Goal: Information Seeking & Learning: Learn about a topic

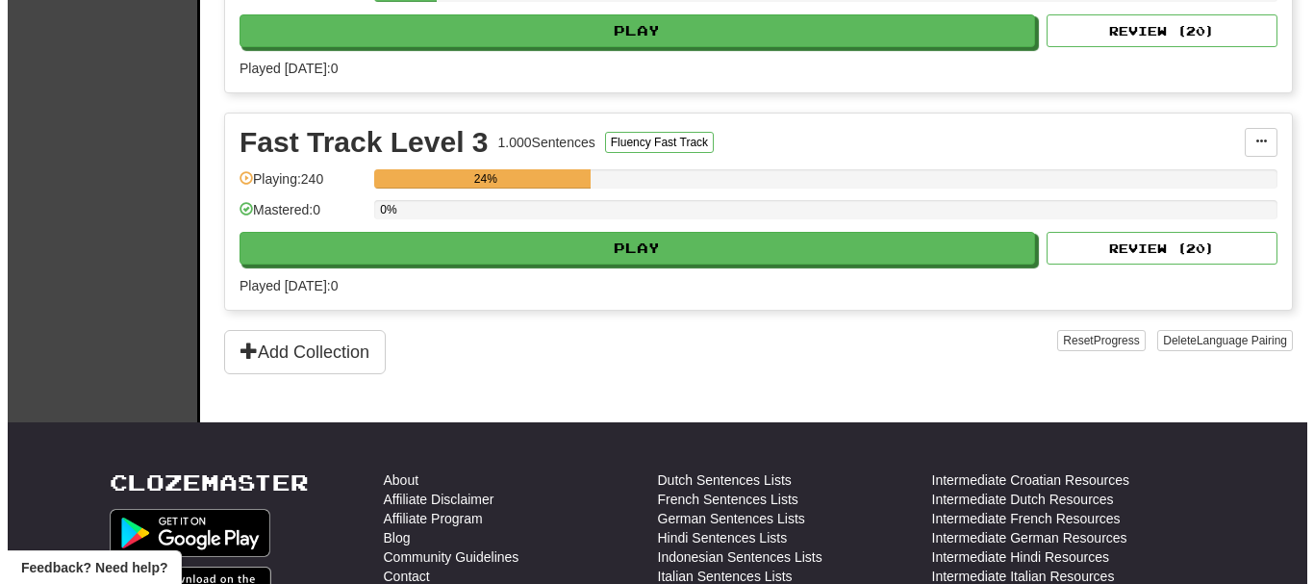
scroll to position [865, 0]
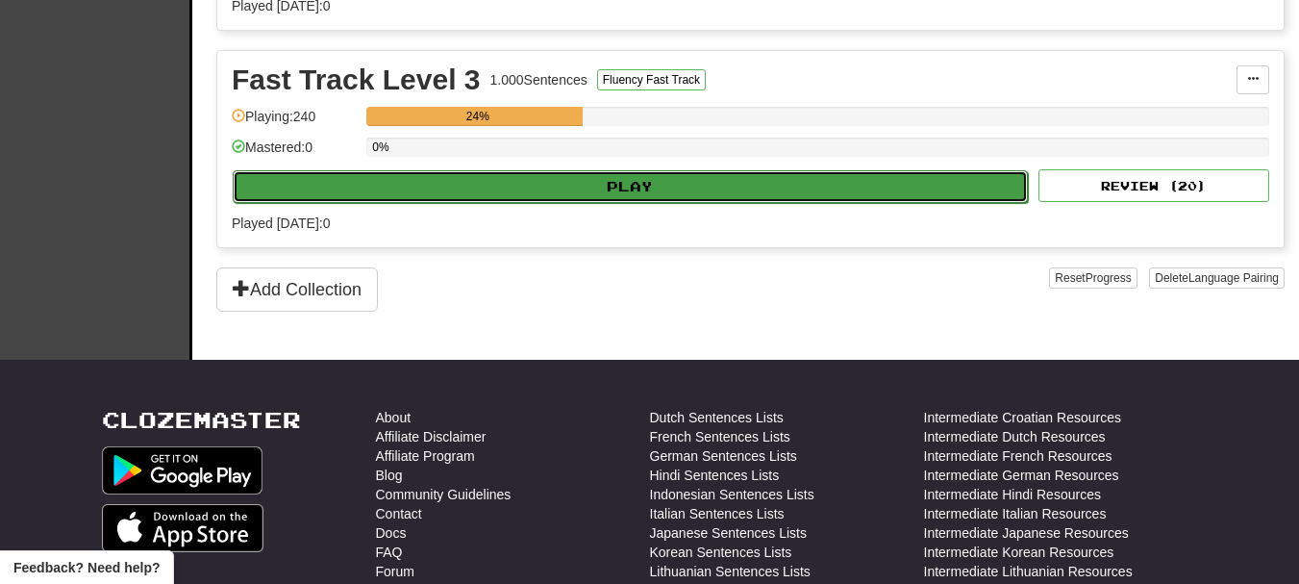
click at [645, 193] on button "Play" at bounding box center [630, 186] width 795 height 33
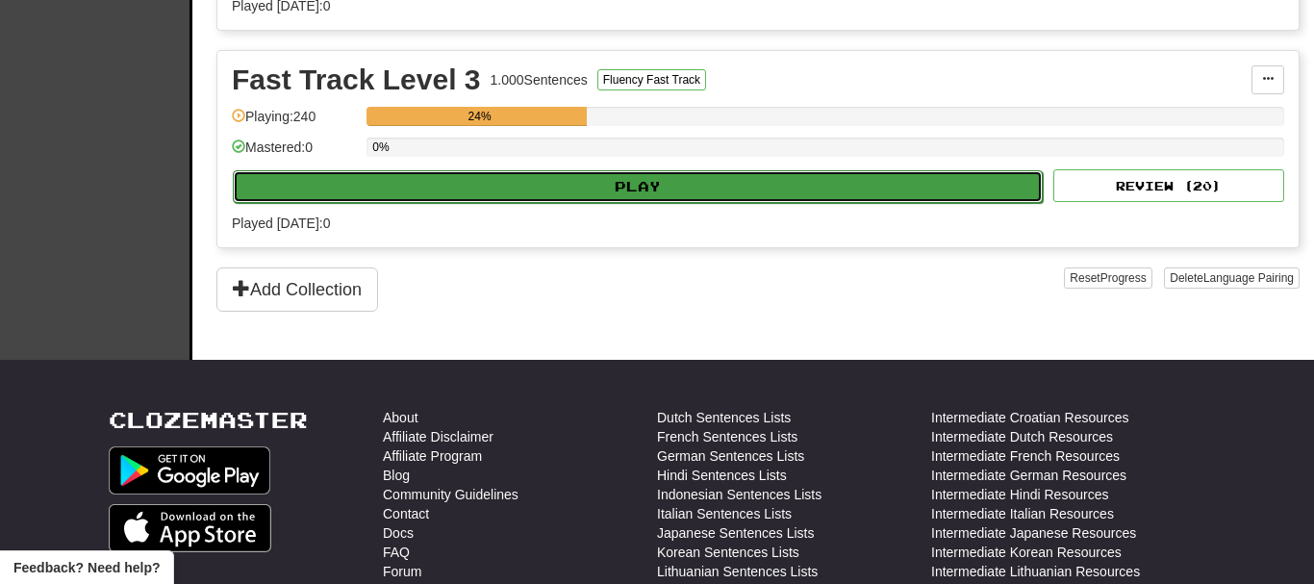
select select "**"
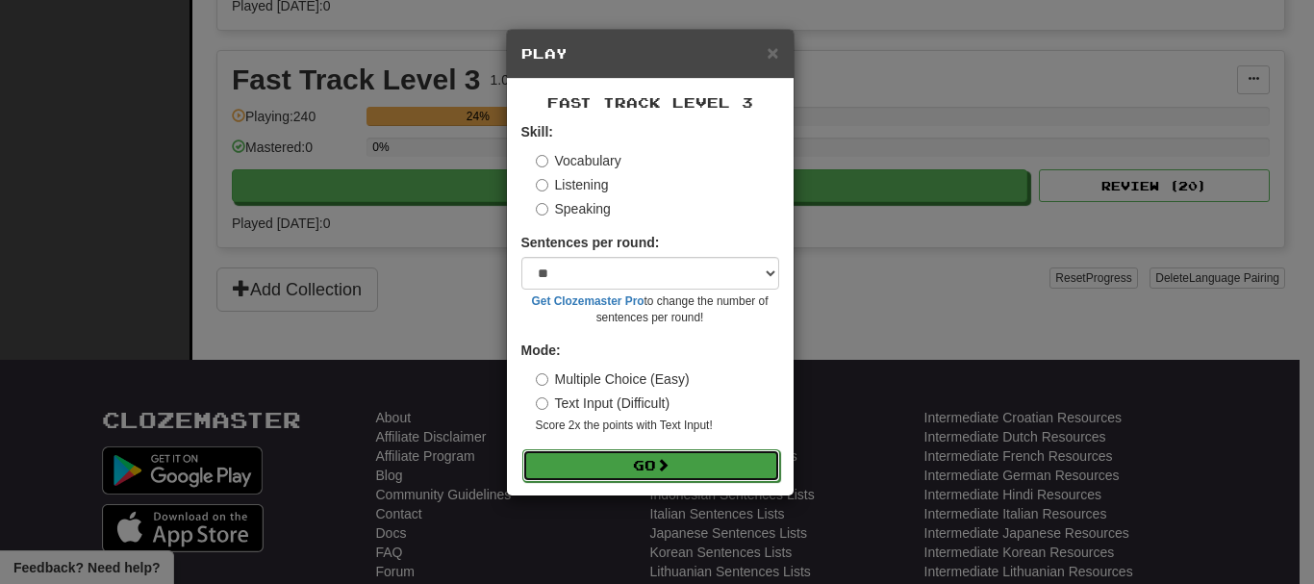
click at [636, 471] on button "Go" at bounding box center [651, 465] width 258 height 33
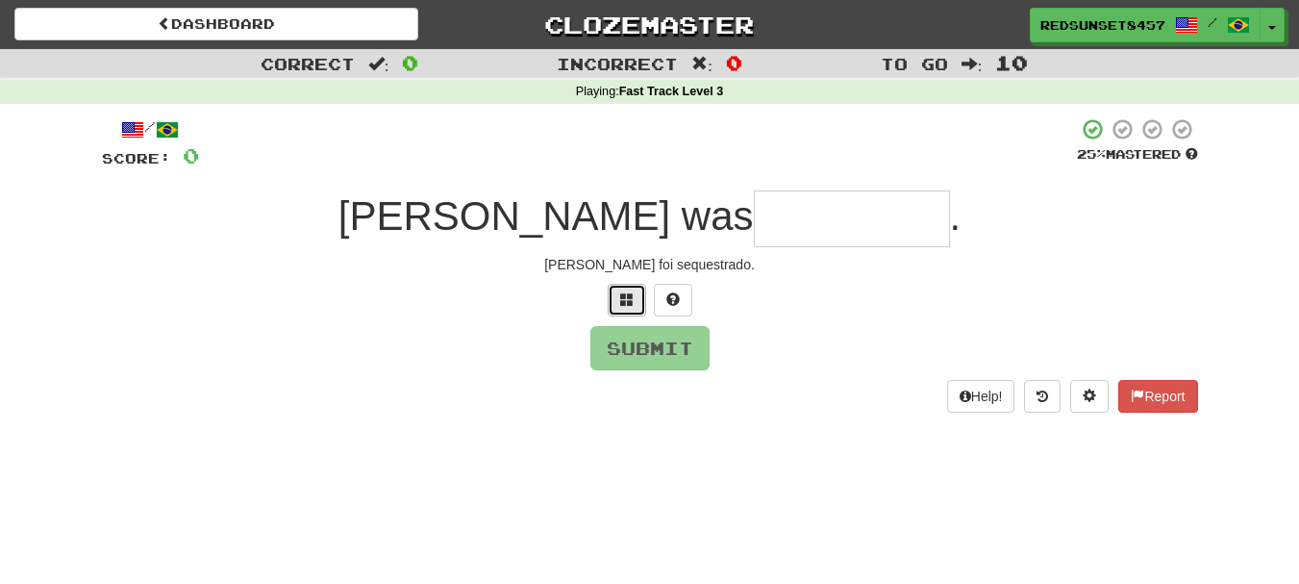
click at [620, 299] on span at bounding box center [626, 298] width 13 height 13
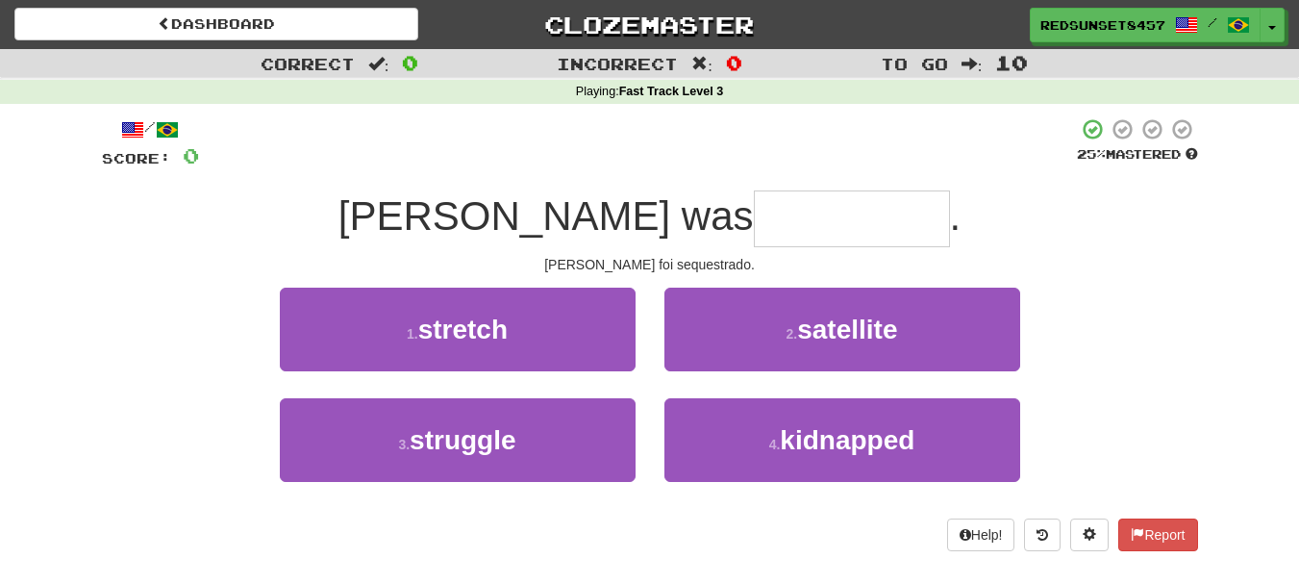
click at [754, 211] on input "text" at bounding box center [852, 218] width 196 height 57
type input "*********"
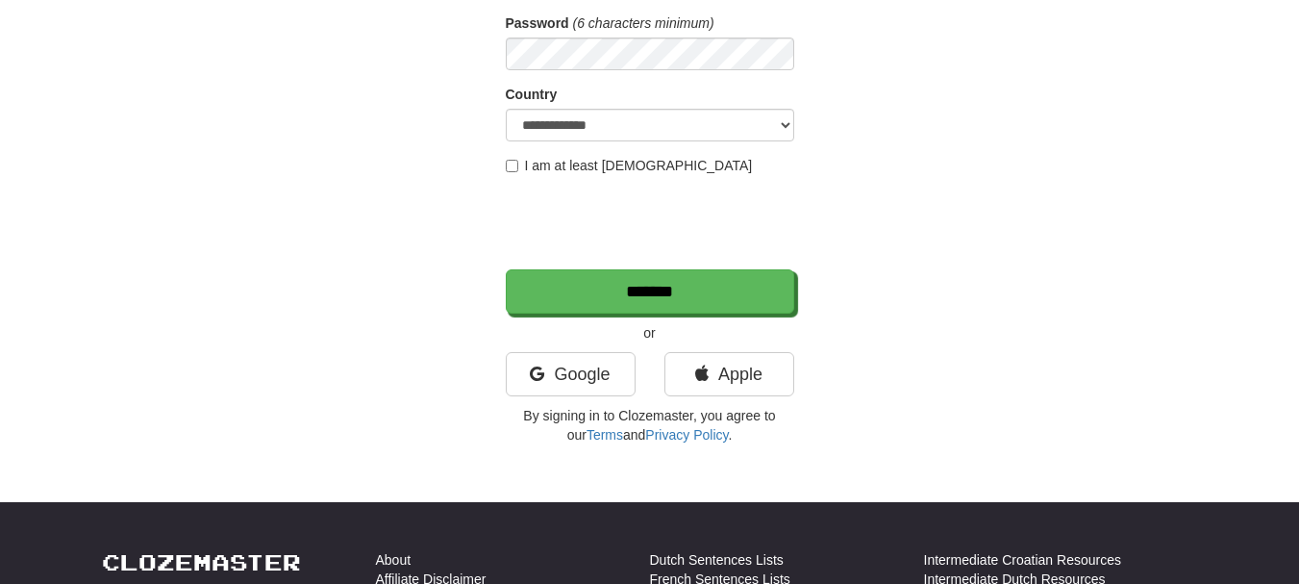
scroll to position [288, 0]
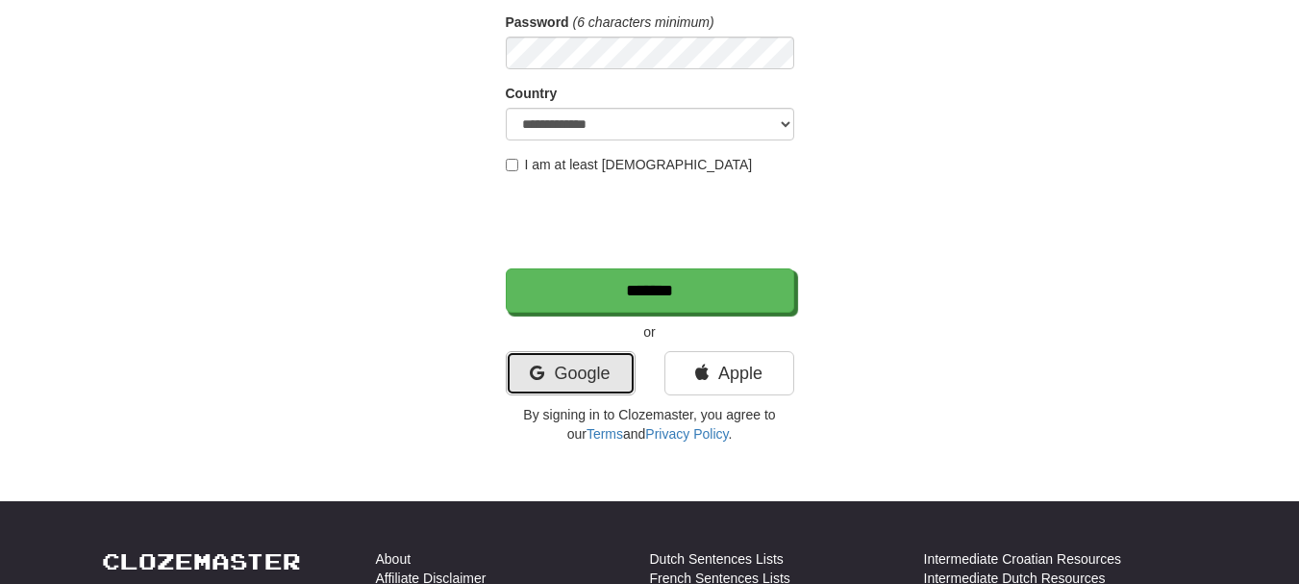
click at [570, 361] on link "Google" at bounding box center [571, 373] width 130 height 44
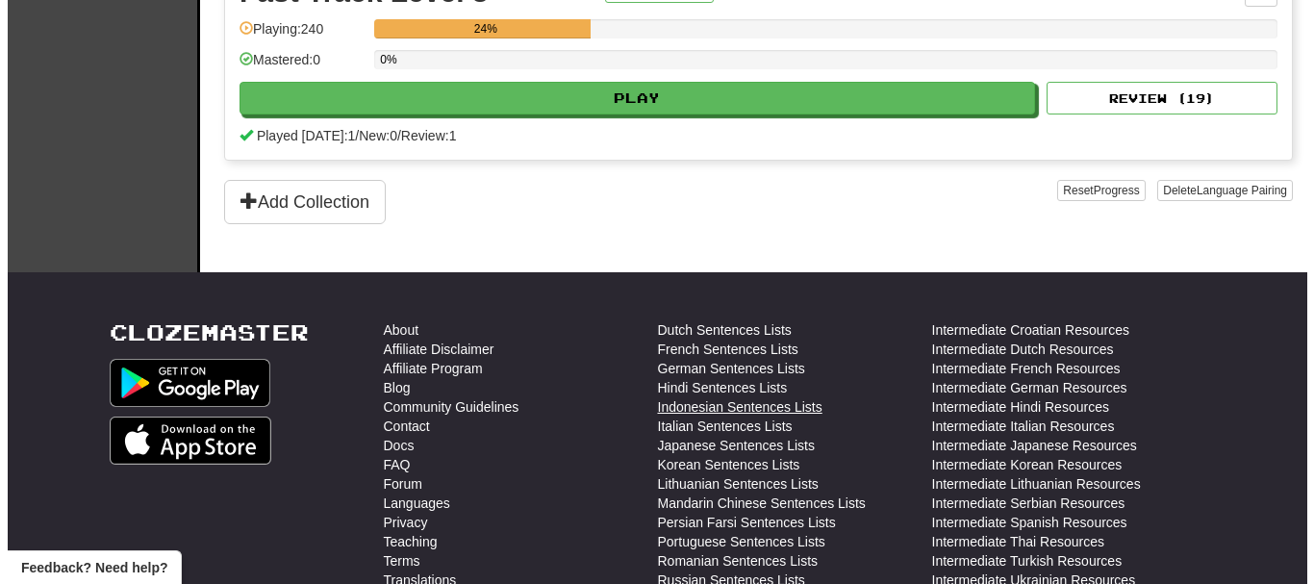
scroll to position [962, 0]
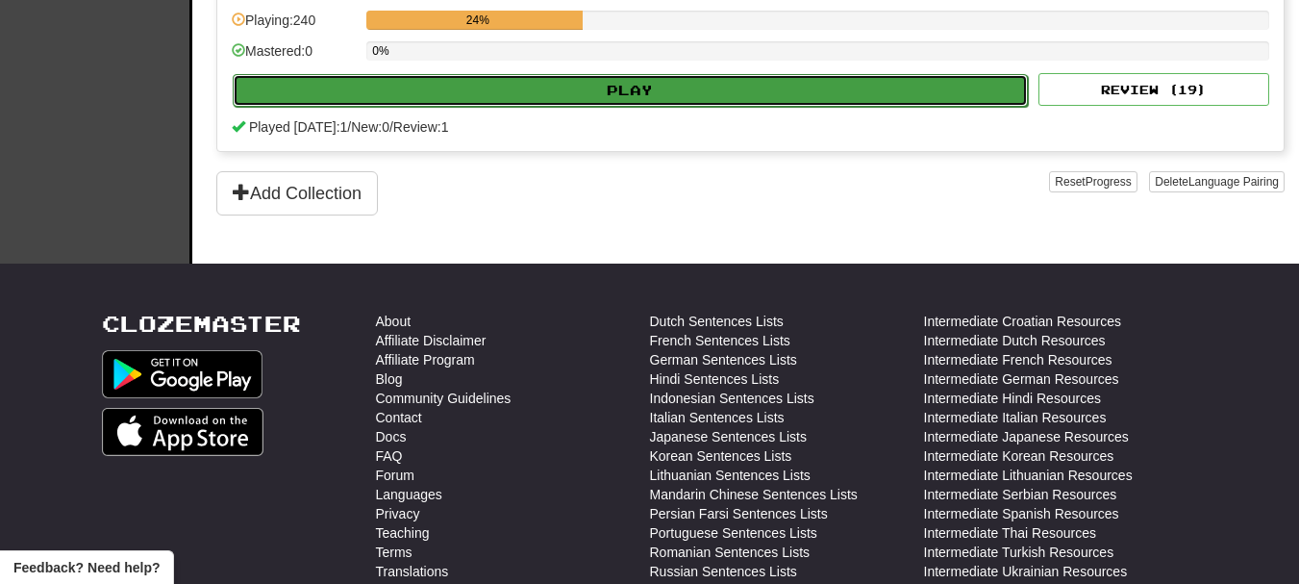
click at [606, 77] on button "Play" at bounding box center [630, 90] width 795 height 33
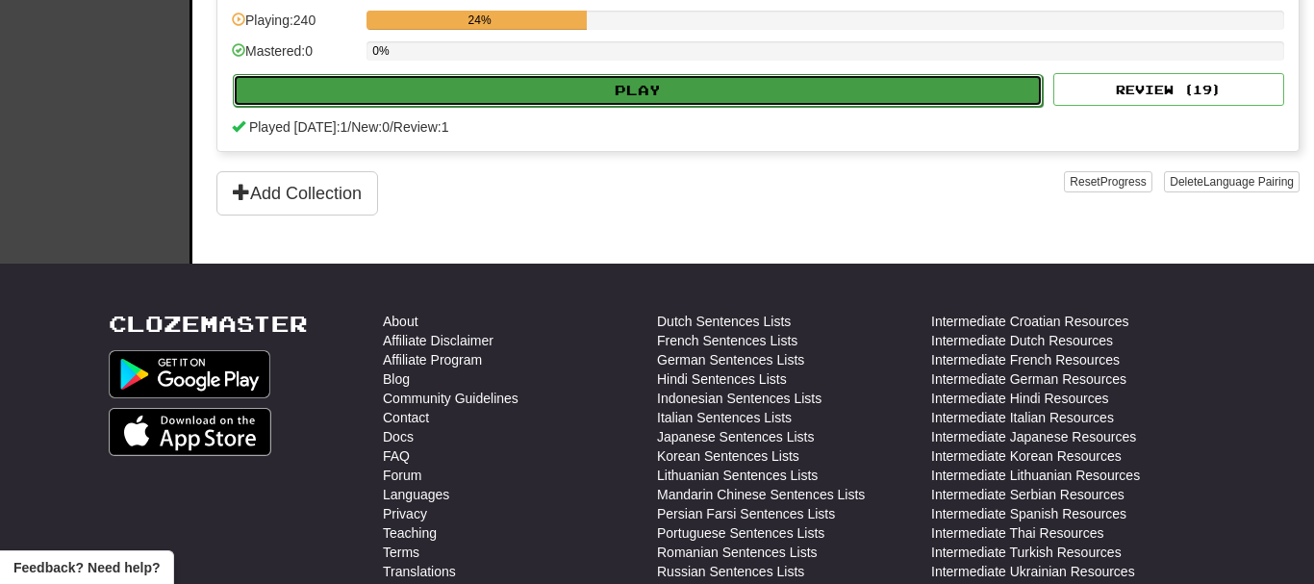
select select "**"
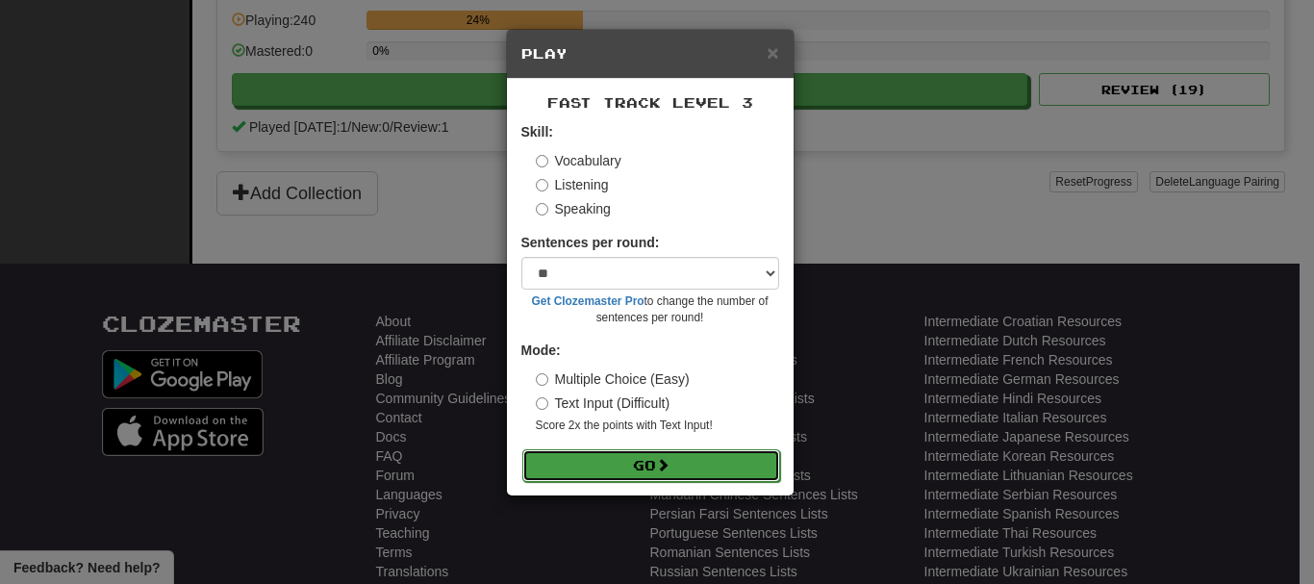
click at [619, 455] on button "Go" at bounding box center [651, 465] width 258 height 33
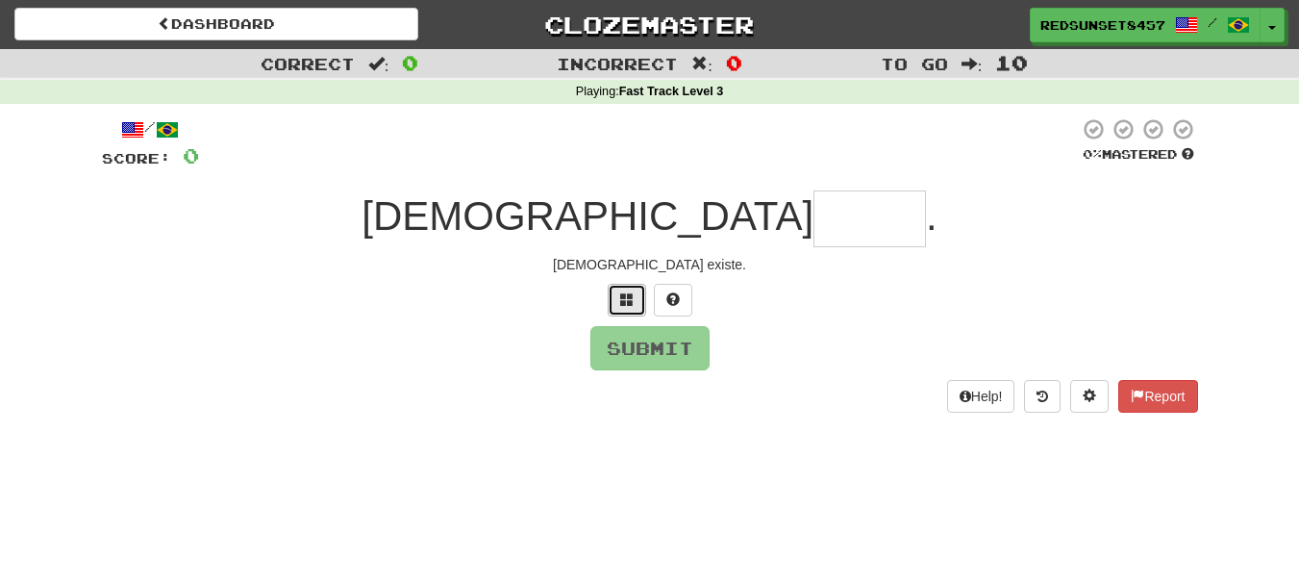
click at [625, 304] on span at bounding box center [626, 298] width 13 height 13
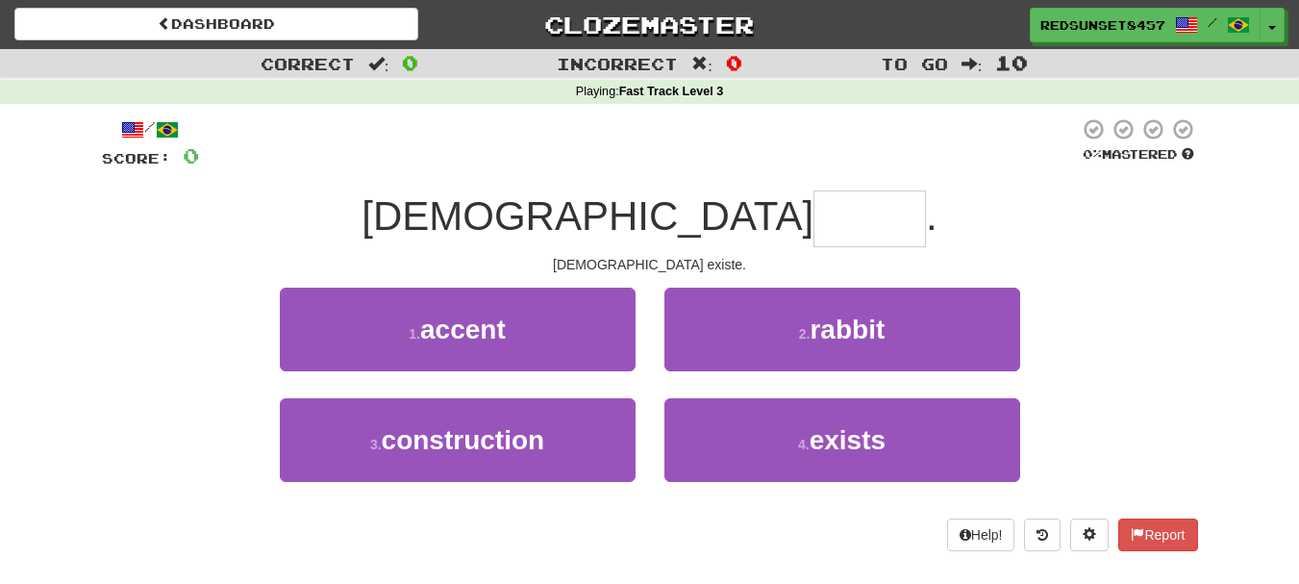
click at [814, 225] on input "text" at bounding box center [870, 218] width 113 height 57
type input "******"
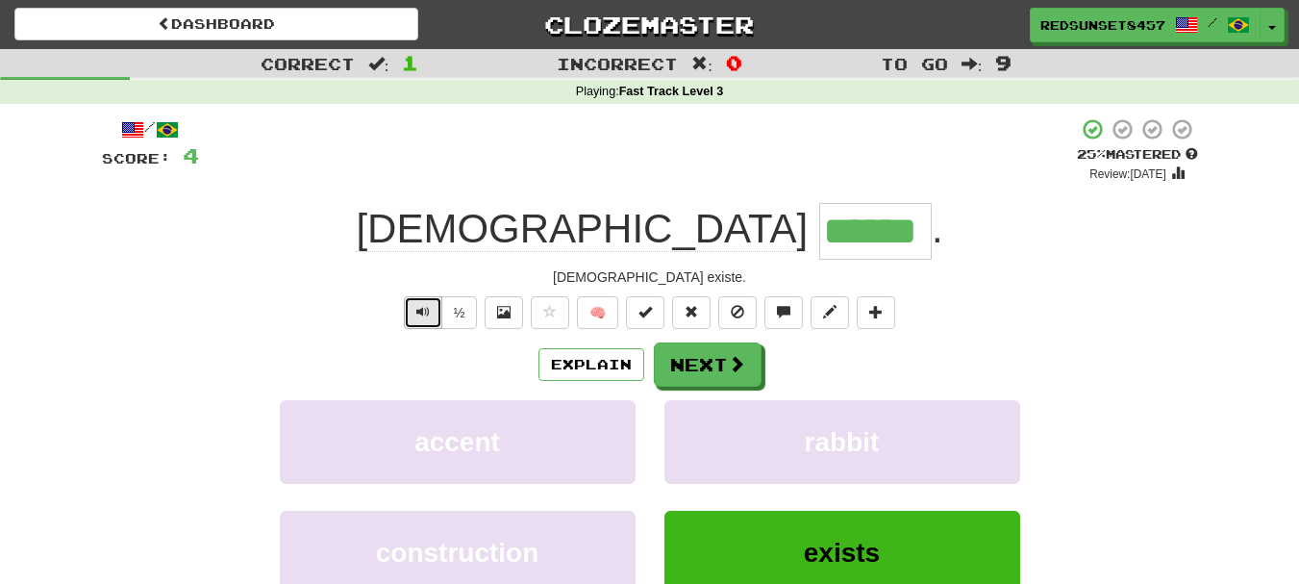
click at [417, 298] on button "Text-to-speech controls" at bounding box center [423, 312] width 38 height 33
click at [711, 358] on button "Next" at bounding box center [709, 365] width 108 height 44
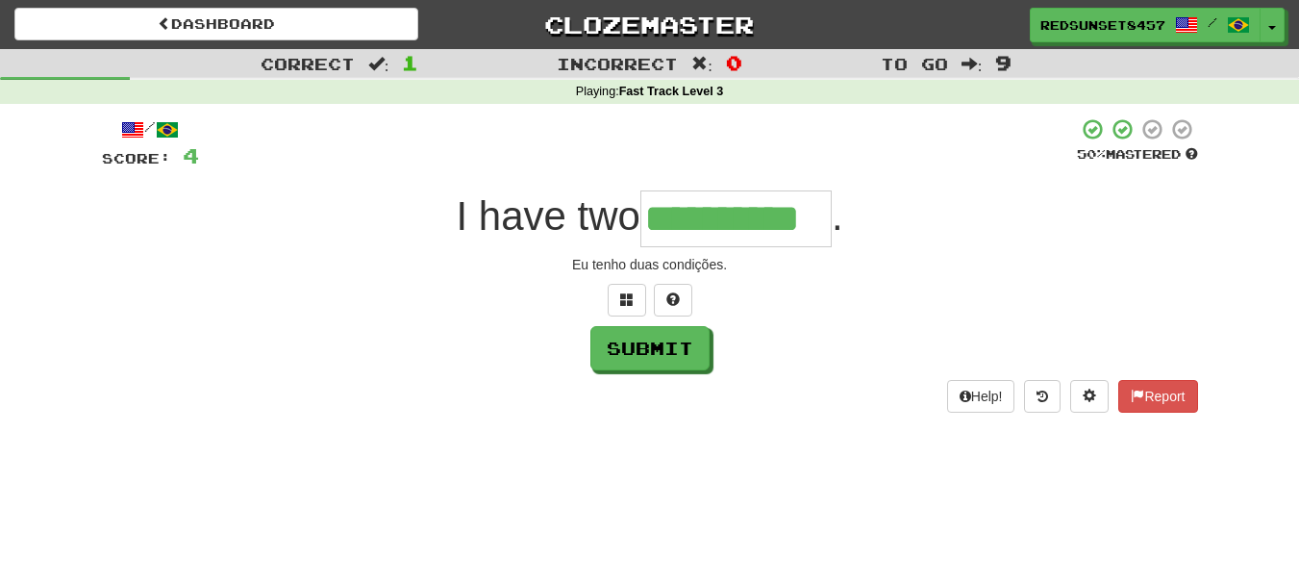
type input "**********"
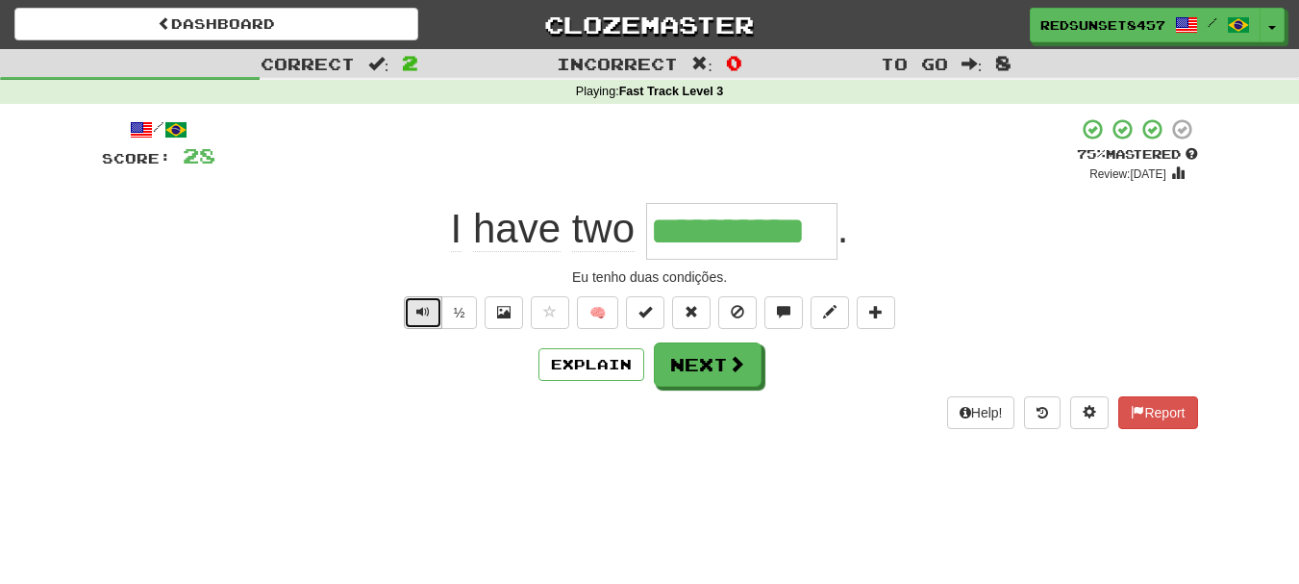
click at [416, 313] on span "Text-to-speech controls" at bounding box center [422, 311] width 13 height 13
click at [691, 367] on button "Next" at bounding box center [709, 365] width 108 height 44
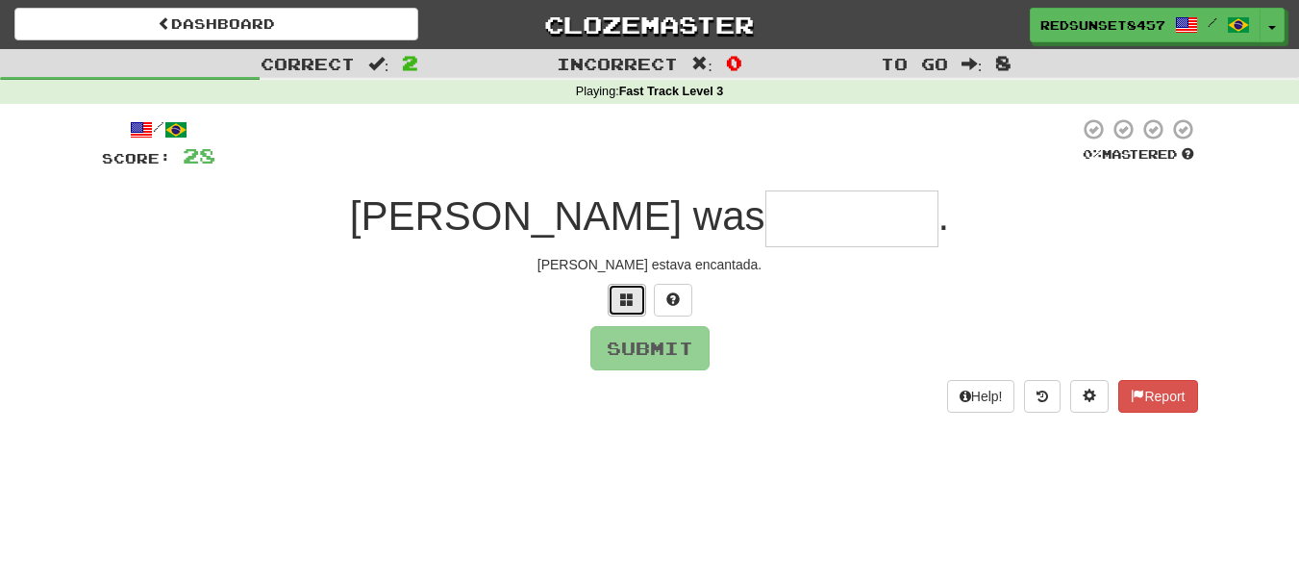
click at [626, 292] on span at bounding box center [626, 298] width 13 height 13
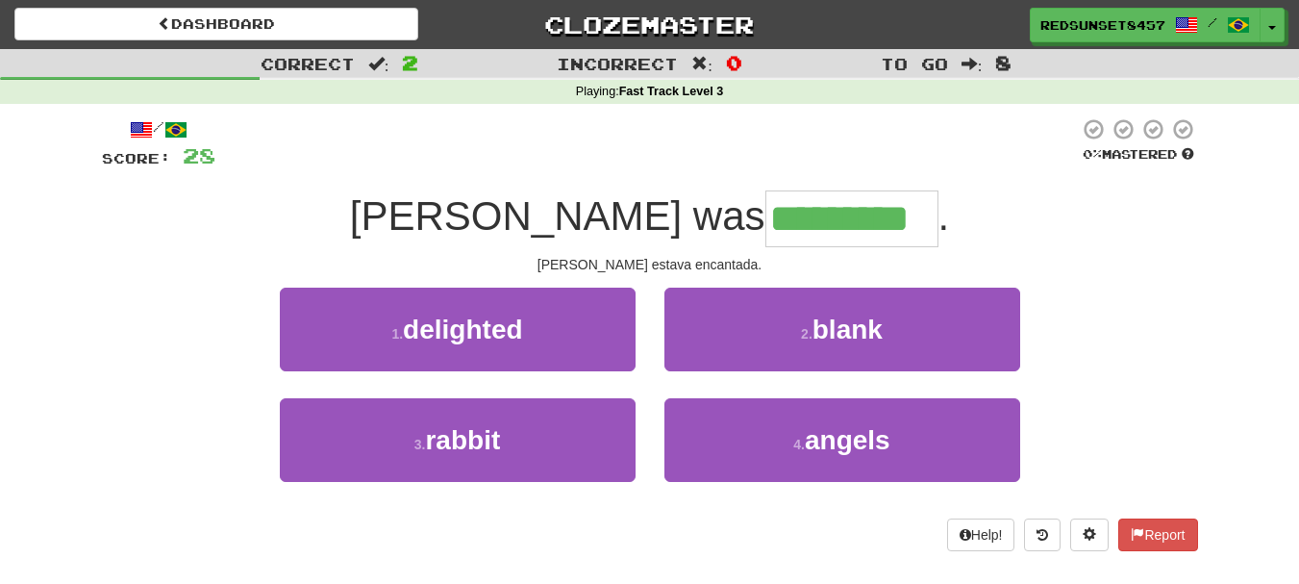
type input "*********"
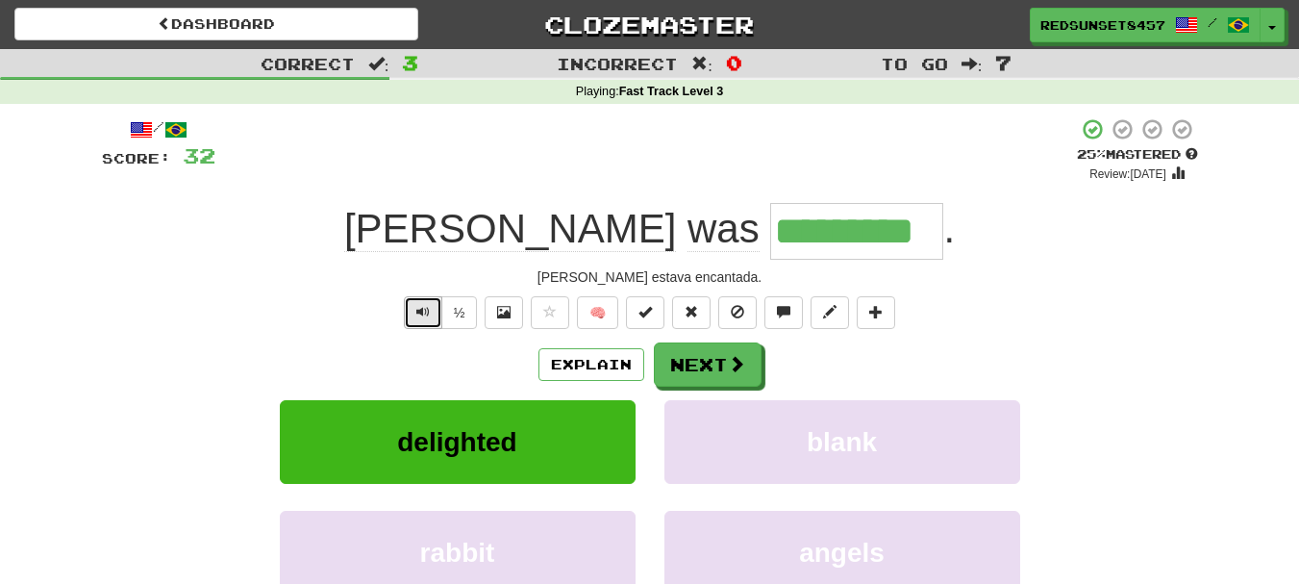
click at [411, 317] on button "Text-to-speech controls" at bounding box center [423, 312] width 38 height 33
click at [423, 311] on span "Text-to-speech controls" at bounding box center [422, 311] width 13 height 13
click at [743, 359] on button "Next" at bounding box center [709, 365] width 108 height 44
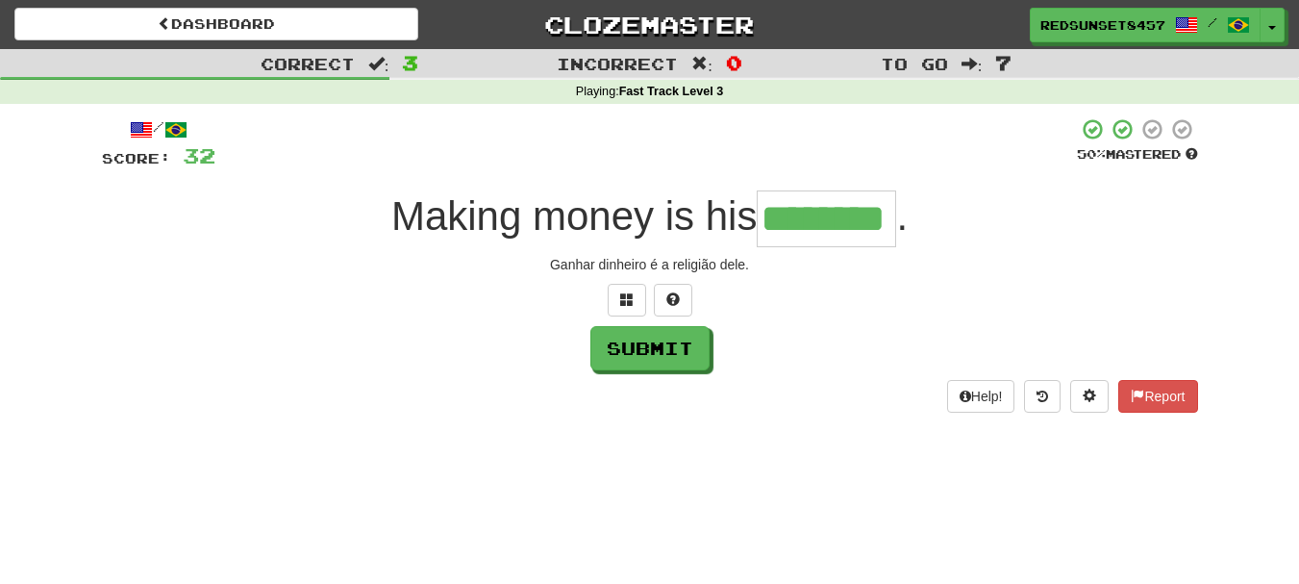
type input "********"
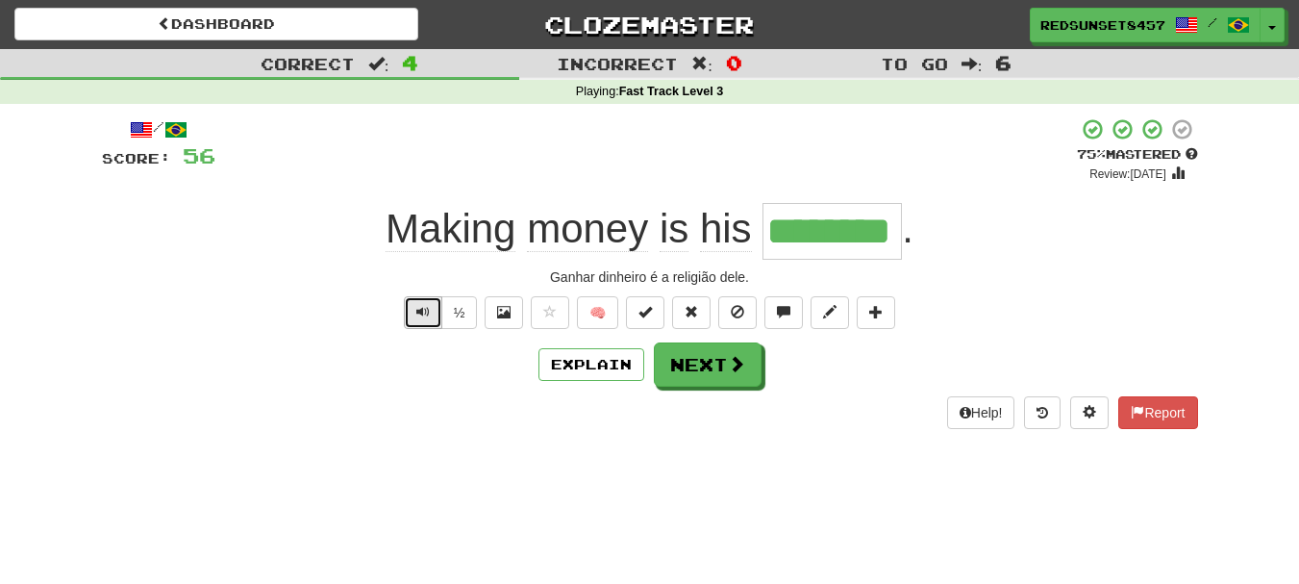
click at [406, 318] on button "Text-to-speech controls" at bounding box center [423, 312] width 38 height 33
click at [718, 377] on button "Next" at bounding box center [709, 365] width 108 height 44
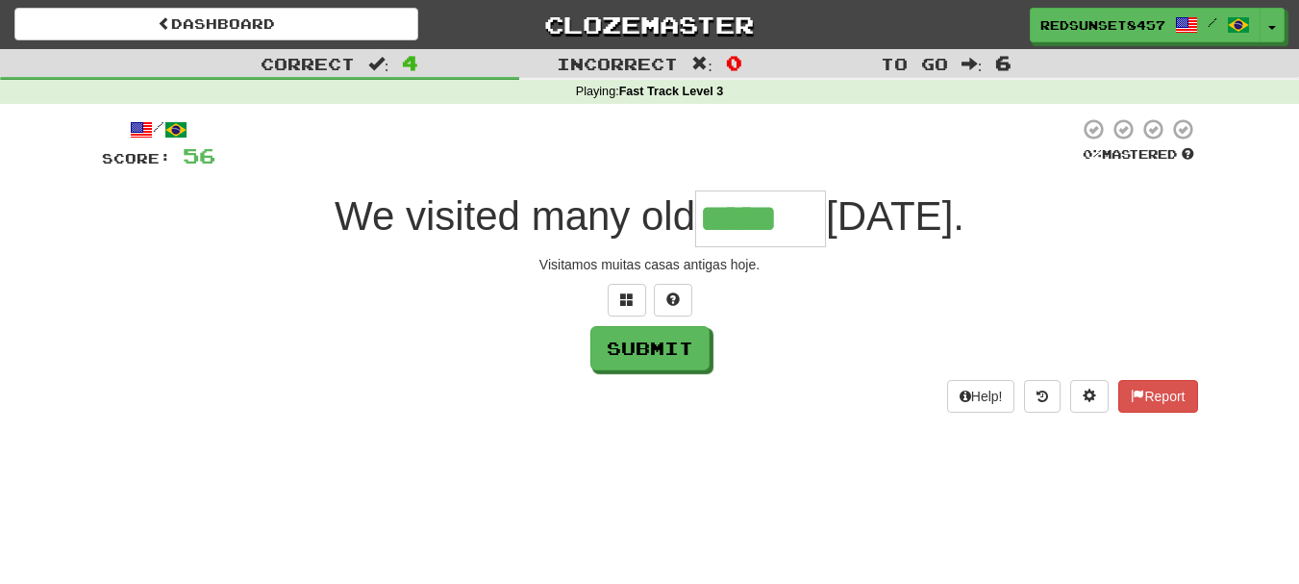
type input "*****"
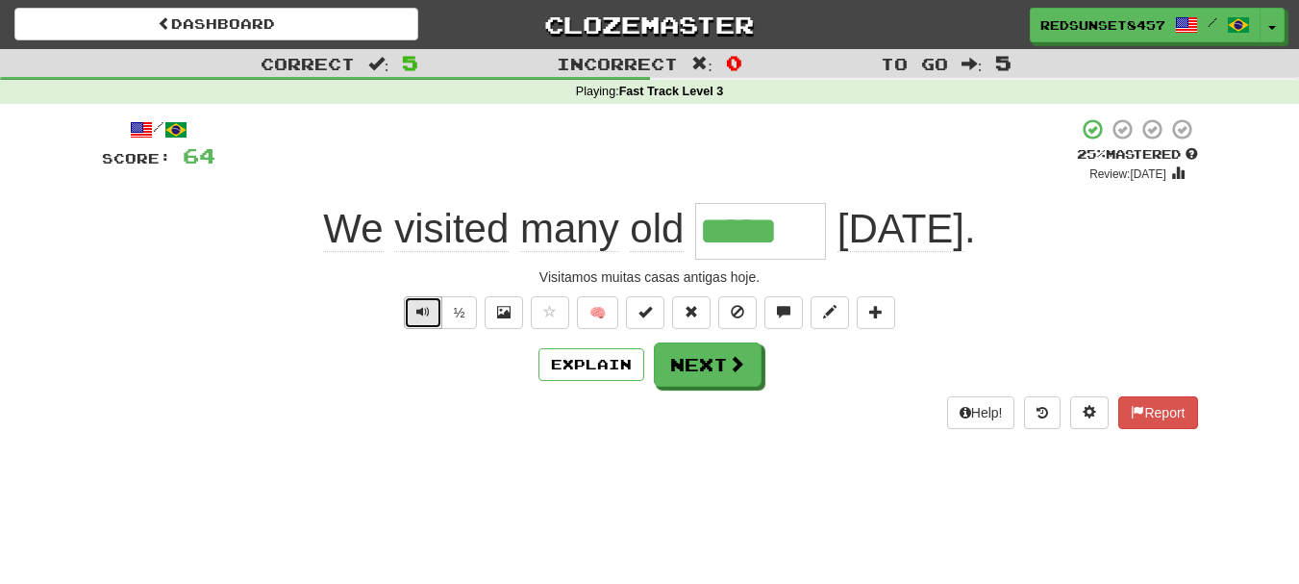
click at [410, 308] on button "Text-to-speech controls" at bounding box center [423, 312] width 38 height 33
click at [715, 369] on button "Next" at bounding box center [709, 365] width 108 height 44
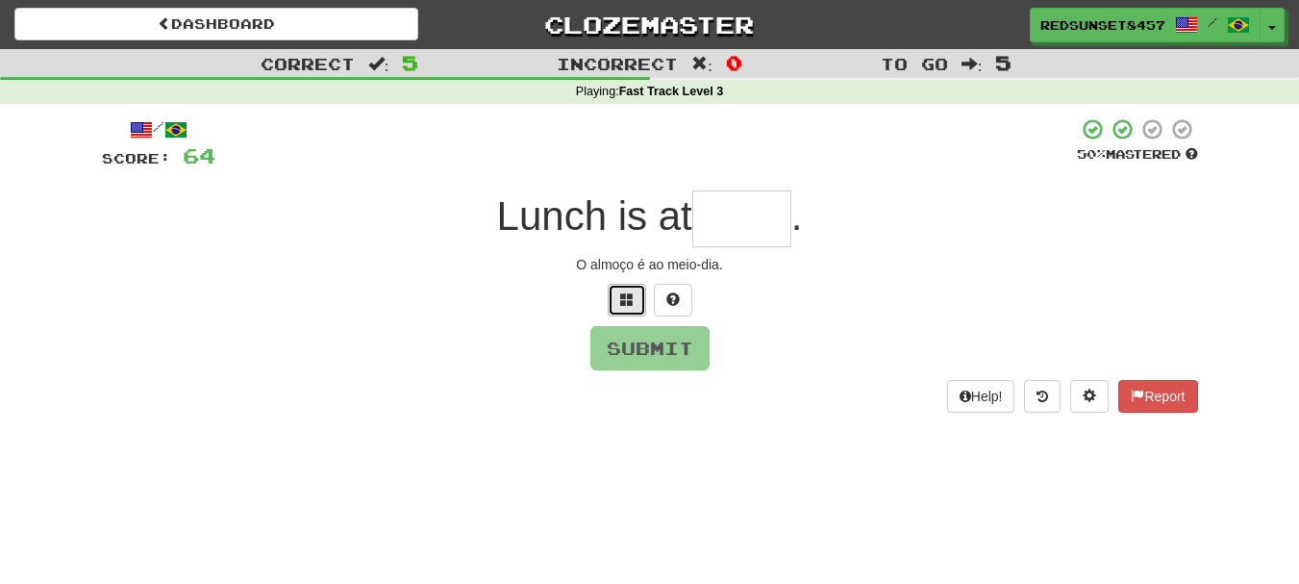
click at [631, 292] on span at bounding box center [626, 298] width 13 height 13
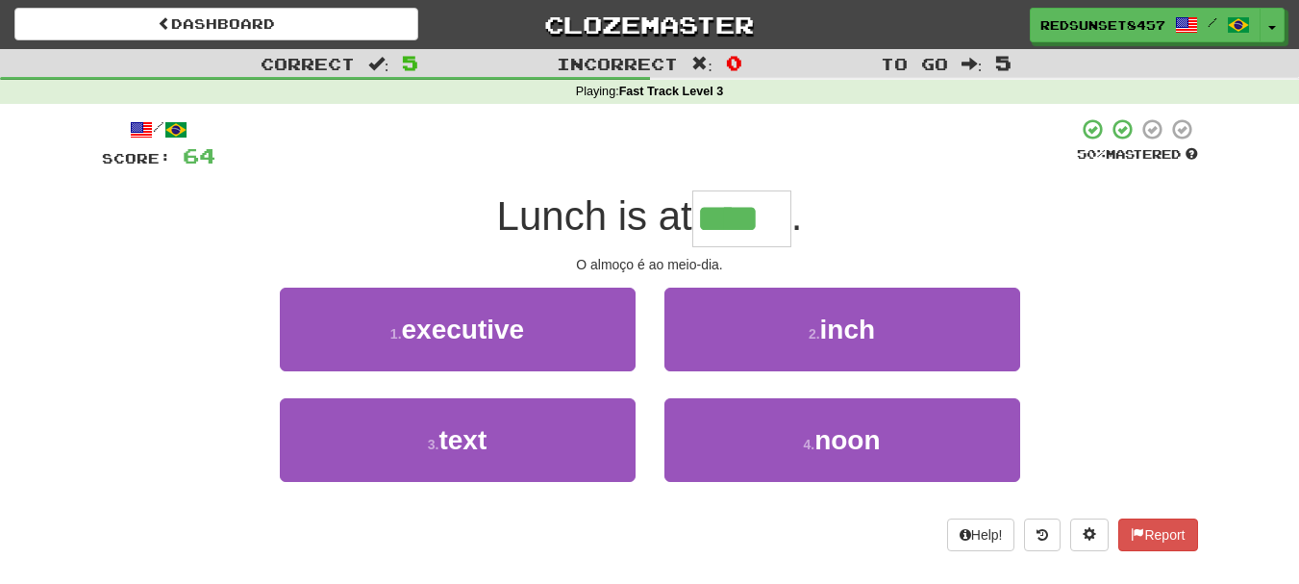
type input "****"
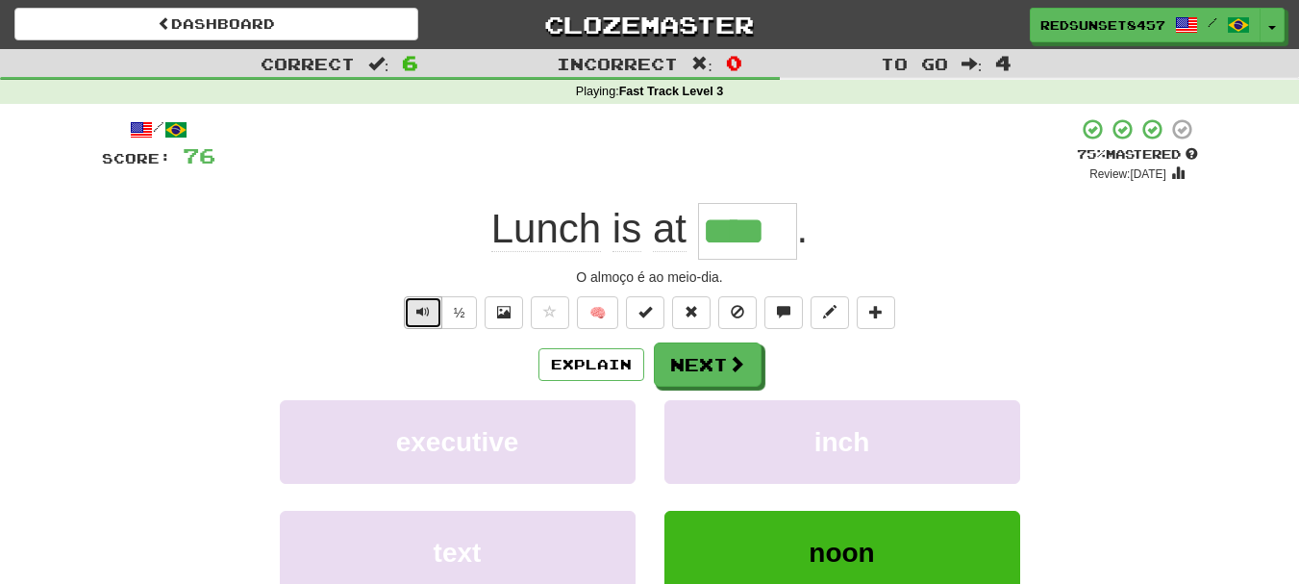
click at [416, 315] on span "Text-to-speech controls" at bounding box center [422, 311] width 13 height 13
click at [733, 367] on span at bounding box center [737, 364] width 17 height 17
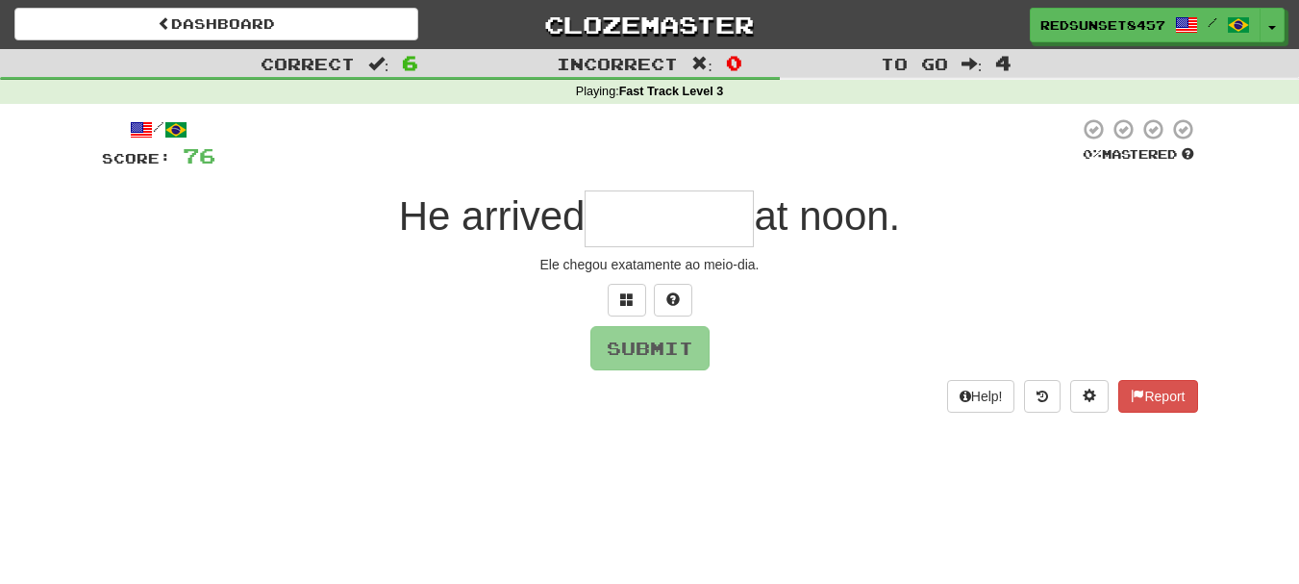
type input "*"
click at [632, 299] on span at bounding box center [626, 298] width 13 height 13
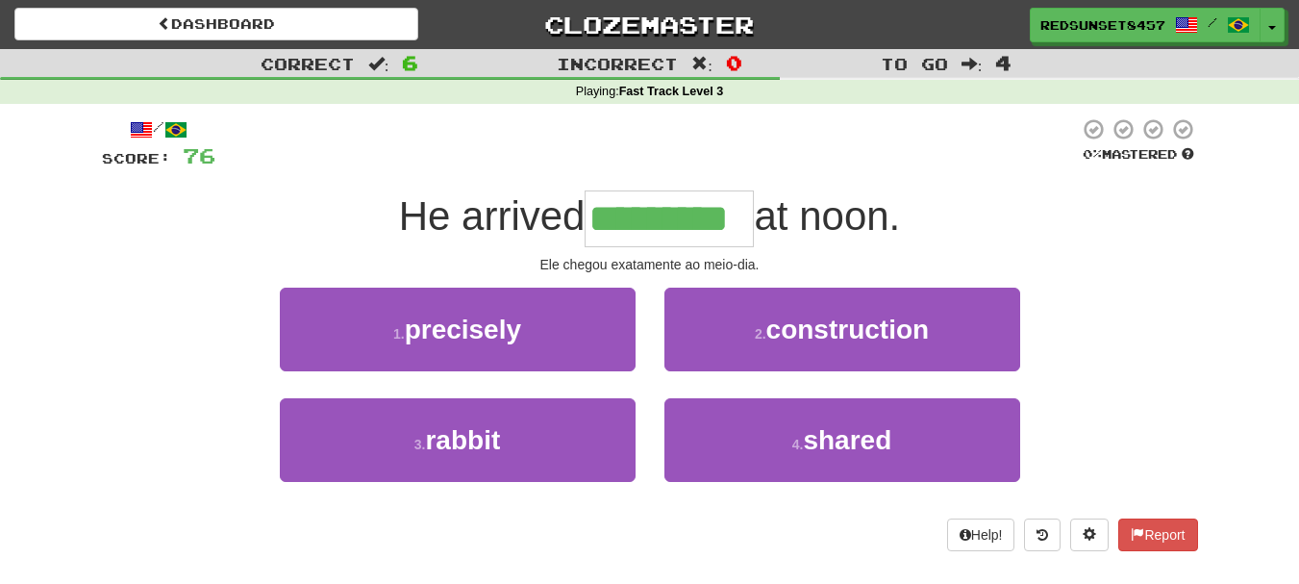
type input "*********"
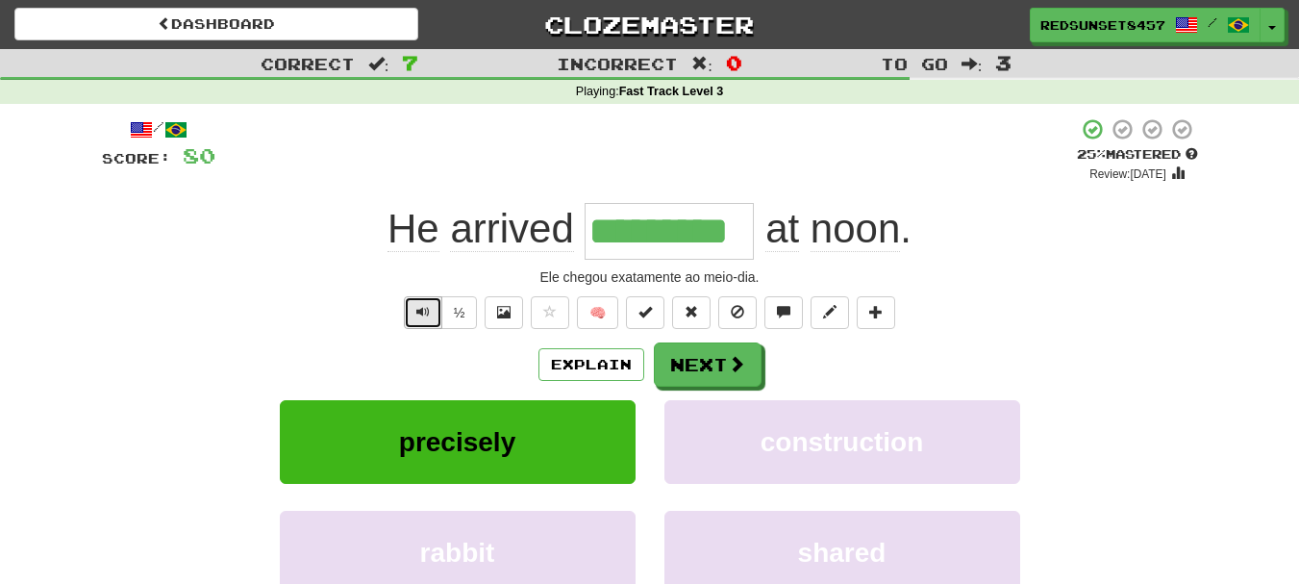
click at [419, 313] on span "Text-to-speech controls" at bounding box center [422, 311] width 13 height 13
click at [421, 306] on span "Text-to-speech controls" at bounding box center [422, 311] width 13 height 13
click at [743, 367] on span at bounding box center [737, 364] width 17 height 17
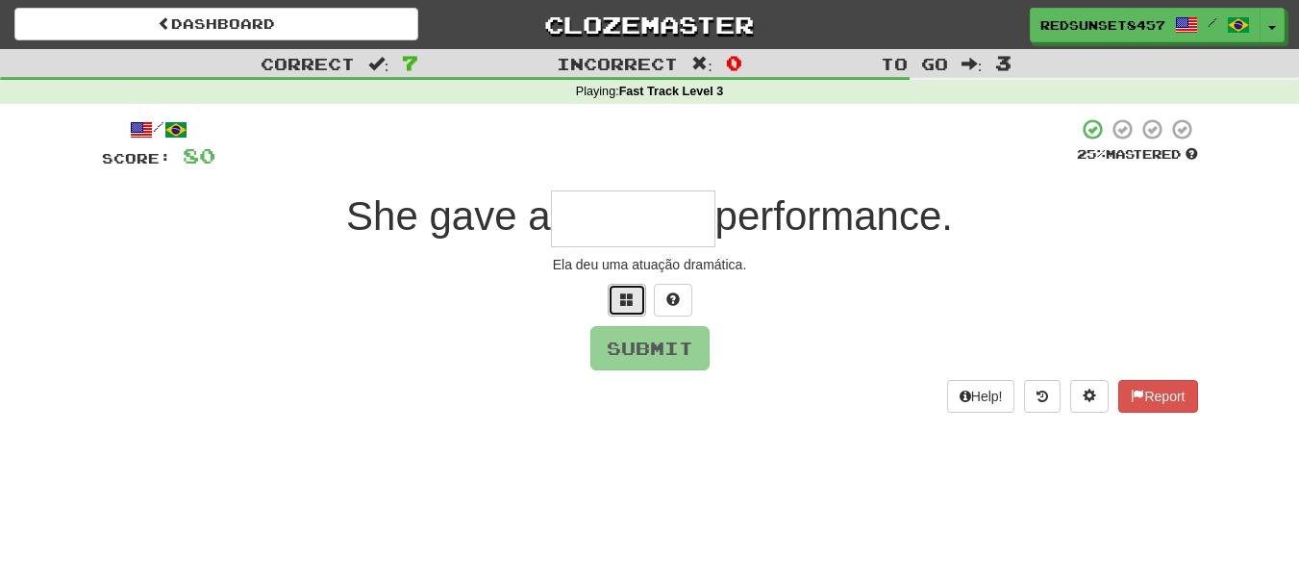
click at [630, 304] on span at bounding box center [626, 298] width 13 height 13
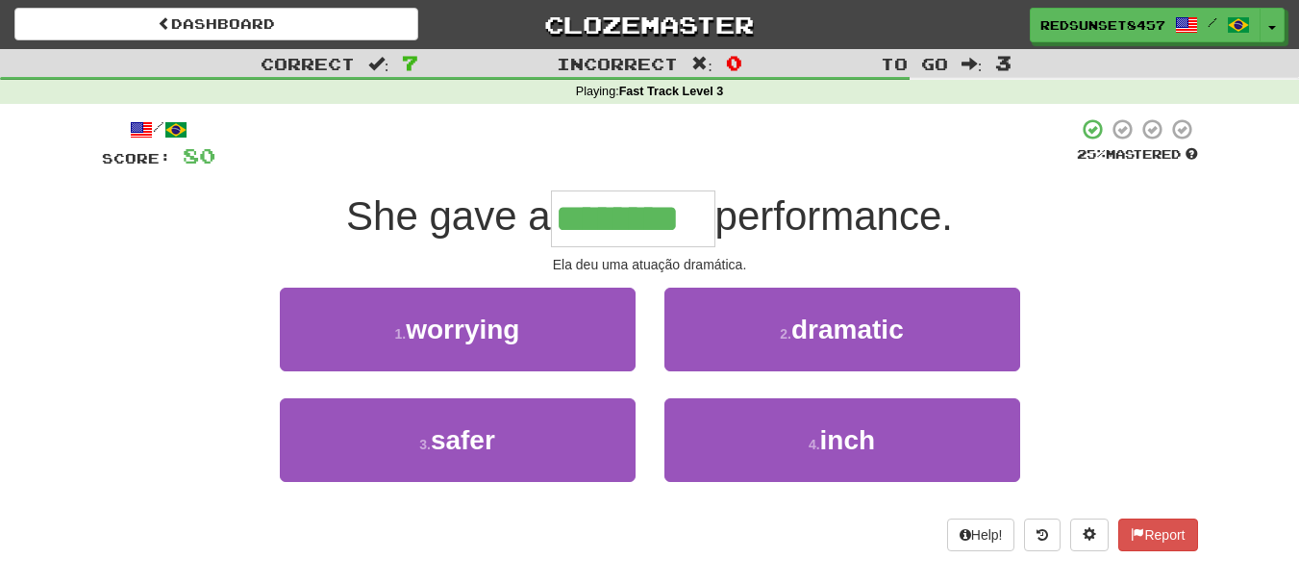
type input "********"
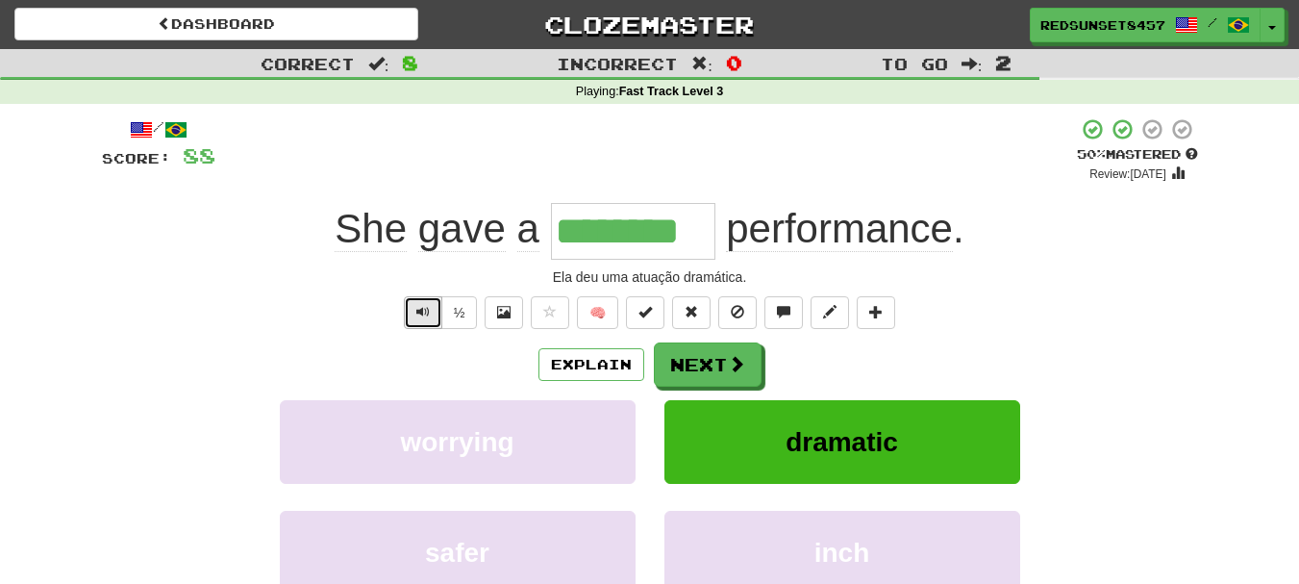
click at [417, 317] on span "Text-to-speech controls" at bounding box center [422, 311] width 13 height 13
click at [695, 371] on button "Next" at bounding box center [709, 365] width 108 height 44
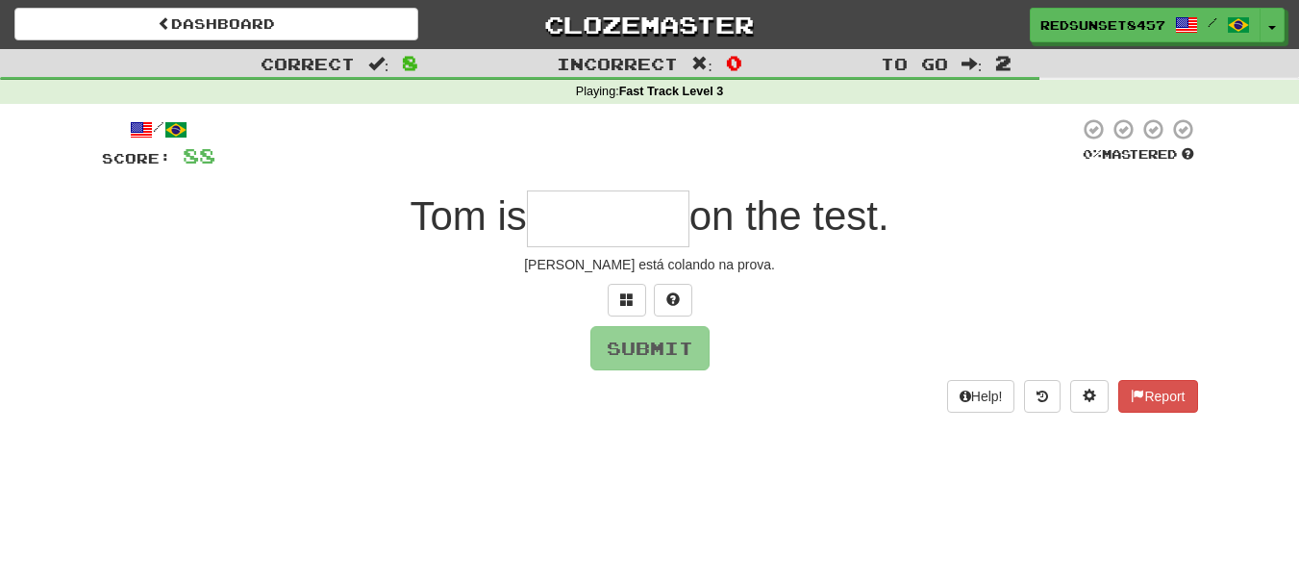
click at [559, 226] on input "text" at bounding box center [608, 218] width 163 height 57
click at [629, 299] on span at bounding box center [626, 298] width 13 height 13
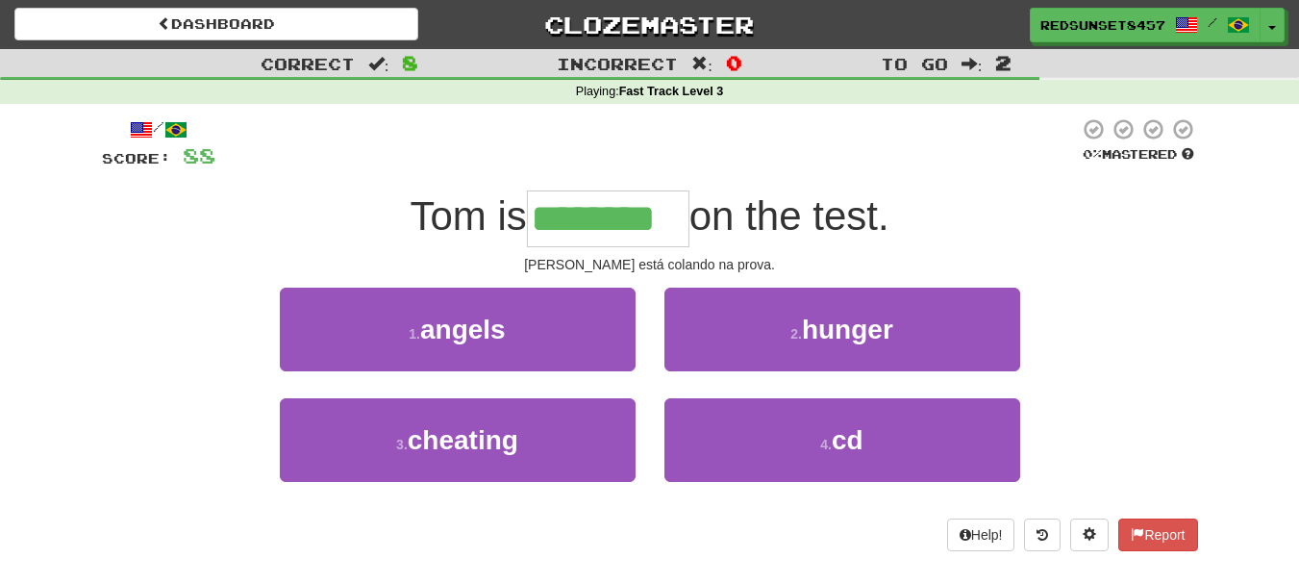
type input "********"
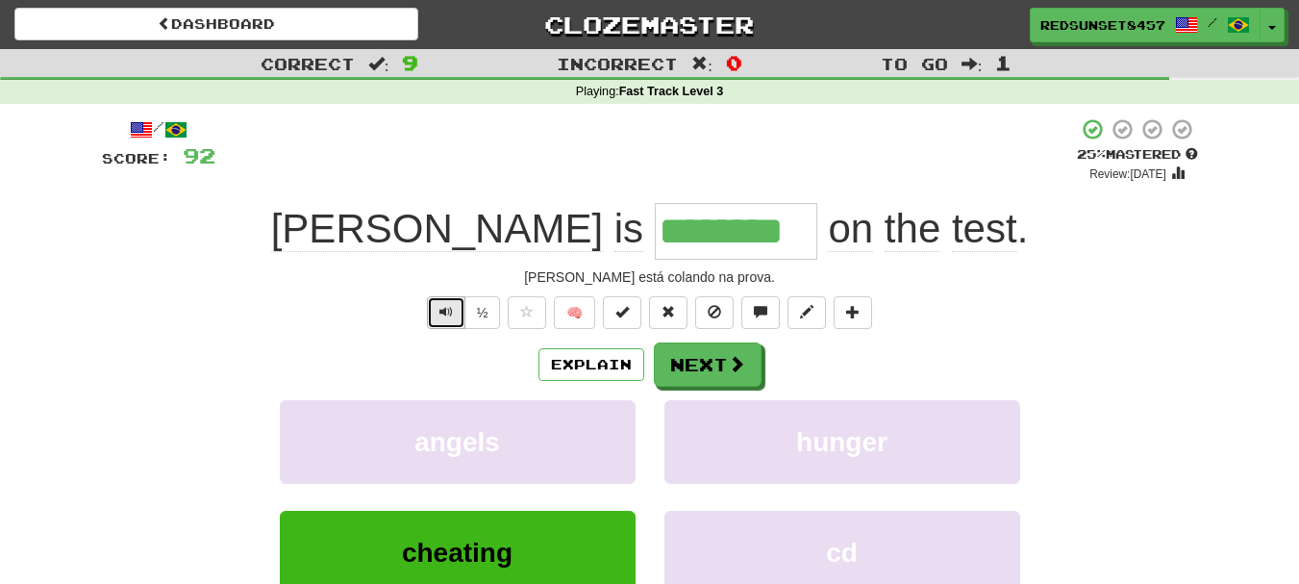
click at [435, 308] on button "Text-to-speech controls" at bounding box center [446, 312] width 38 height 33
click at [731, 368] on span at bounding box center [737, 364] width 17 height 17
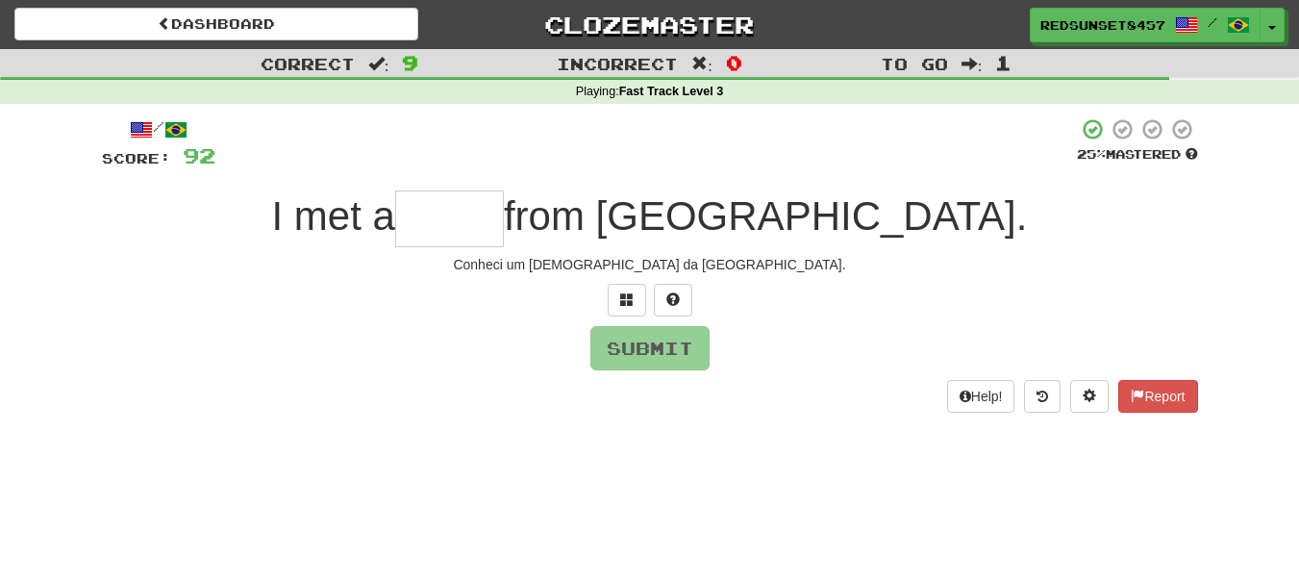
click at [504, 218] on input "text" at bounding box center [449, 218] width 109 height 57
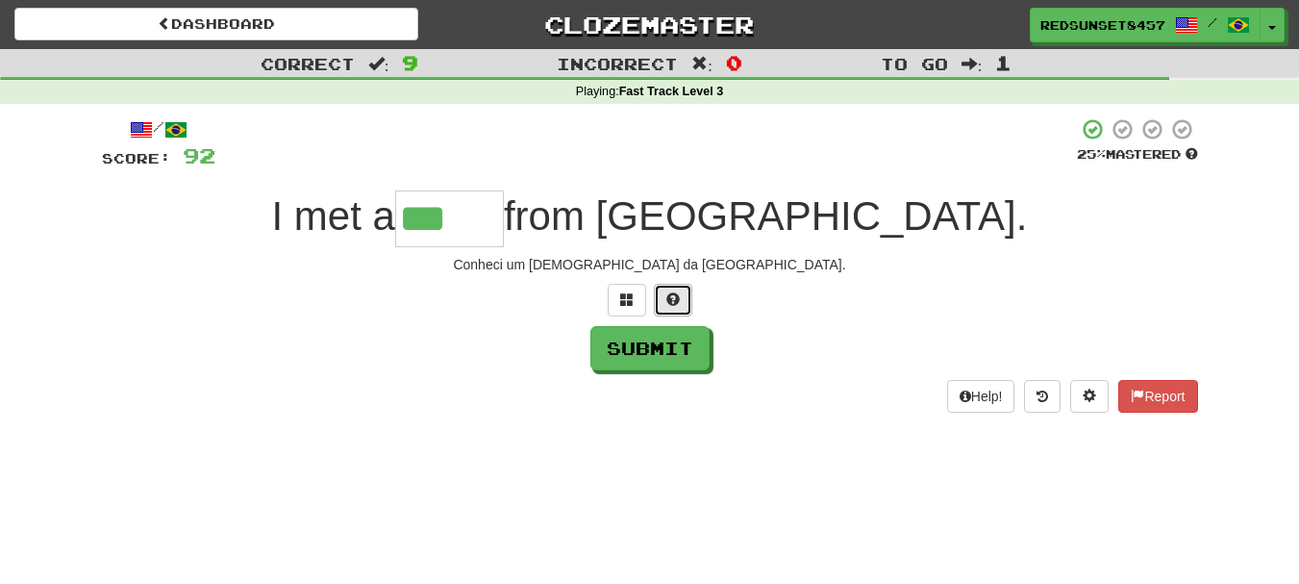
click at [676, 292] on span at bounding box center [672, 298] width 13 height 13
type input "****"
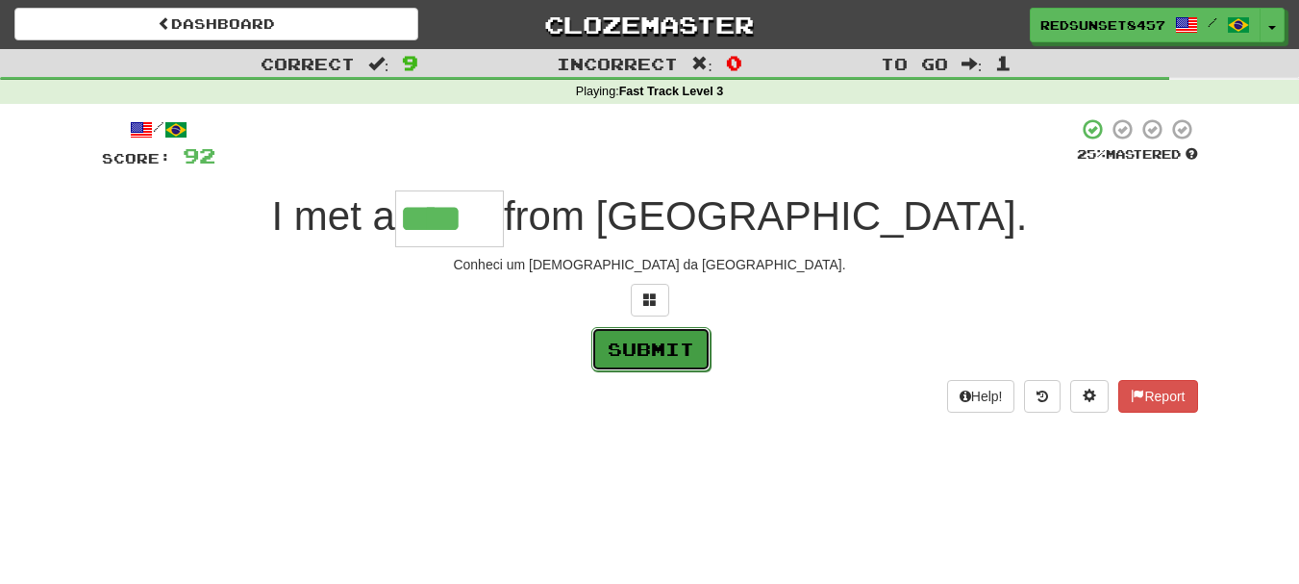
click at [677, 344] on button "Submit" at bounding box center [650, 349] width 119 height 44
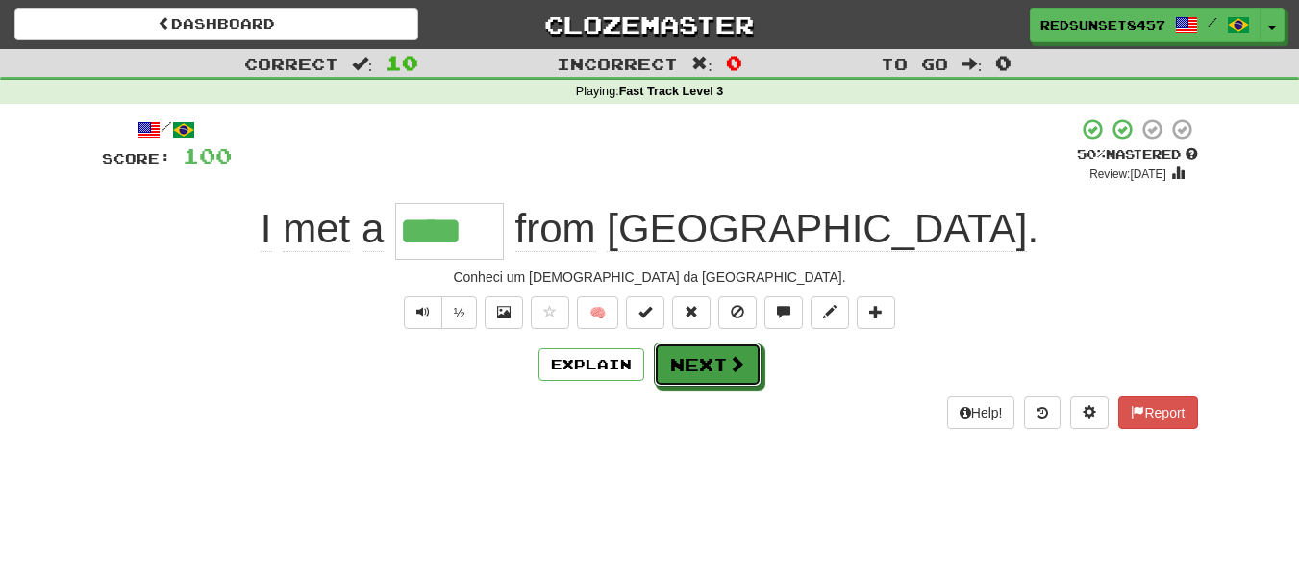
click at [688, 364] on button "Next" at bounding box center [708, 364] width 108 height 44
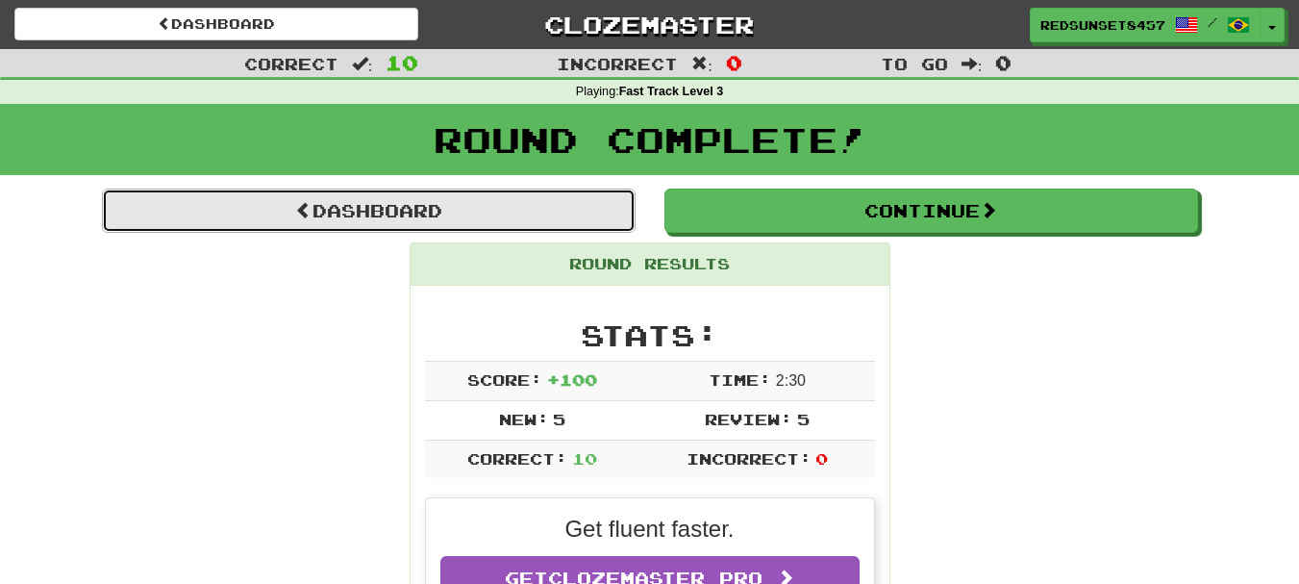
click at [389, 202] on link "Dashboard" at bounding box center [369, 210] width 534 height 44
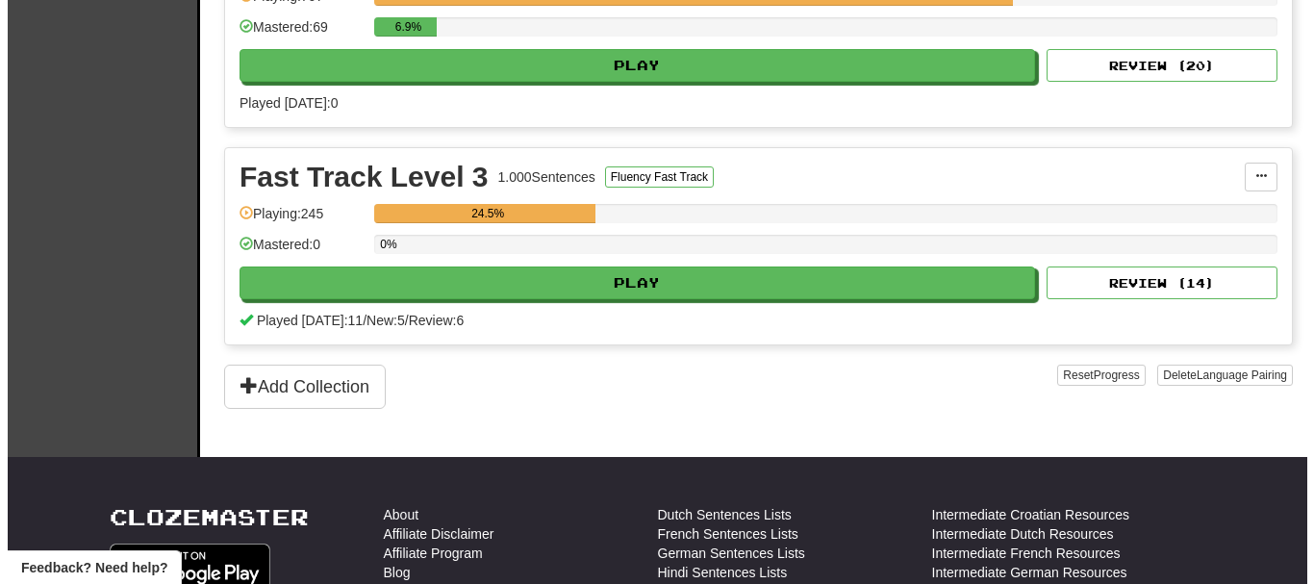
scroll to position [769, 0]
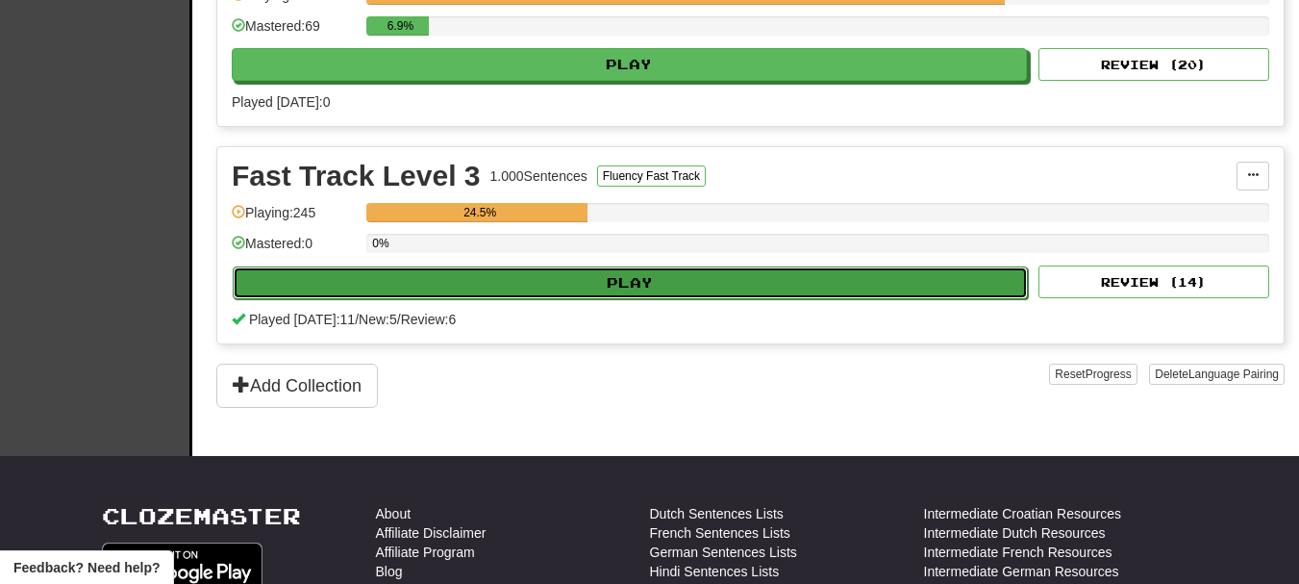
click at [626, 274] on button "Play" at bounding box center [630, 282] width 795 height 33
select select "**"
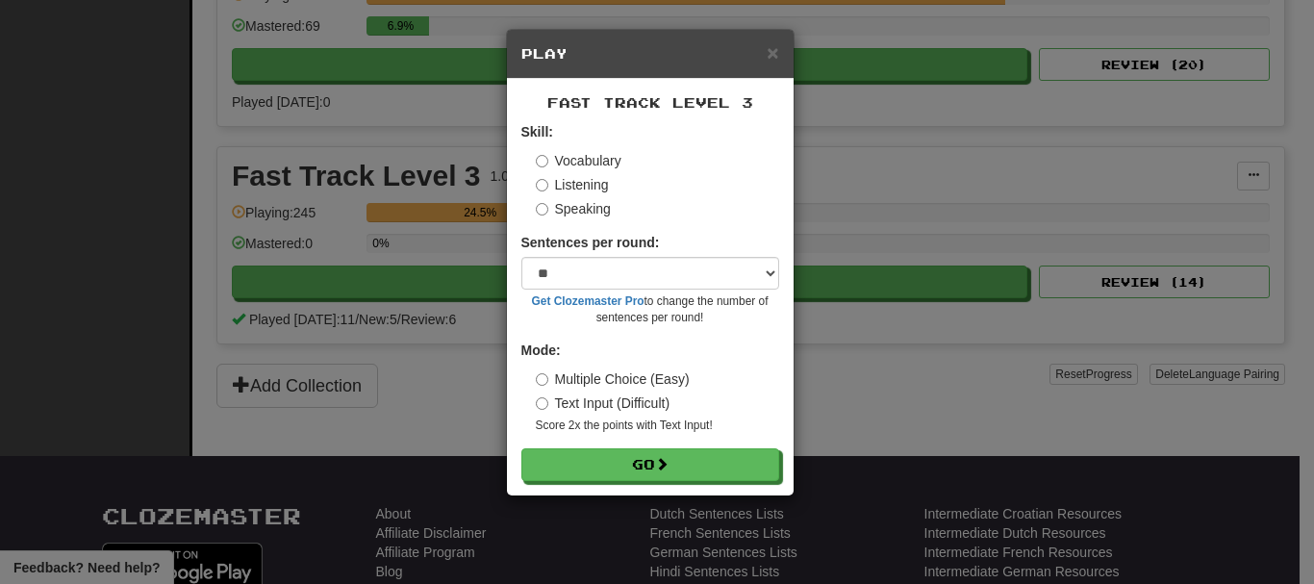
click at [561, 189] on label "Listening" at bounding box center [572, 184] width 73 height 19
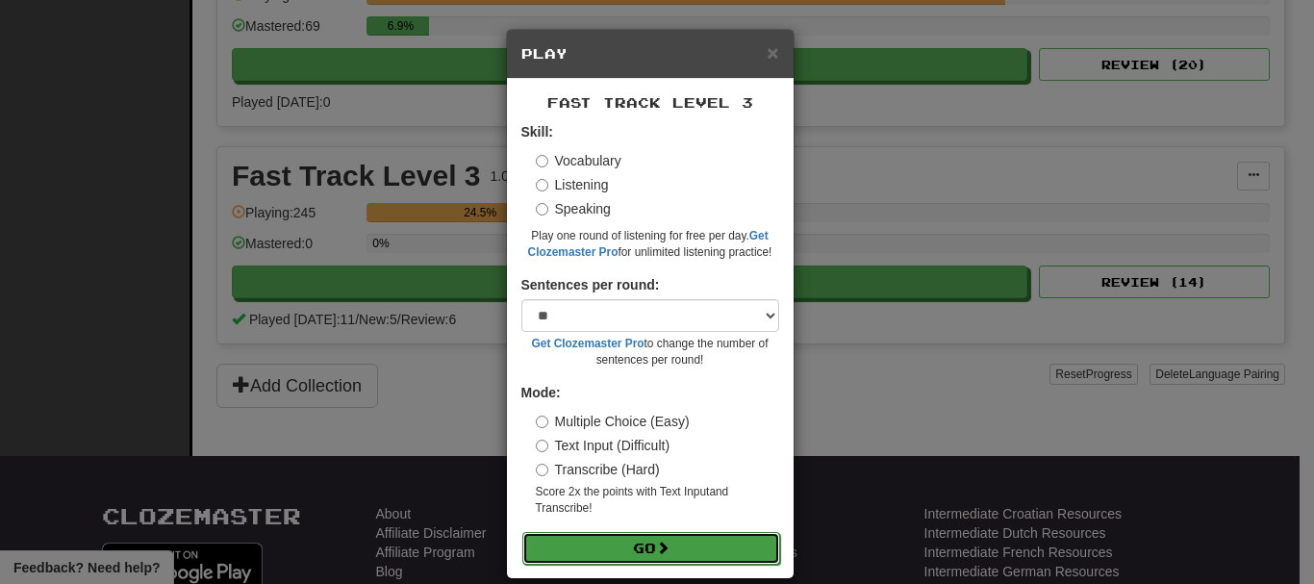
click at [616, 550] on button "Go" at bounding box center [651, 548] width 258 height 33
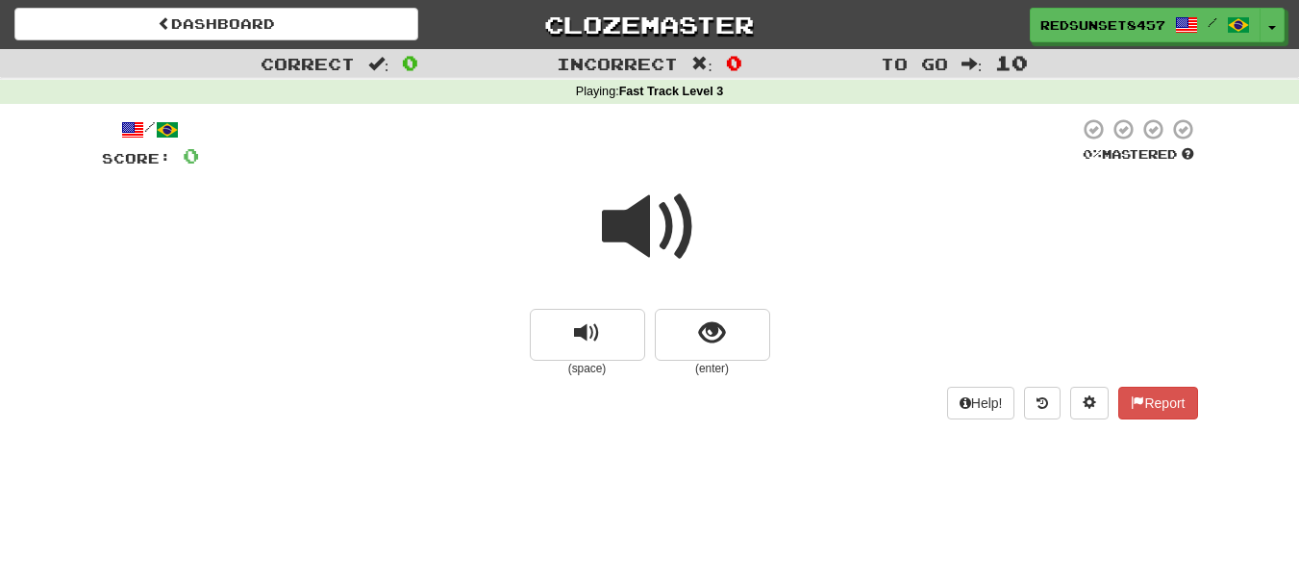
click at [650, 214] on span at bounding box center [650, 227] width 96 height 96
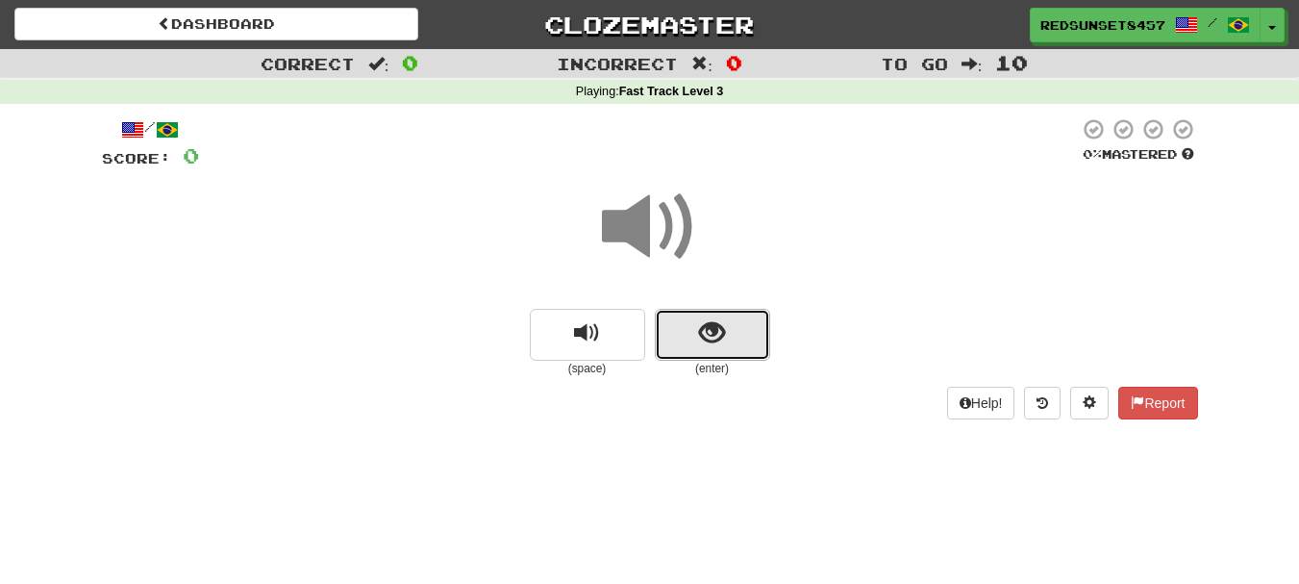
click at [736, 342] on button "show sentence" at bounding box center [712, 335] width 115 height 52
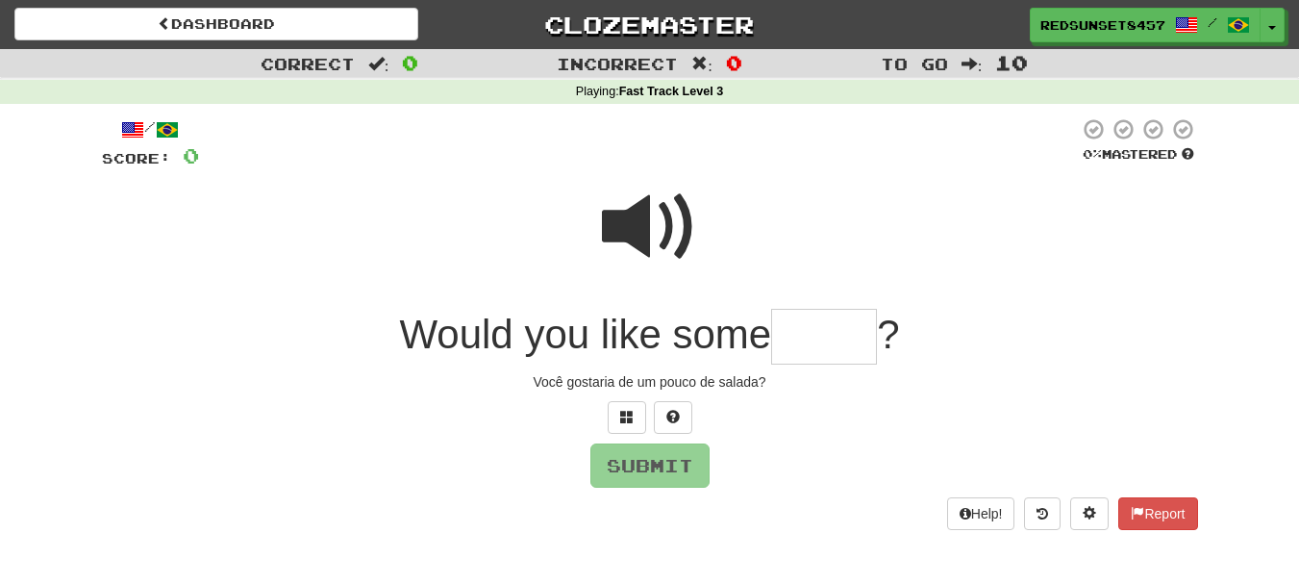
click at [818, 343] on input "text" at bounding box center [824, 337] width 106 height 57
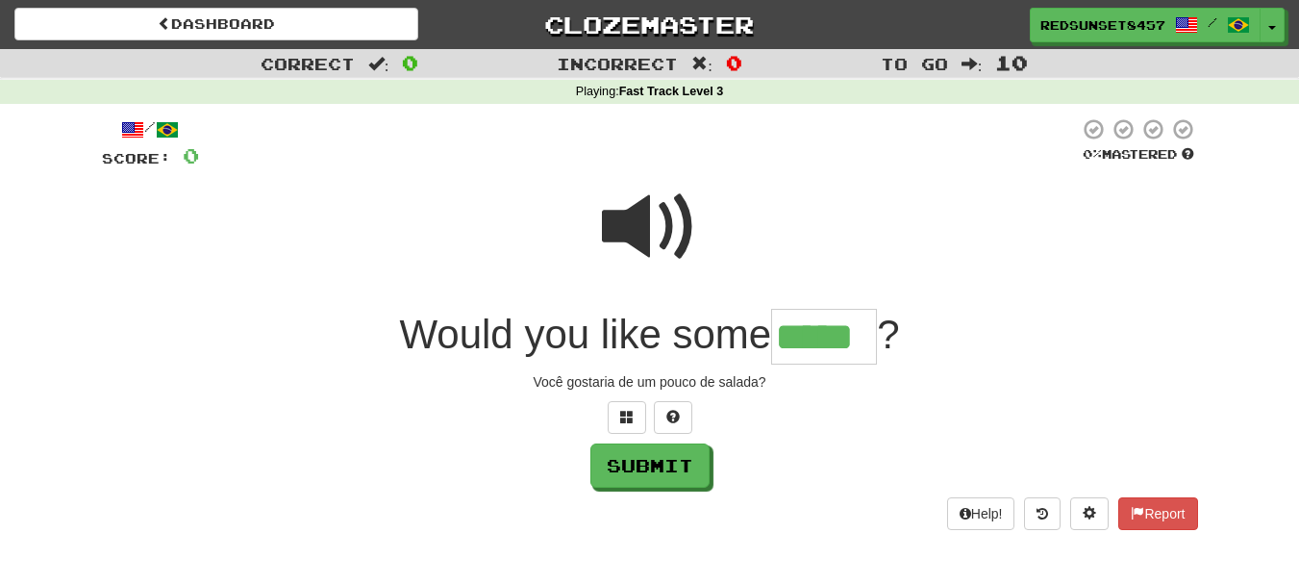
type input "*****"
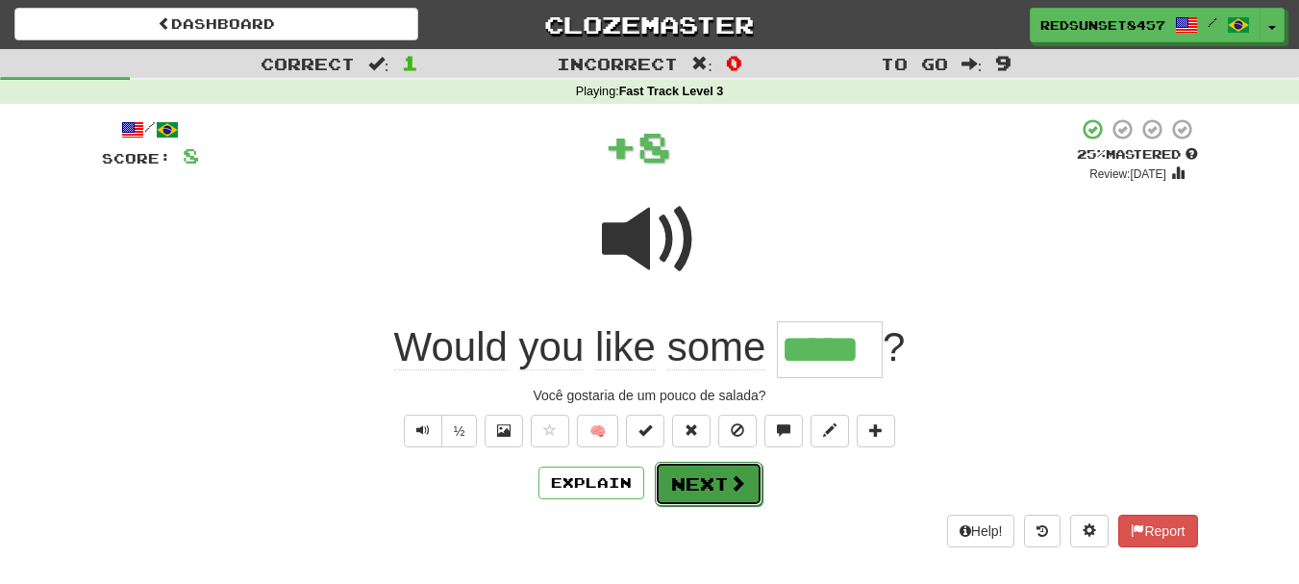
click at [724, 489] on button "Next" at bounding box center [709, 484] width 108 height 44
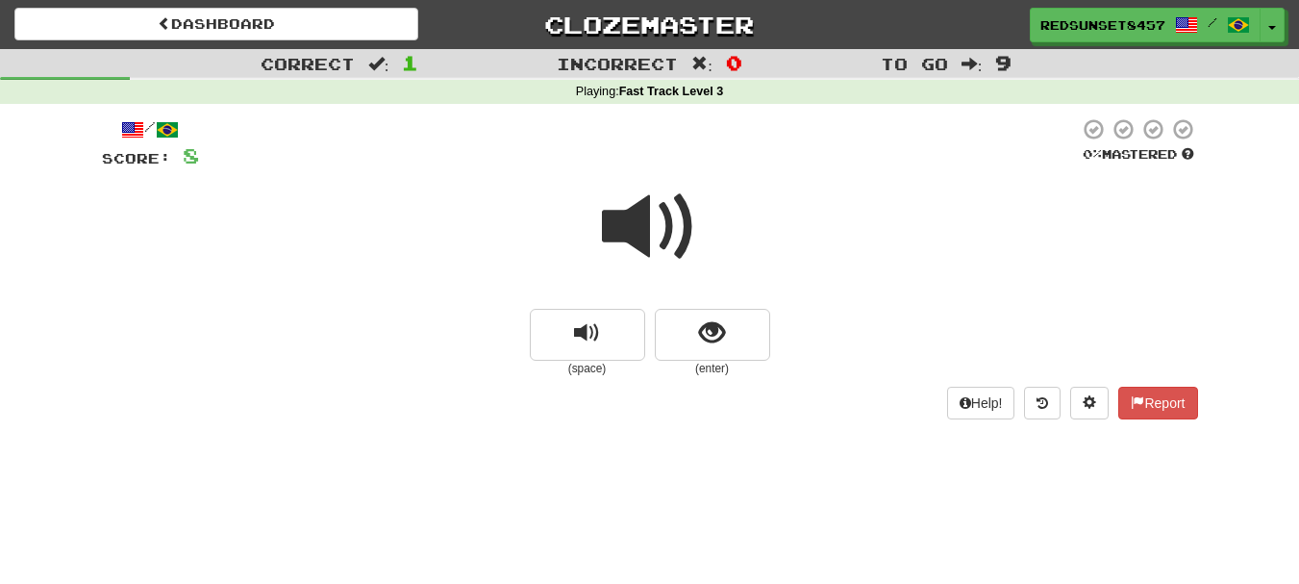
click at [642, 210] on span at bounding box center [650, 227] width 96 height 96
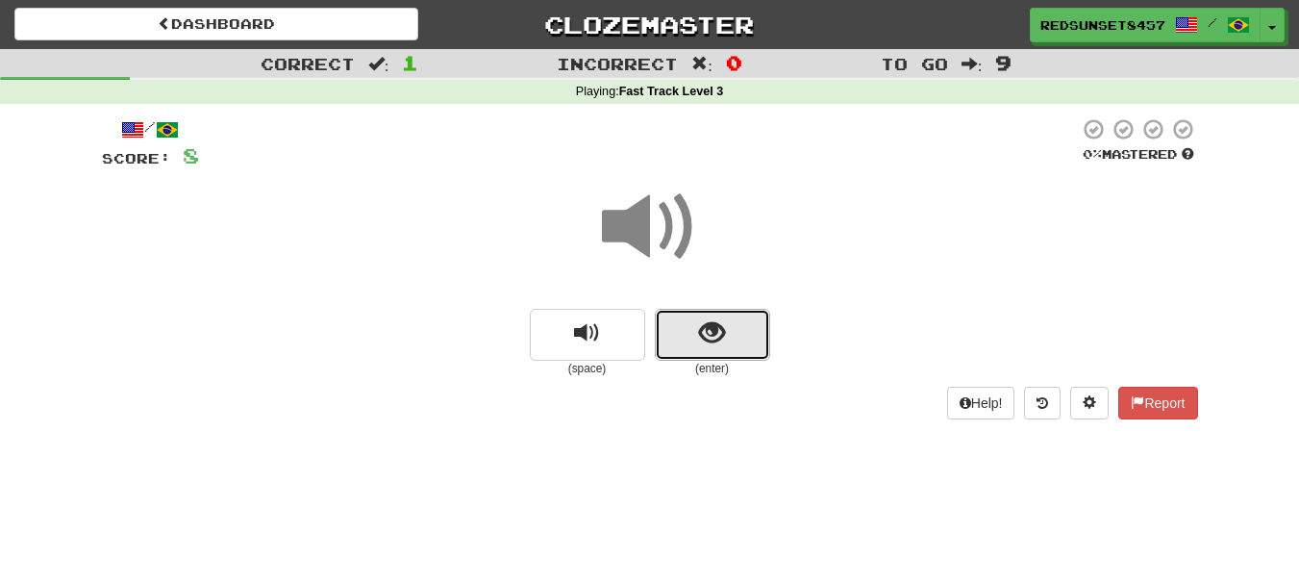
click at [720, 328] on span "show sentence" at bounding box center [712, 333] width 26 height 26
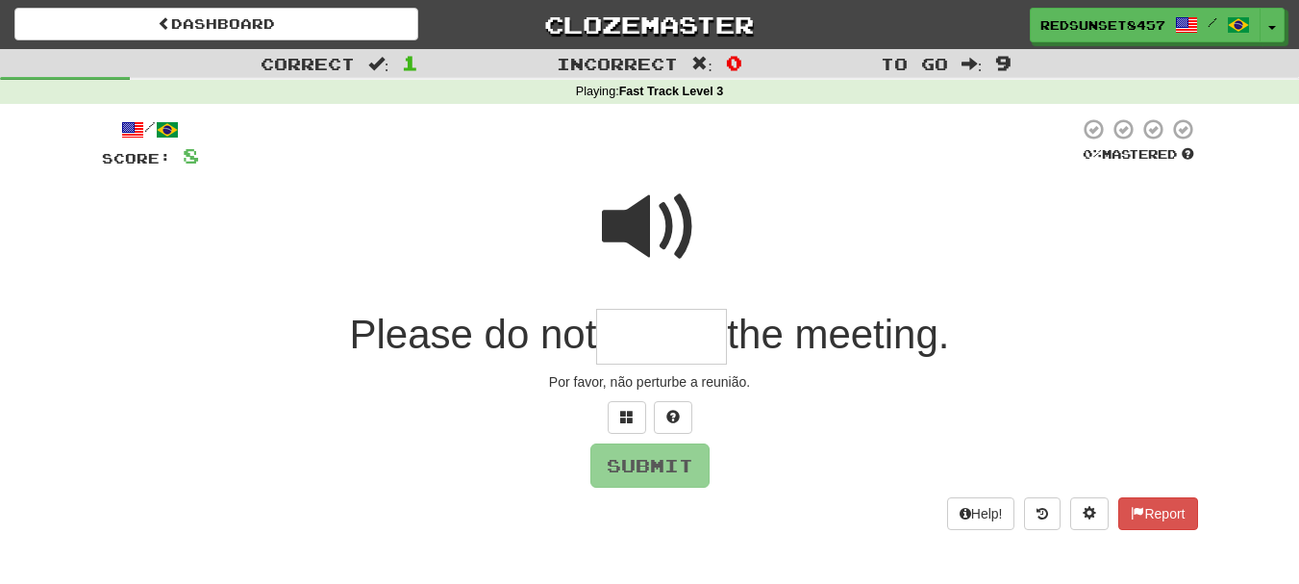
click at [639, 201] on span at bounding box center [650, 227] width 96 height 96
click at [626, 344] on input "text" at bounding box center [661, 337] width 131 height 57
type input "*"
click at [628, 408] on button at bounding box center [627, 417] width 38 height 33
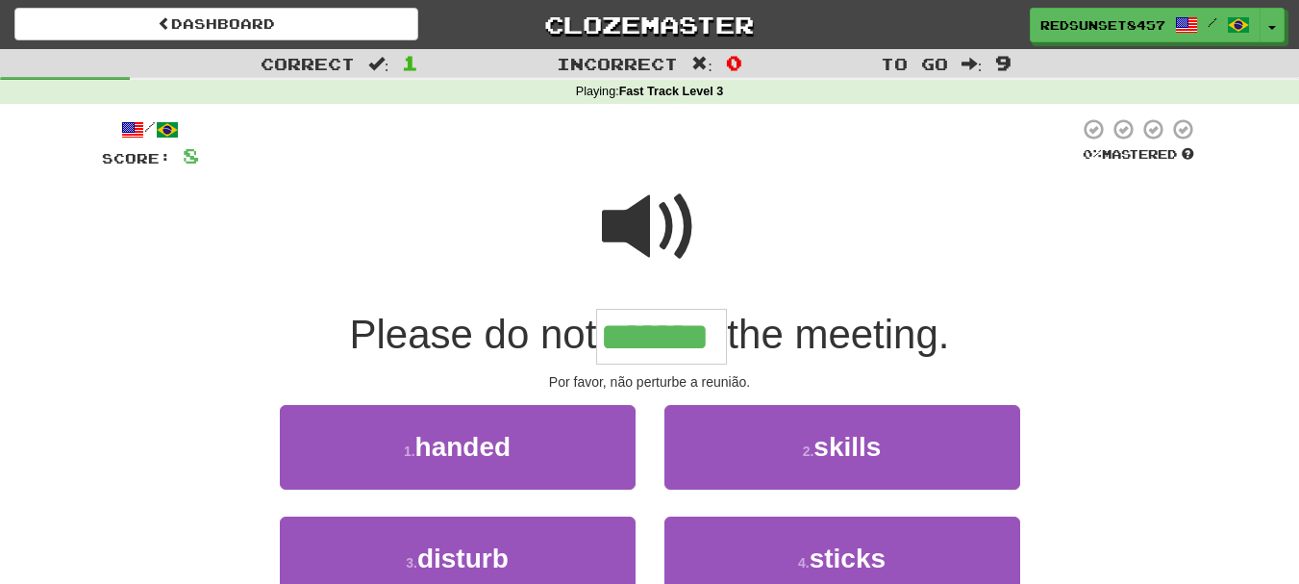
type input "*******"
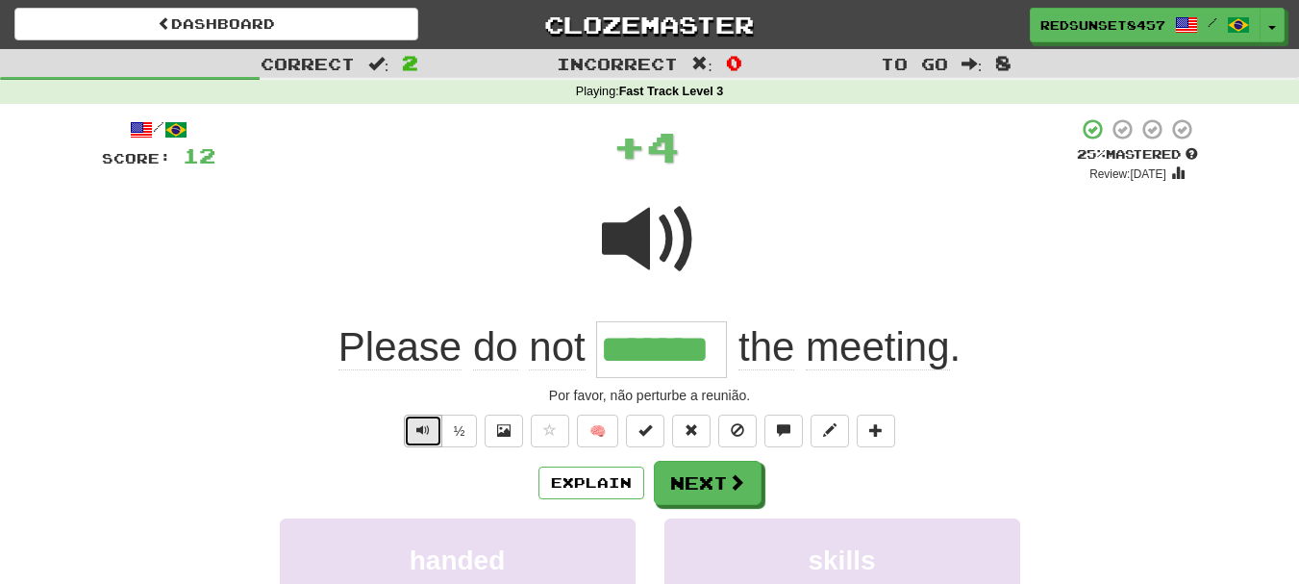
click at [416, 434] on span "Text-to-speech controls" at bounding box center [422, 429] width 13 height 13
click at [732, 482] on span at bounding box center [737, 482] width 17 height 17
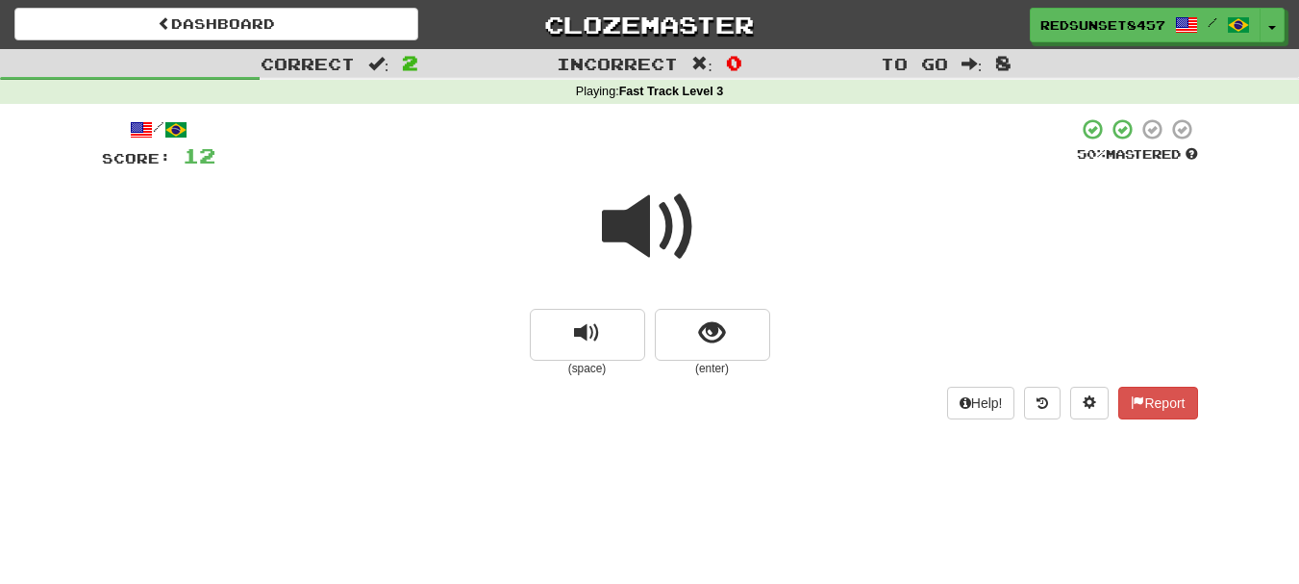
click at [640, 230] on span at bounding box center [650, 227] width 96 height 96
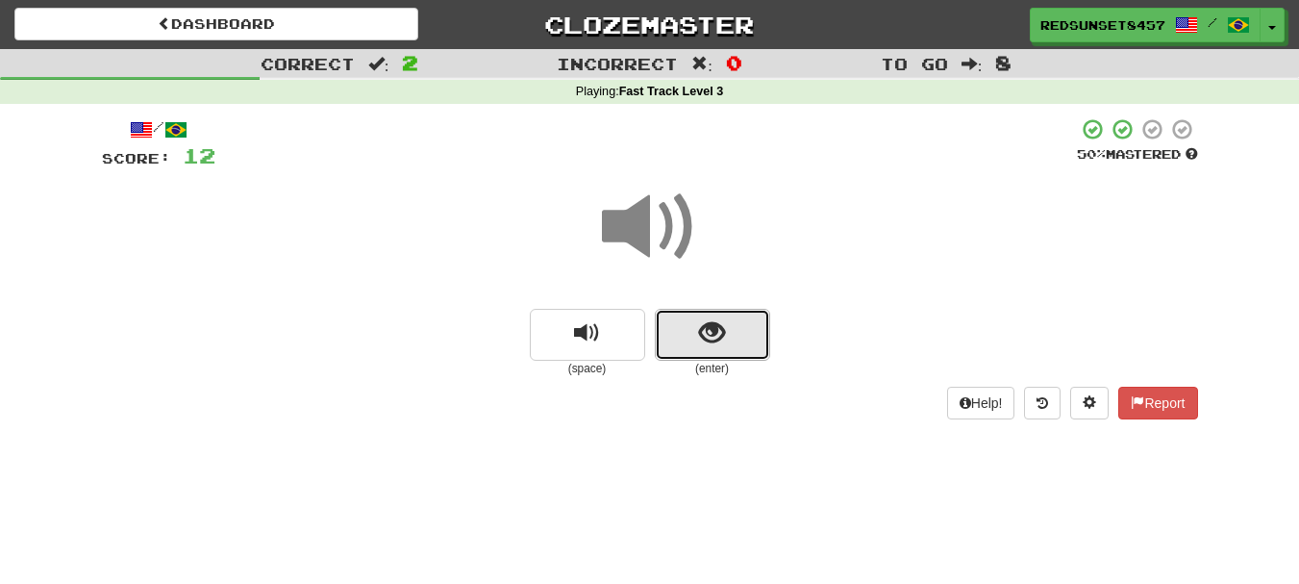
click at [735, 334] on button "show sentence" at bounding box center [712, 335] width 115 height 52
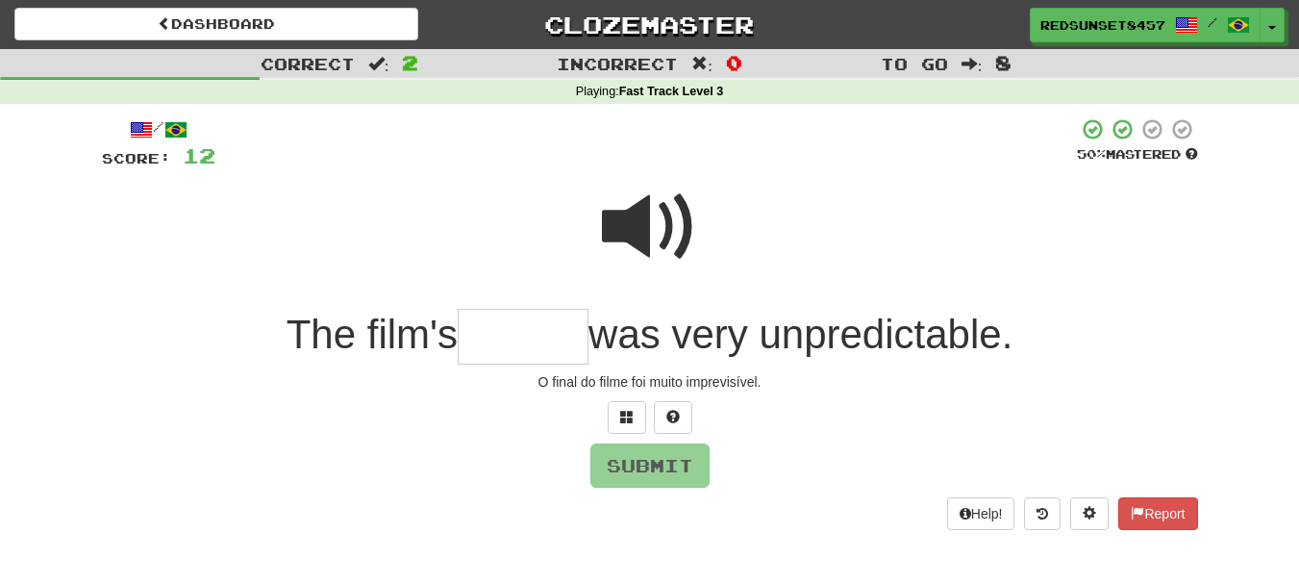
click at [636, 237] on span at bounding box center [650, 227] width 96 height 96
click at [502, 338] on input "text" at bounding box center [523, 337] width 131 height 57
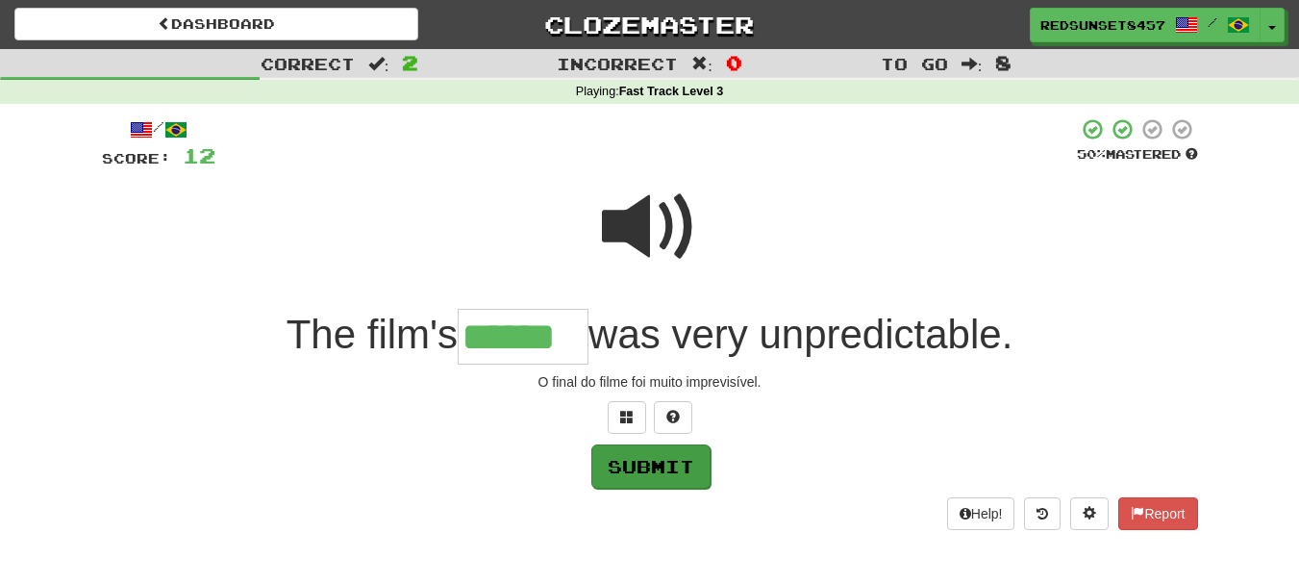
type input "******"
click at [660, 463] on button "Submit" at bounding box center [650, 466] width 119 height 44
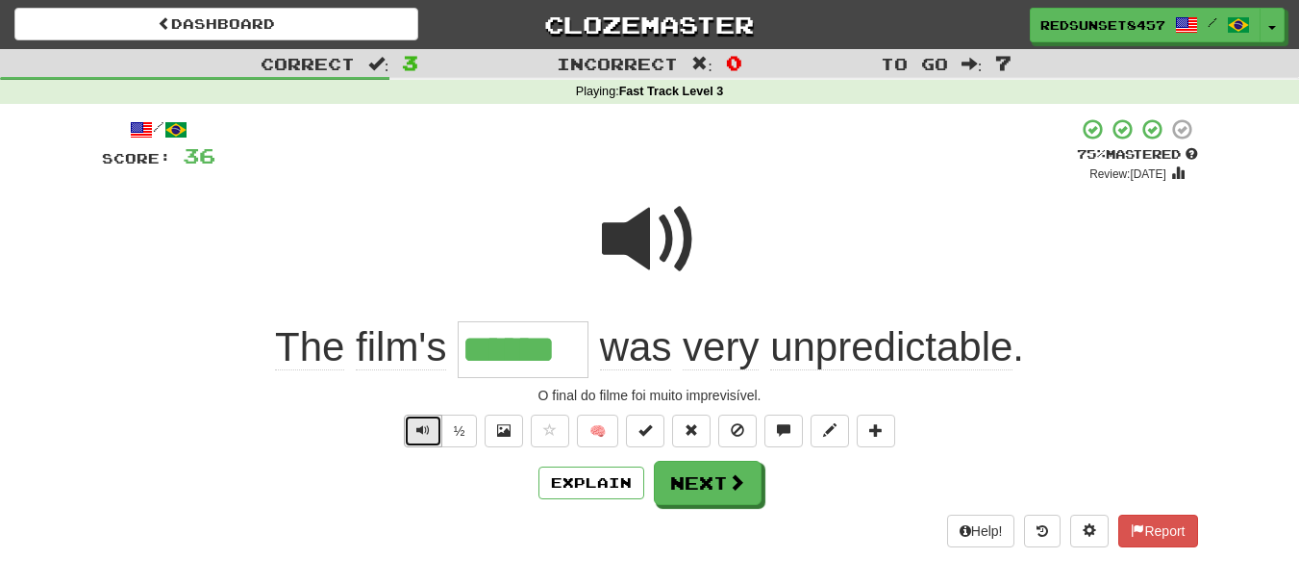
click at [412, 441] on button "Text-to-speech controls" at bounding box center [423, 430] width 38 height 33
click at [430, 439] on button "Text-to-speech controls" at bounding box center [423, 430] width 38 height 33
click at [717, 493] on button "Next" at bounding box center [709, 484] width 108 height 44
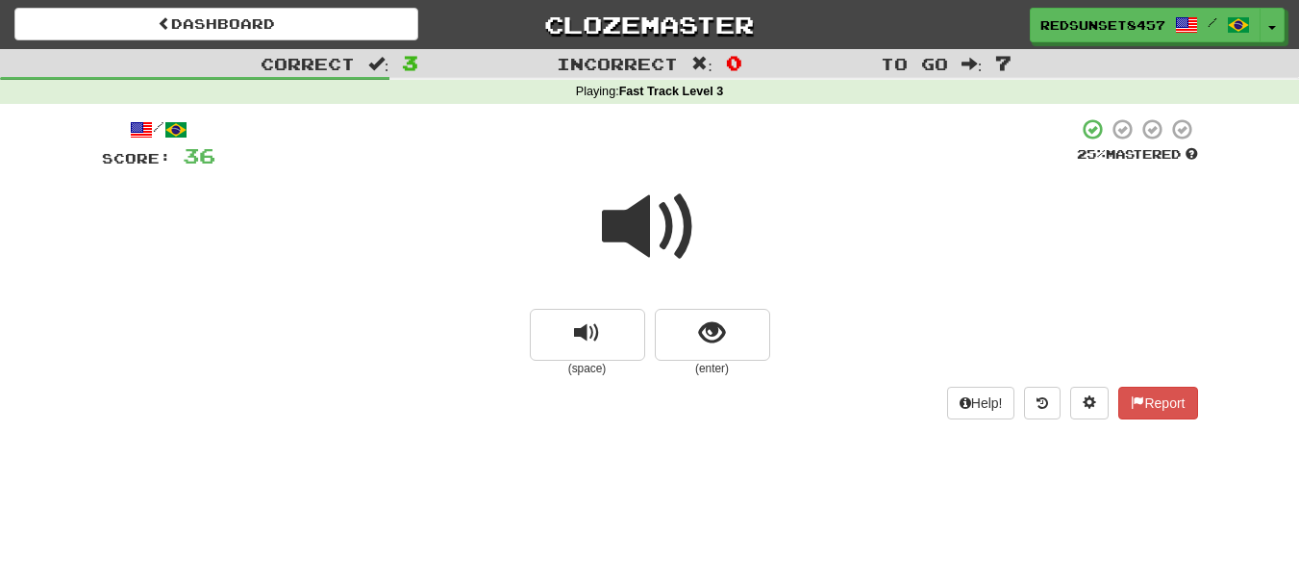
click at [656, 235] on span at bounding box center [650, 227] width 96 height 96
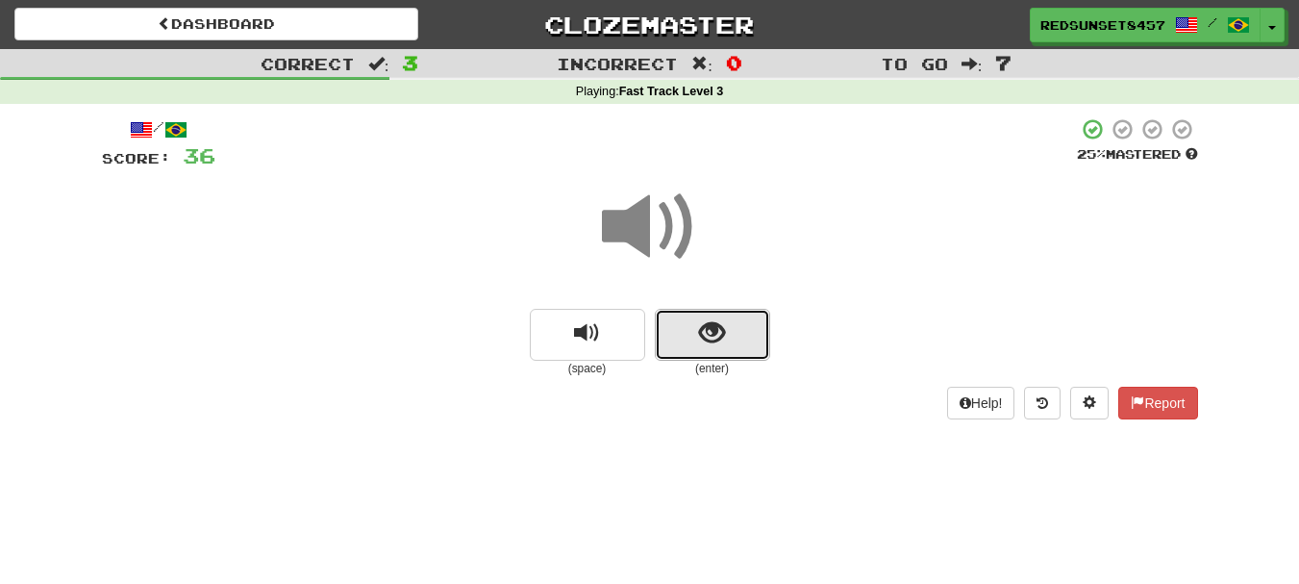
click at [728, 324] on button "show sentence" at bounding box center [712, 335] width 115 height 52
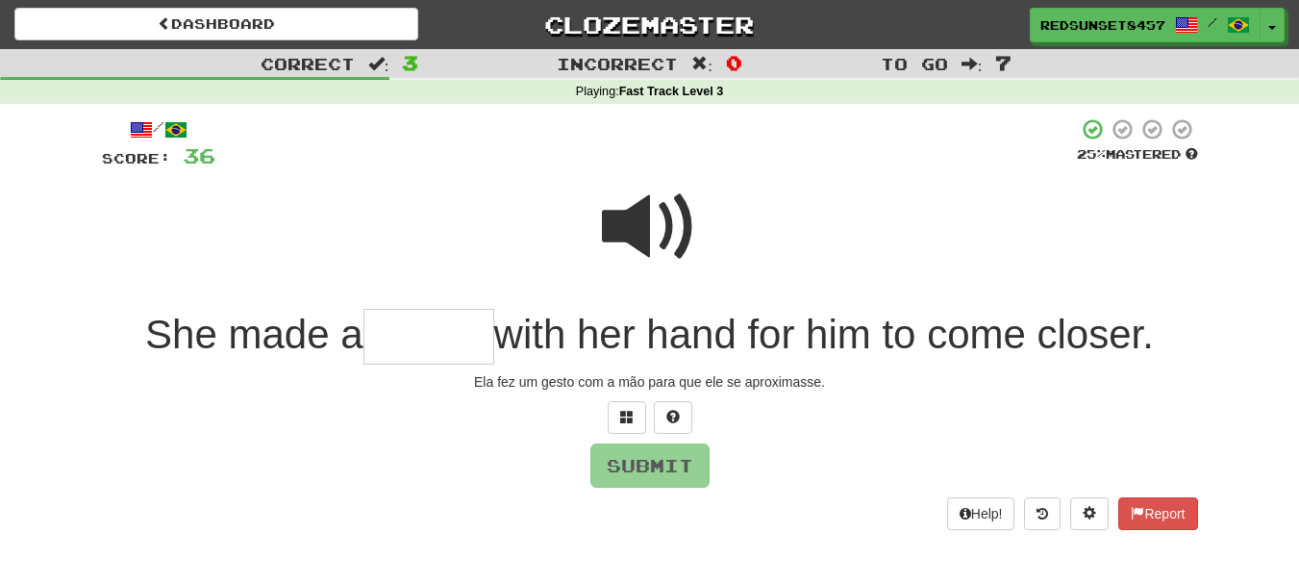
click at [385, 338] on input "text" at bounding box center [429, 337] width 131 height 57
click at [661, 216] on span at bounding box center [650, 227] width 96 height 96
click at [416, 352] on input "text" at bounding box center [429, 337] width 131 height 57
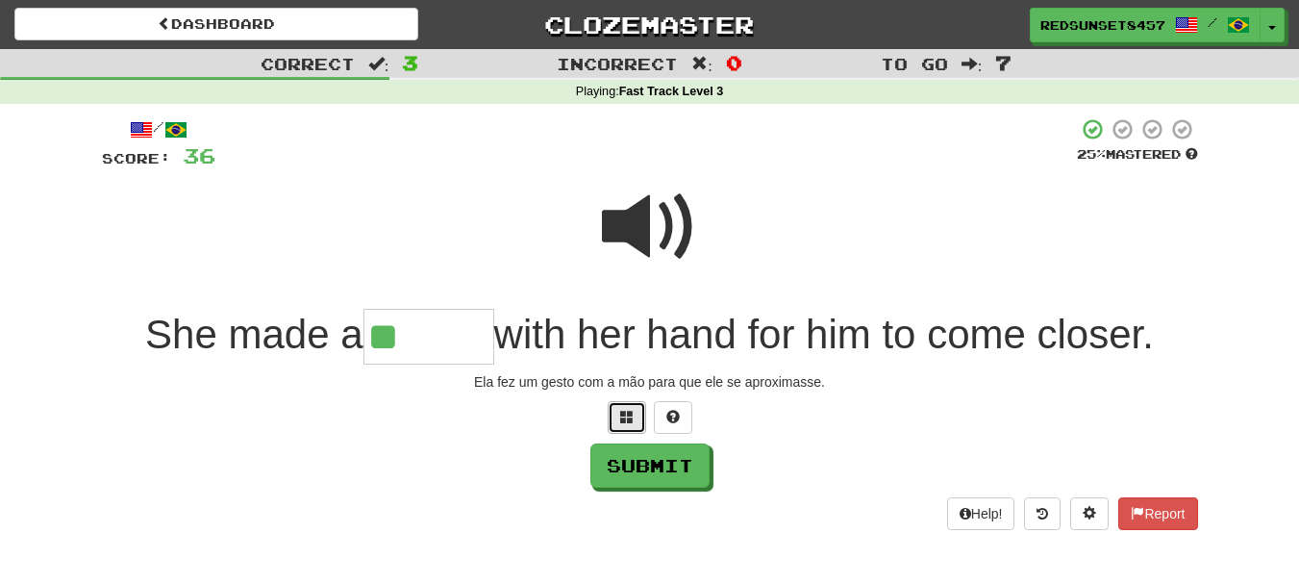
click at [618, 414] on button at bounding box center [627, 417] width 38 height 33
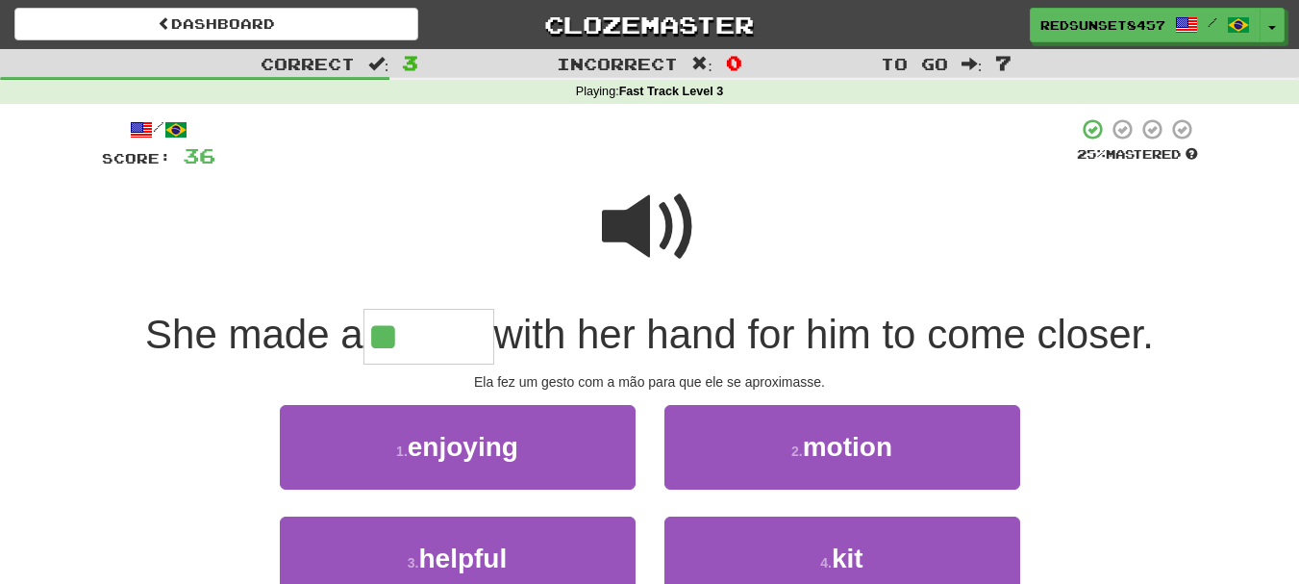
click at [437, 343] on input "**" at bounding box center [429, 337] width 131 height 57
type input "******"
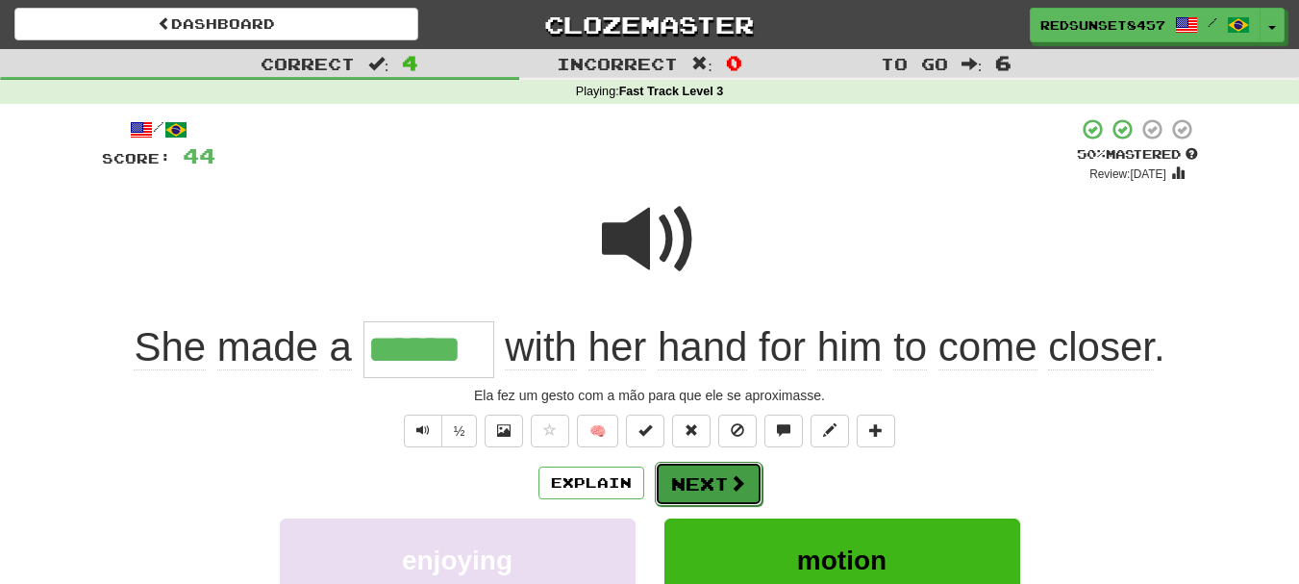
click at [709, 484] on button "Next" at bounding box center [709, 484] width 108 height 44
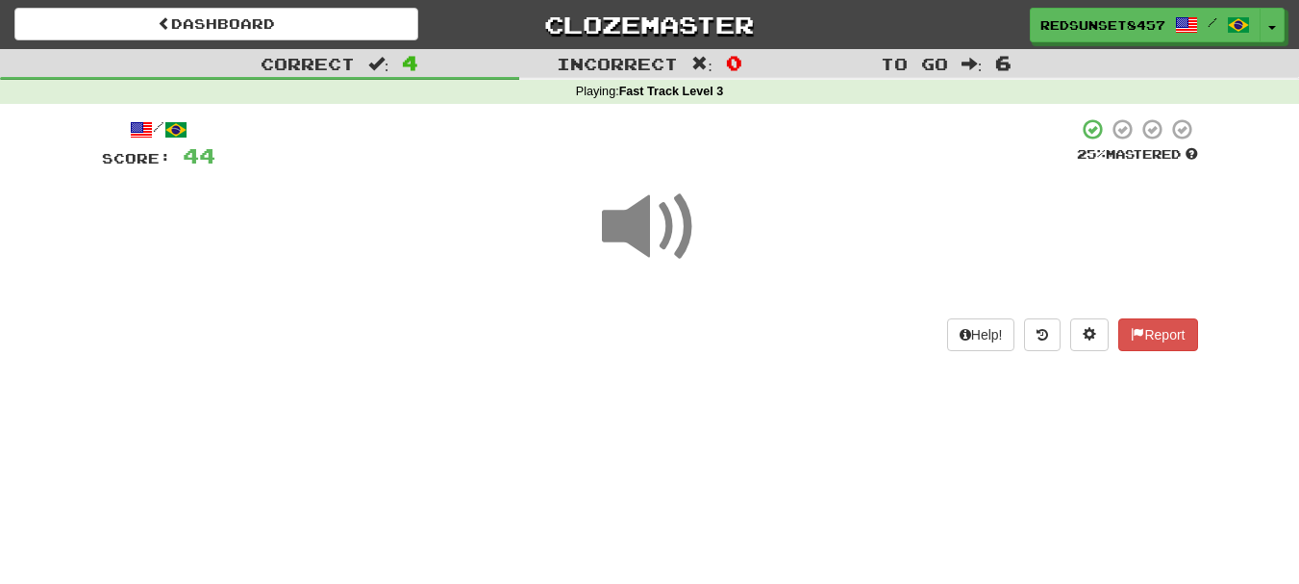
click at [649, 214] on span at bounding box center [650, 227] width 96 height 96
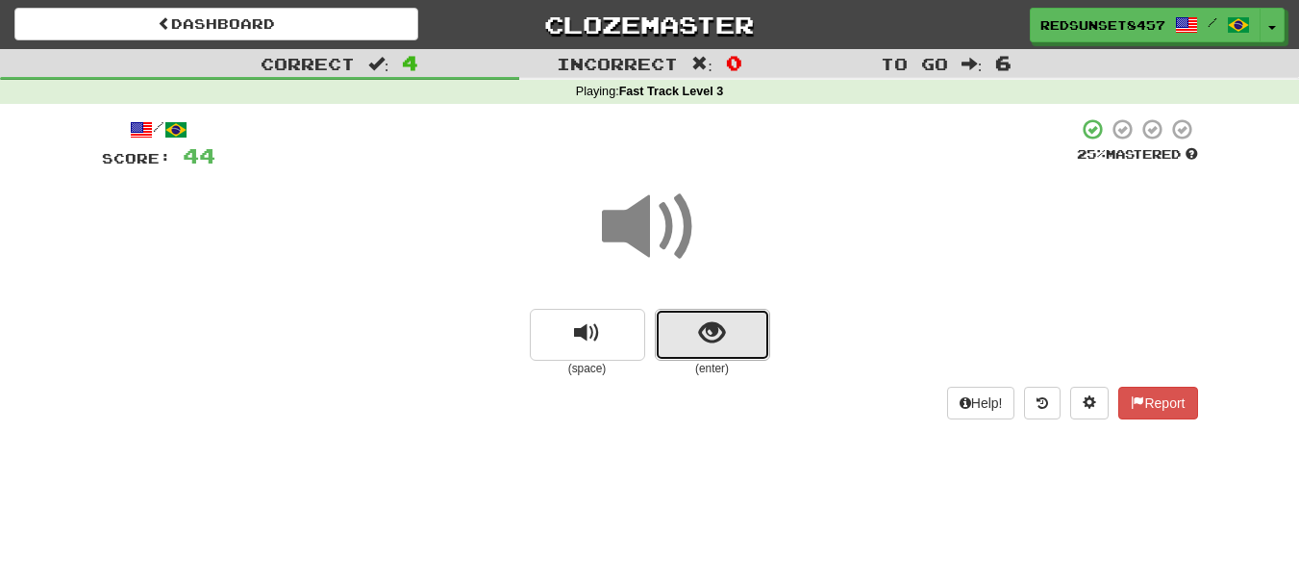
click at [737, 332] on button "show sentence" at bounding box center [712, 335] width 115 height 52
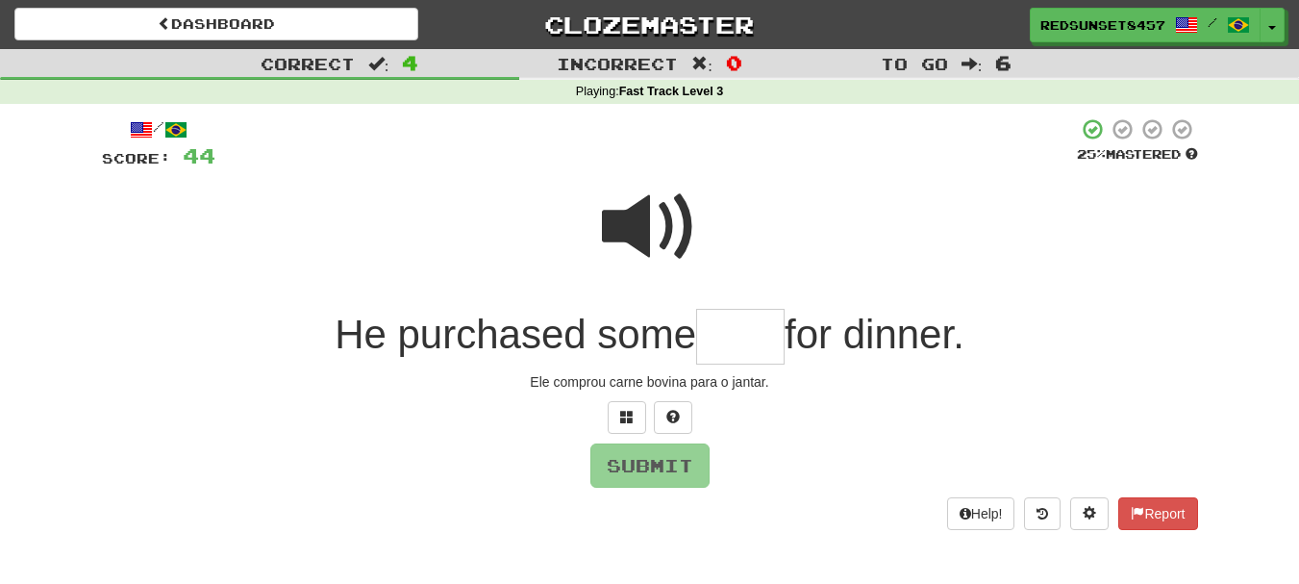
click at [637, 223] on span at bounding box center [650, 227] width 96 height 96
click at [725, 339] on input "text" at bounding box center [740, 337] width 88 height 57
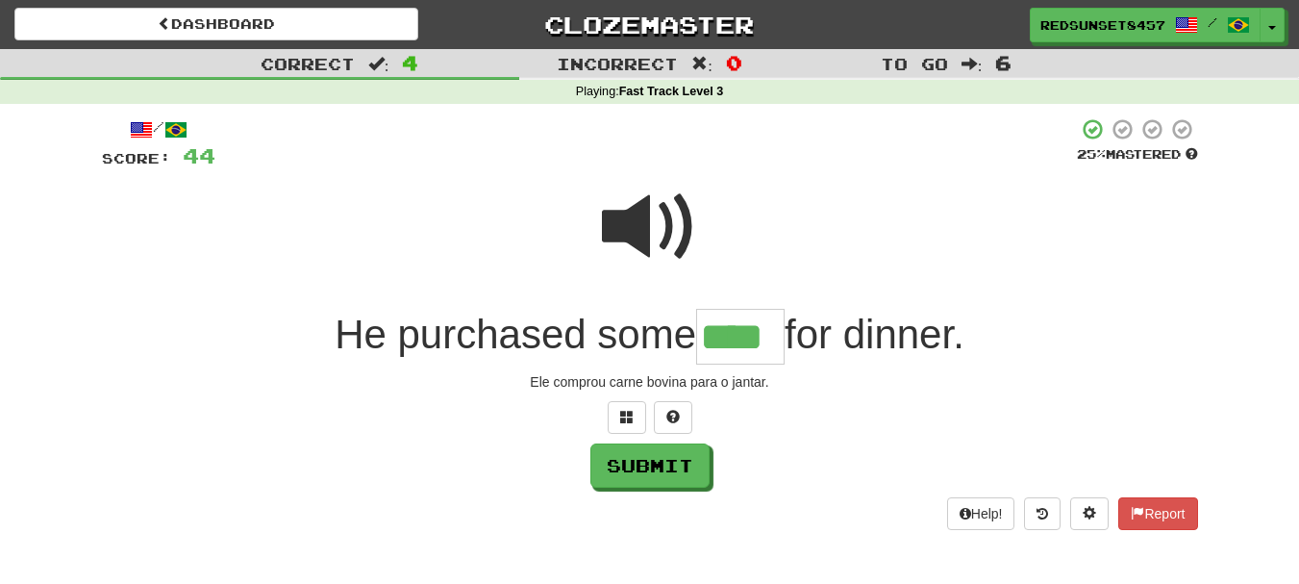
type input "****"
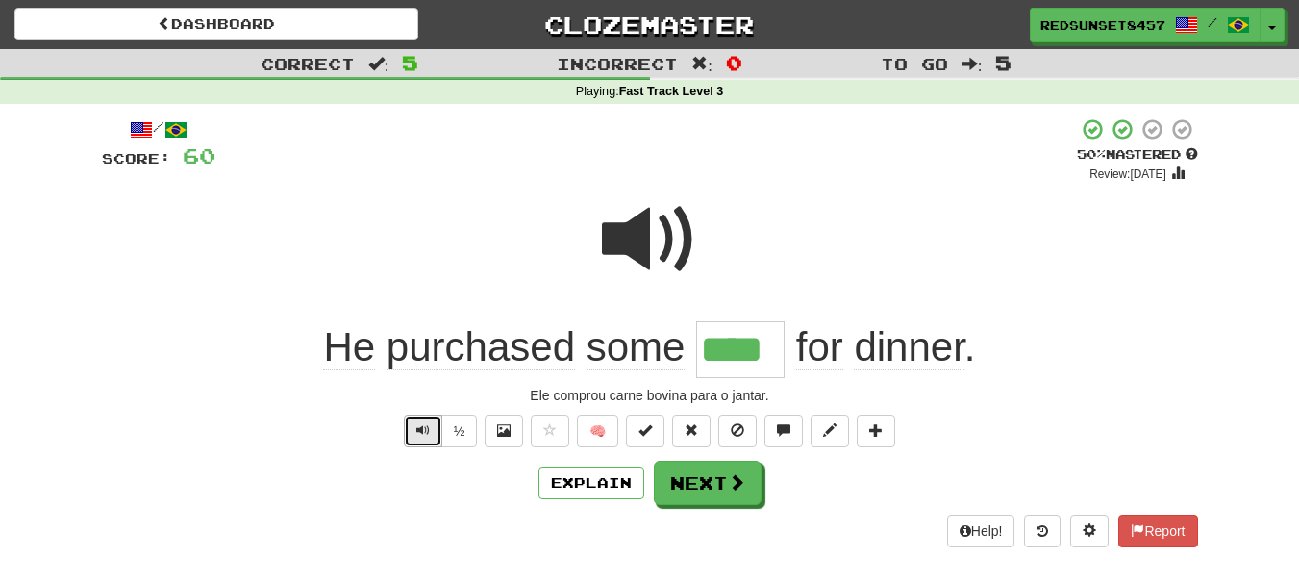
click at [424, 435] on span "Text-to-speech controls" at bounding box center [422, 429] width 13 height 13
click at [410, 439] on button "Text-to-speech controls" at bounding box center [423, 430] width 38 height 33
click at [411, 426] on button "Text-to-speech controls" at bounding box center [423, 430] width 38 height 33
click at [709, 485] on button "Next" at bounding box center [709, 484] width 108 height 44
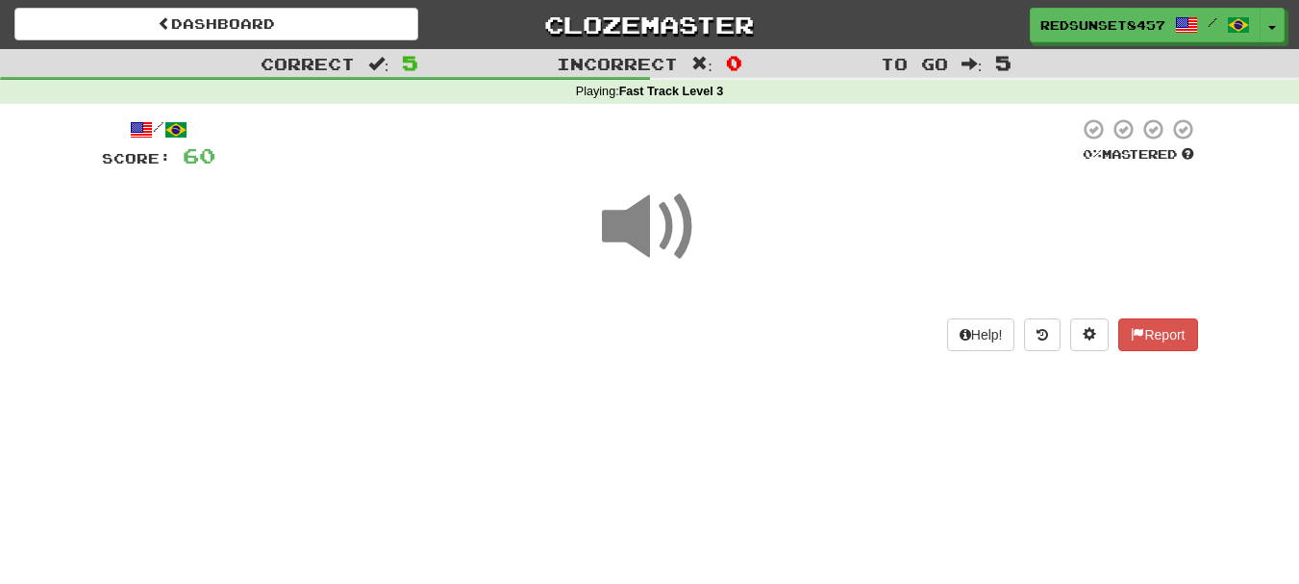
click at [649, 225] on span at bounding box center [650, 227] width 96 height 96
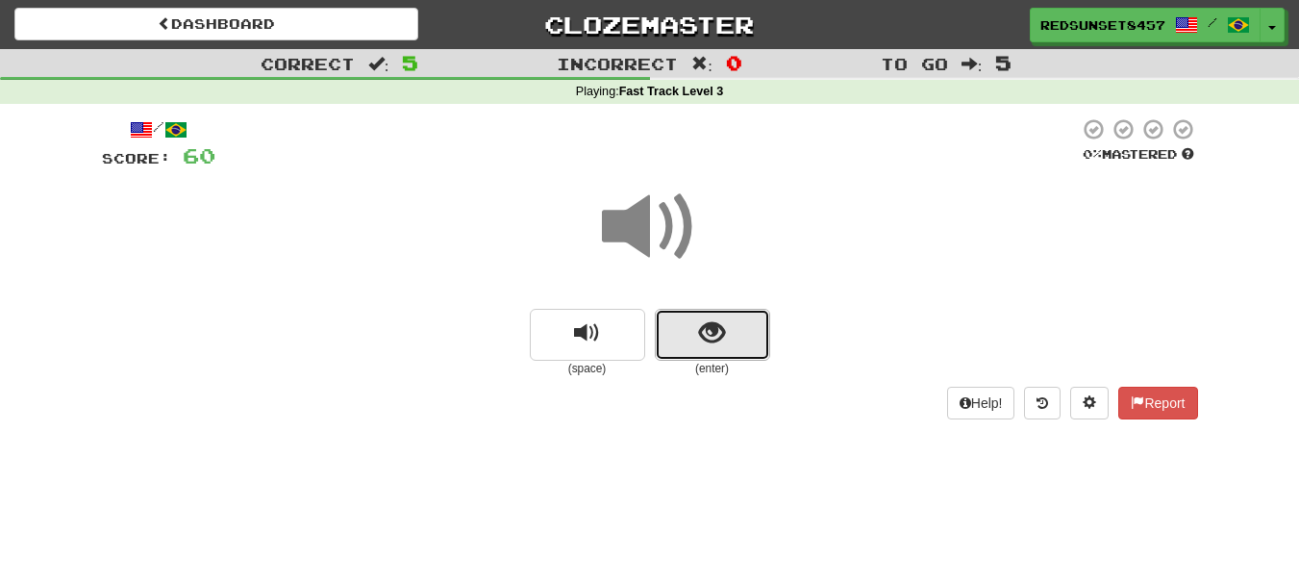
click at [735, 341] on button "show sentence" at bounding box center [712, 335] width 115 height 52
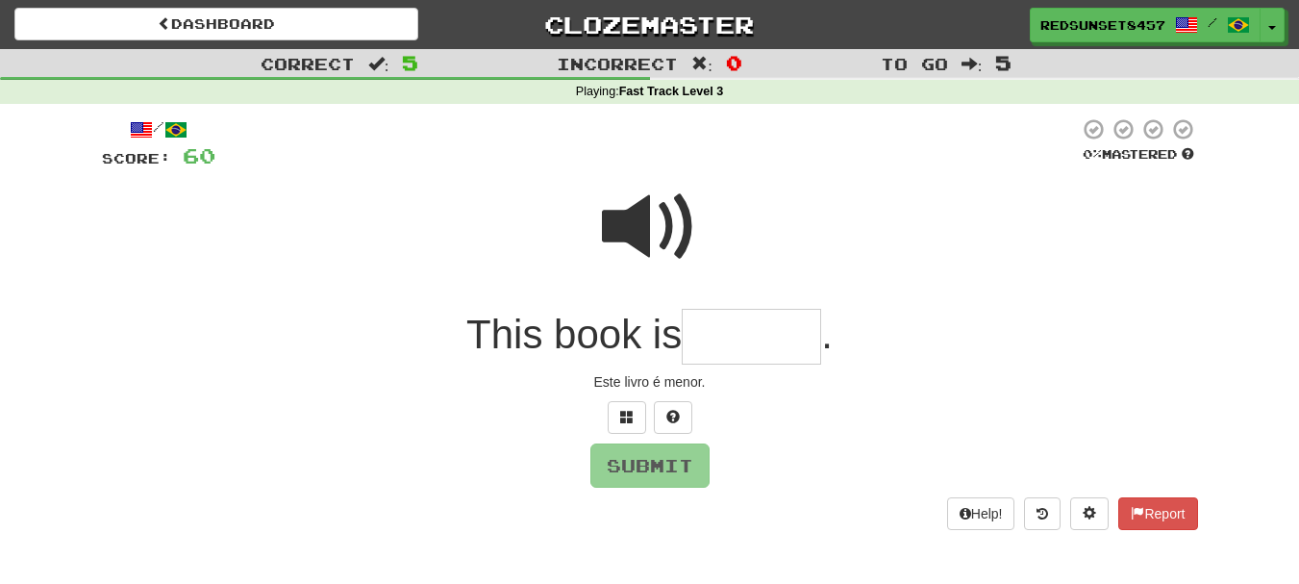
click at [646, 237] on span at bounding box center [650, 227] width 96 height 96
click at [720, 336] on input "text" at bounding box center [751, 337] width 139 height 57
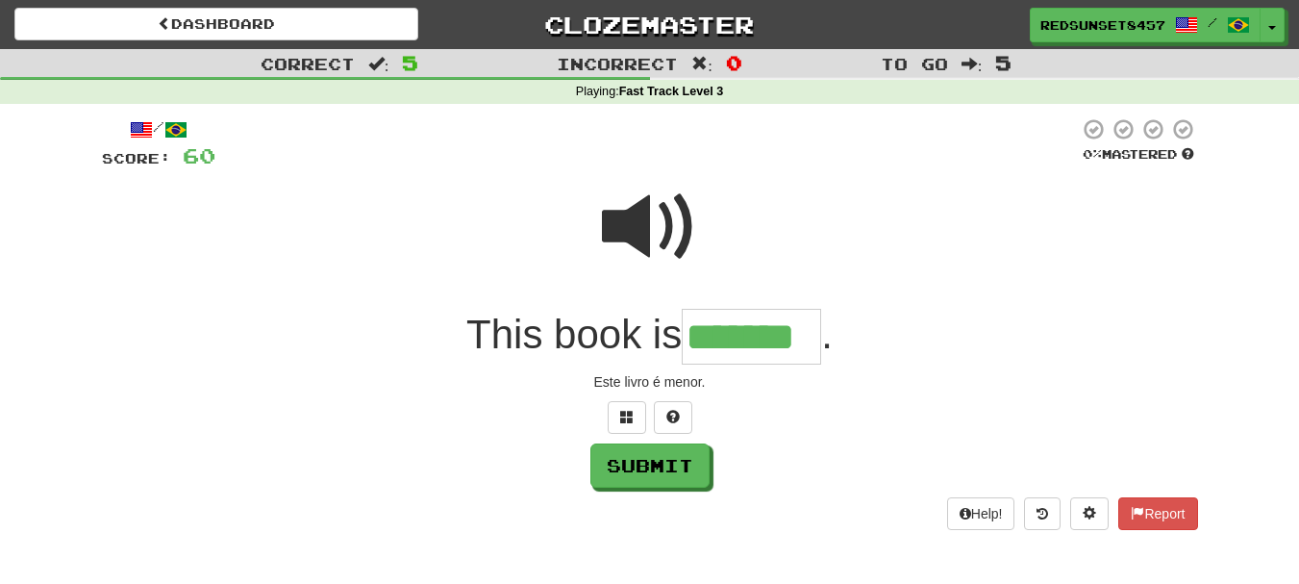
type input "*******"
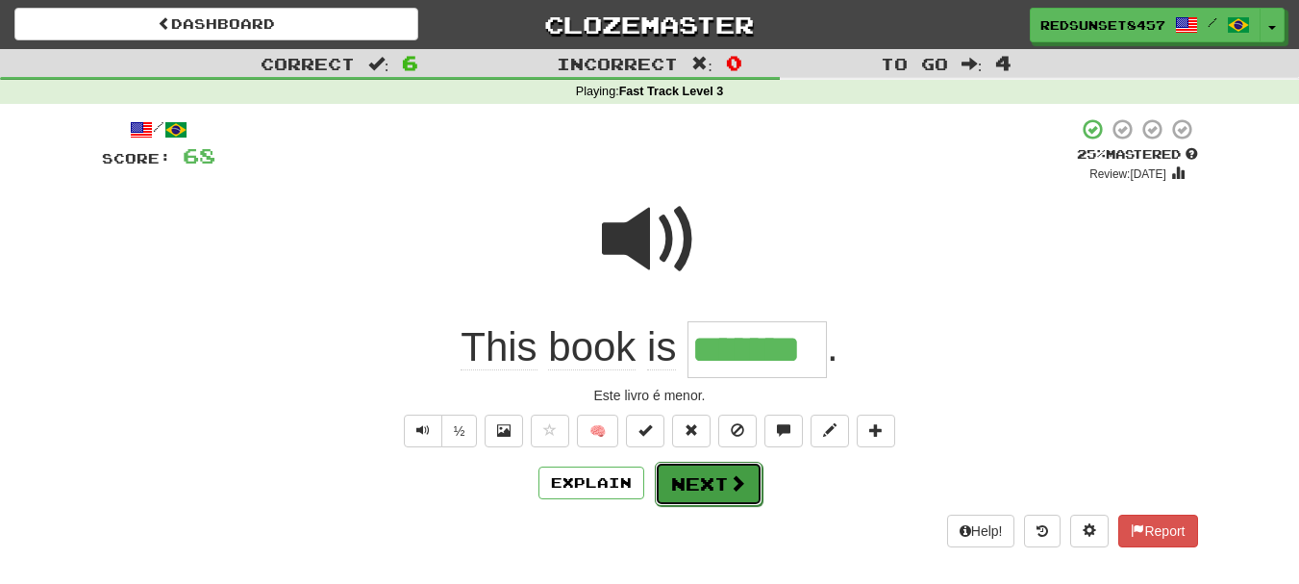
click at [680, 493] on button "Next" at bounding box center [709, 484] width 108 height 44
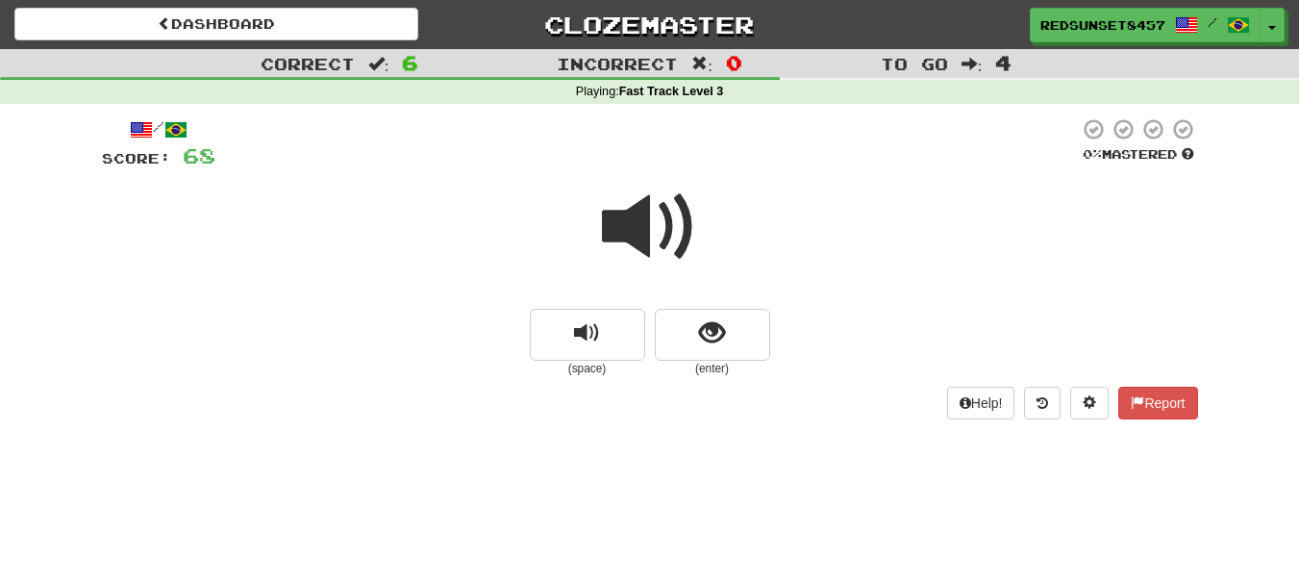
click at [660, 222] on span at bounding box center [650, 227] width 96 height 96
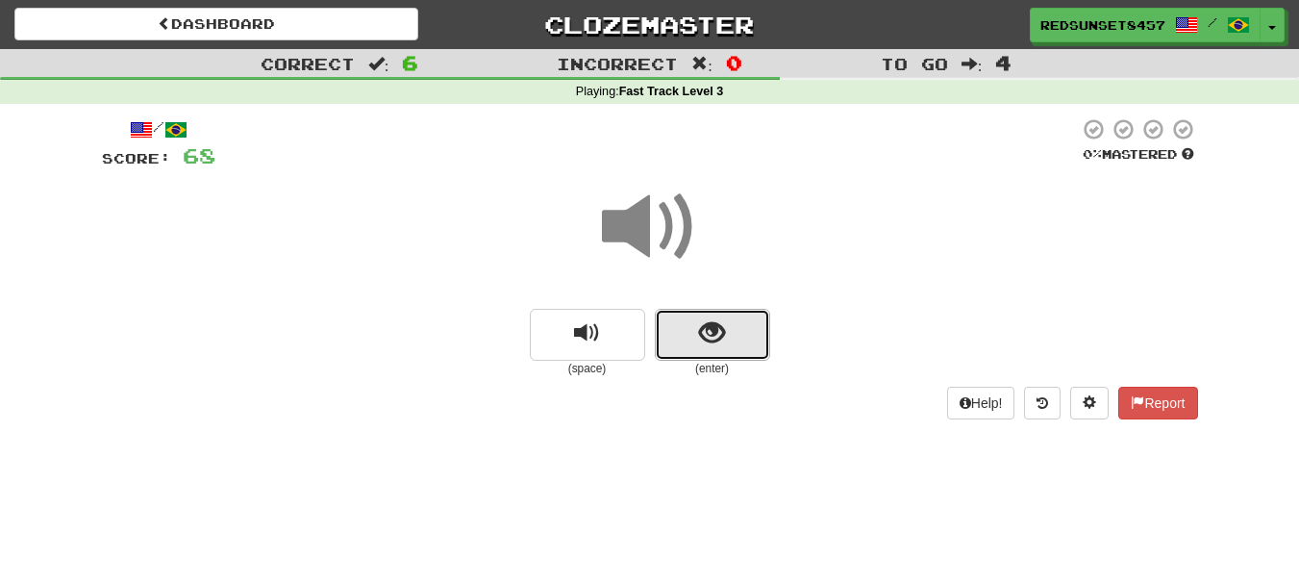
click at [697, 337] on button "show sentence" at bounding box center [712, 335] width 115 height 52
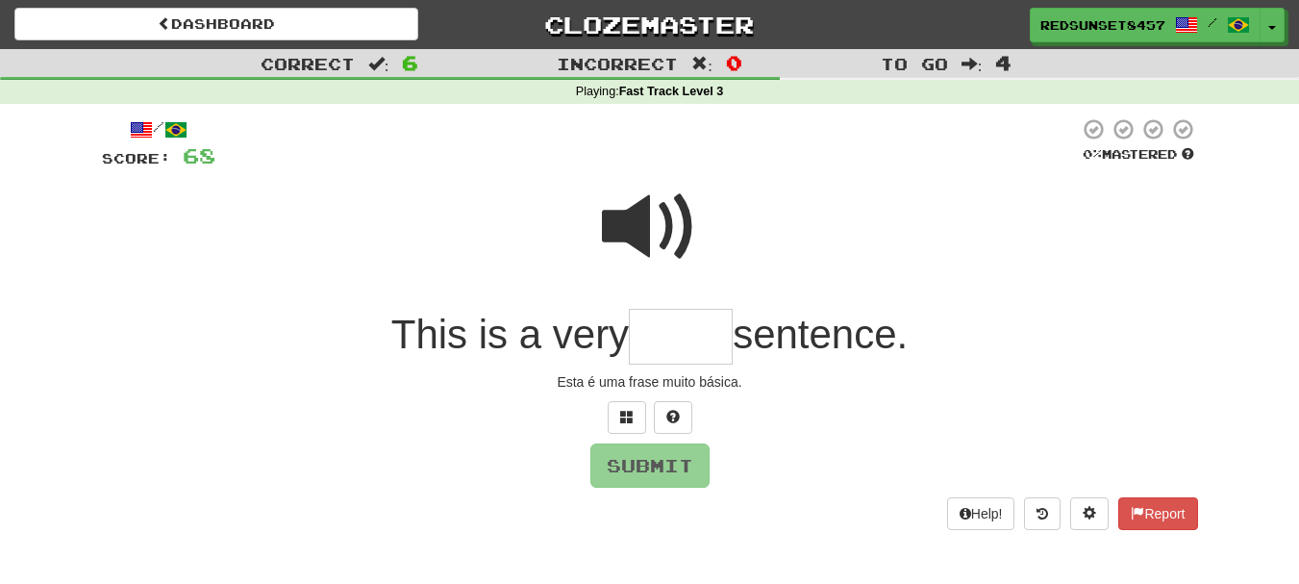
click at [649, 219] on span at bounding box center [650, 227] width 96 height 96
click at [664, 340] on input "text" at bounding box center [681, 337] width 104 height 57
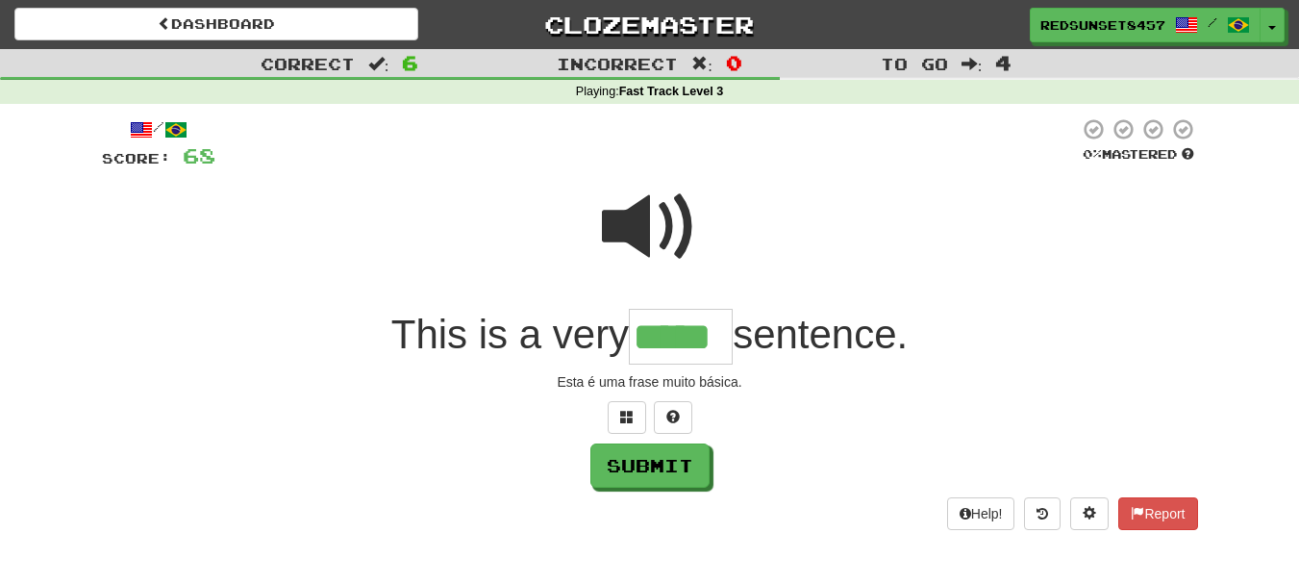
type input "*****"
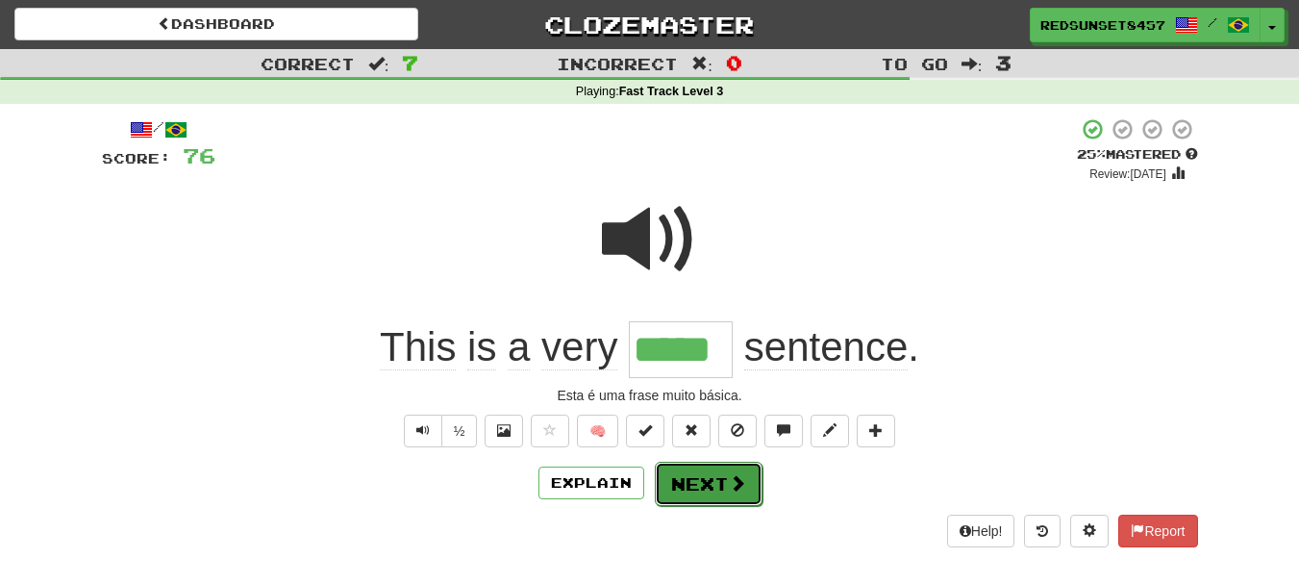
click at [688, 470] on button "Next" at bounding box center [709, 484] width 108 height 44
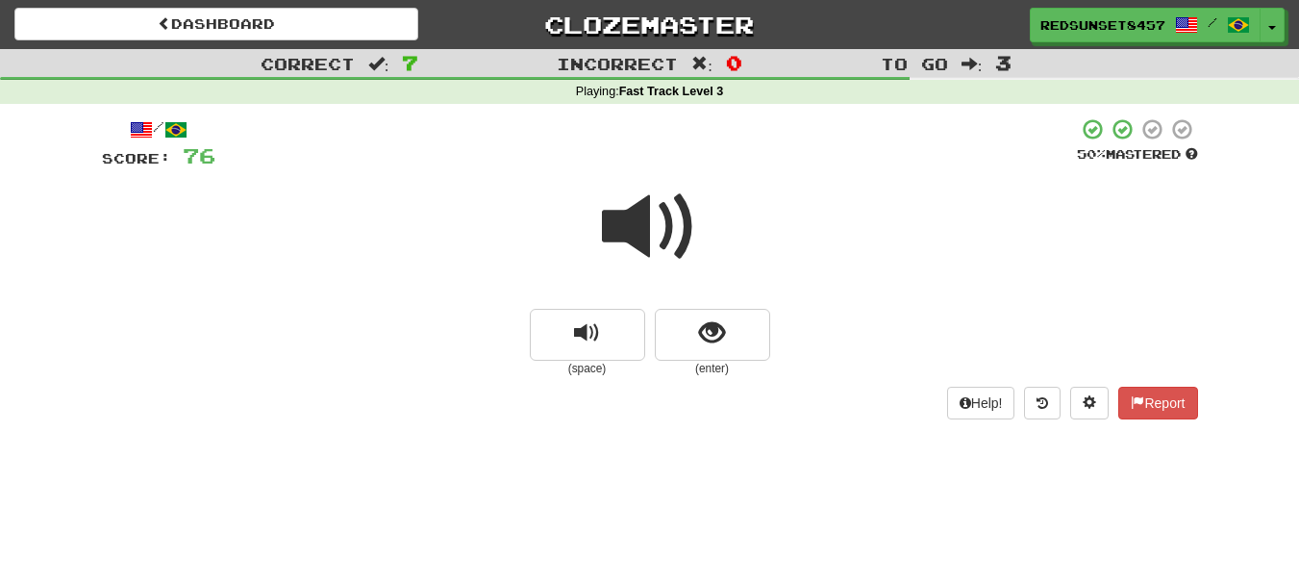
click at [653, 242] on span at bounding box center [650, 227] width 96 height 96
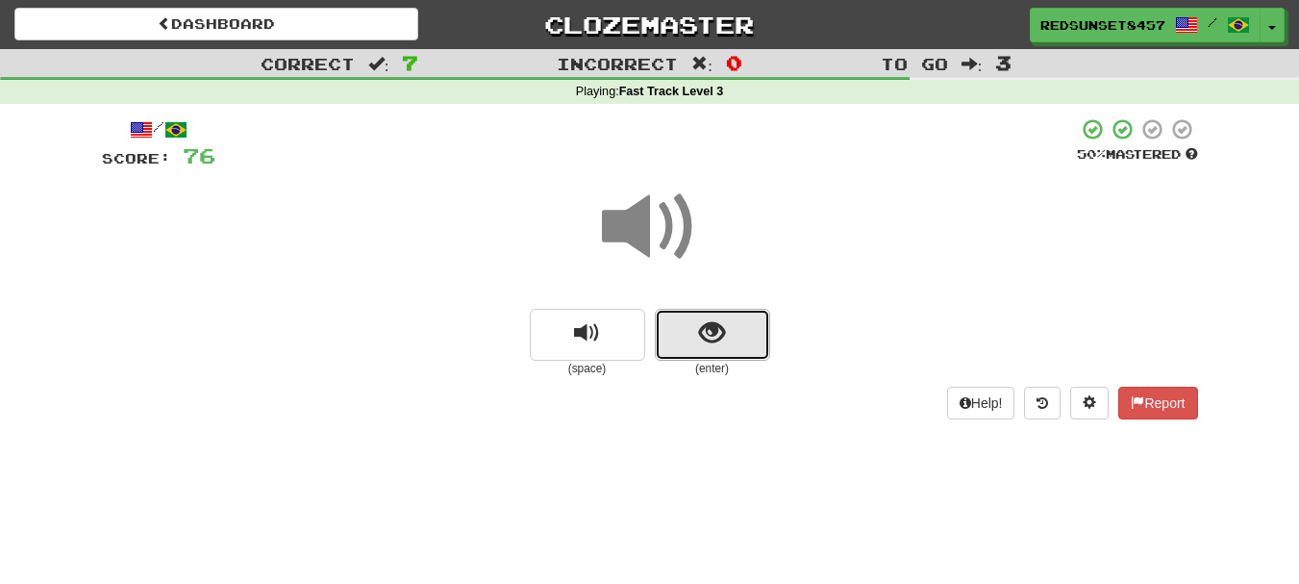
click at [740, 339] on button "show sentence" at bounding box center [712, 335] width 115 height 52
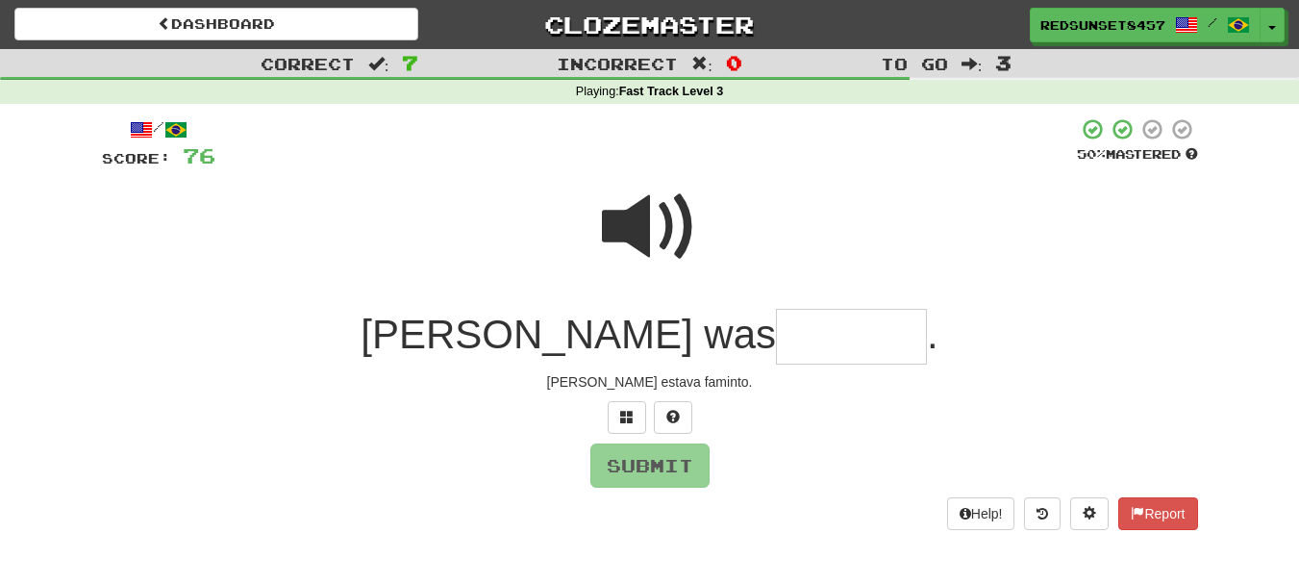
click at [776, 338] on input "text" at bounding box center [851, 337] width 151 height 57
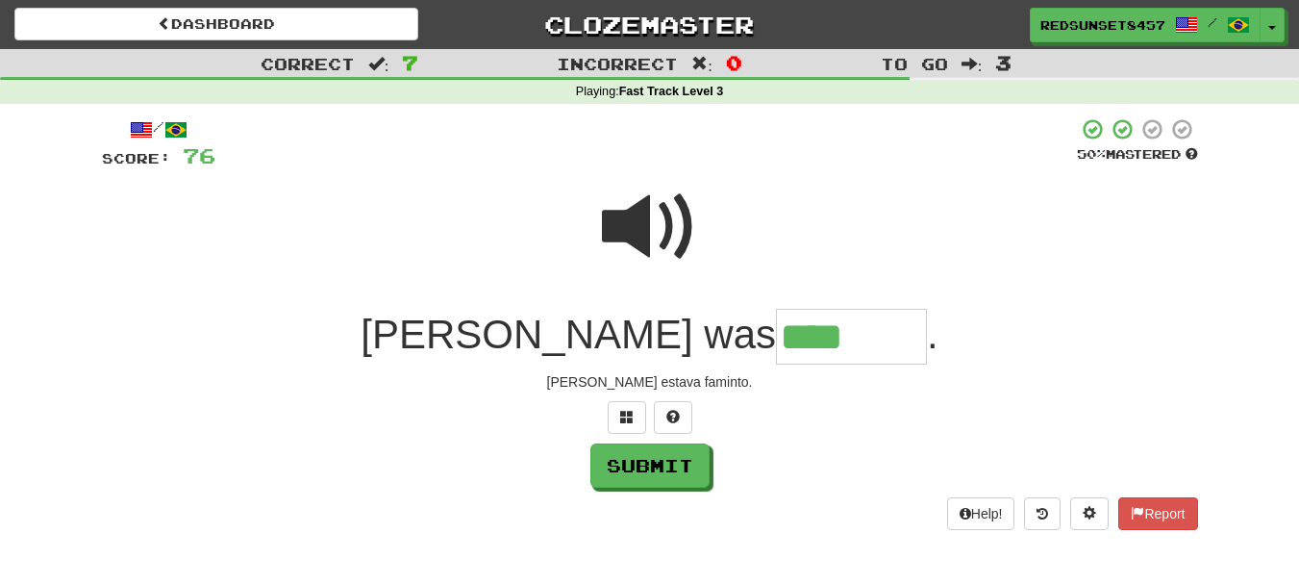
click at [650, 224] on span at bounding box center [650, 227] width 96 height 96
click at [776, 334] on input "****" at bounding box center [851, 337] width 151 height 57
type input "********"
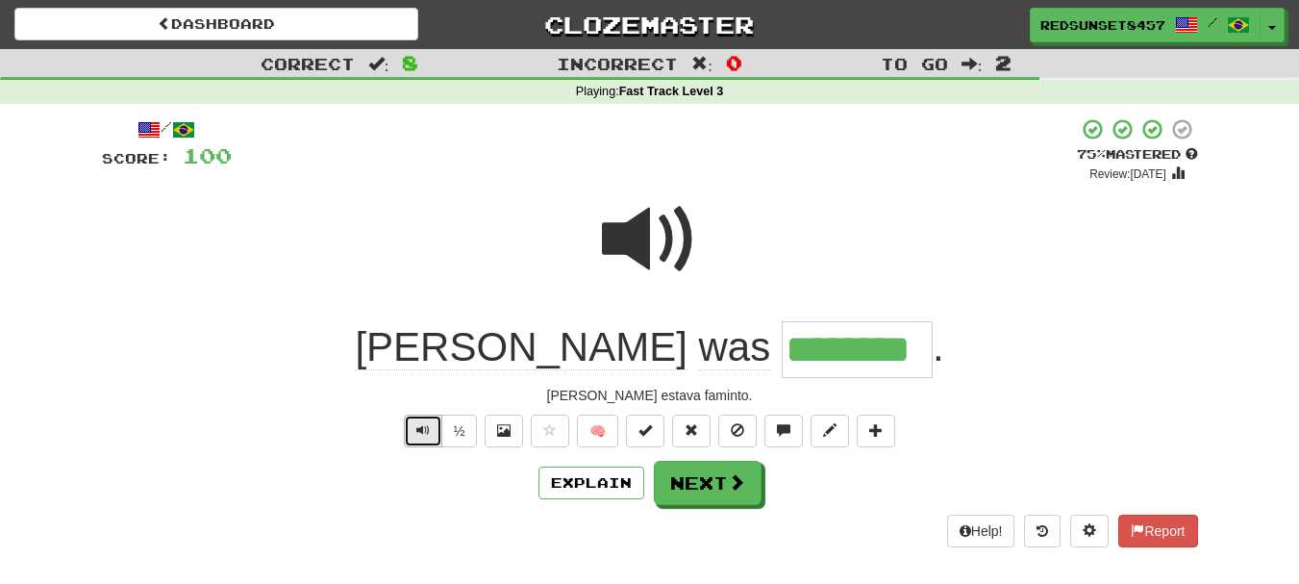
click at [425, 431] on span "Text-to-speech controls" at bounding box center [422, 429] width 13 height 13
click at [741, 485] on span at bounding box center [737, 482] width 17 height 17
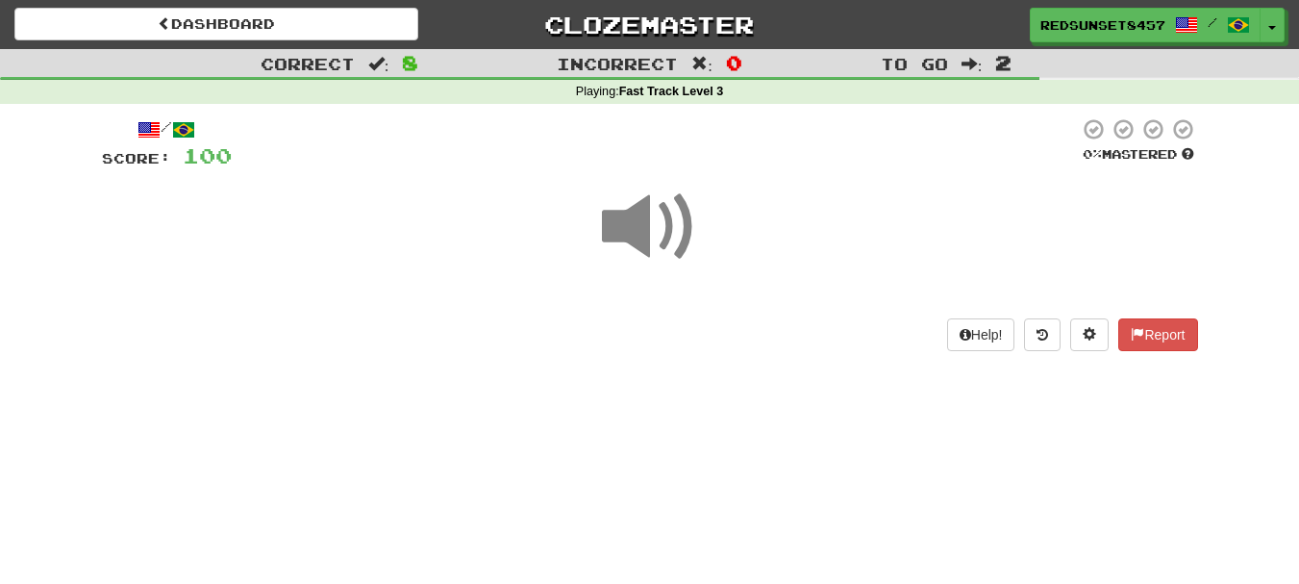
click at [638, 224] on span at bounding box center [650, 227] width 96 height 96
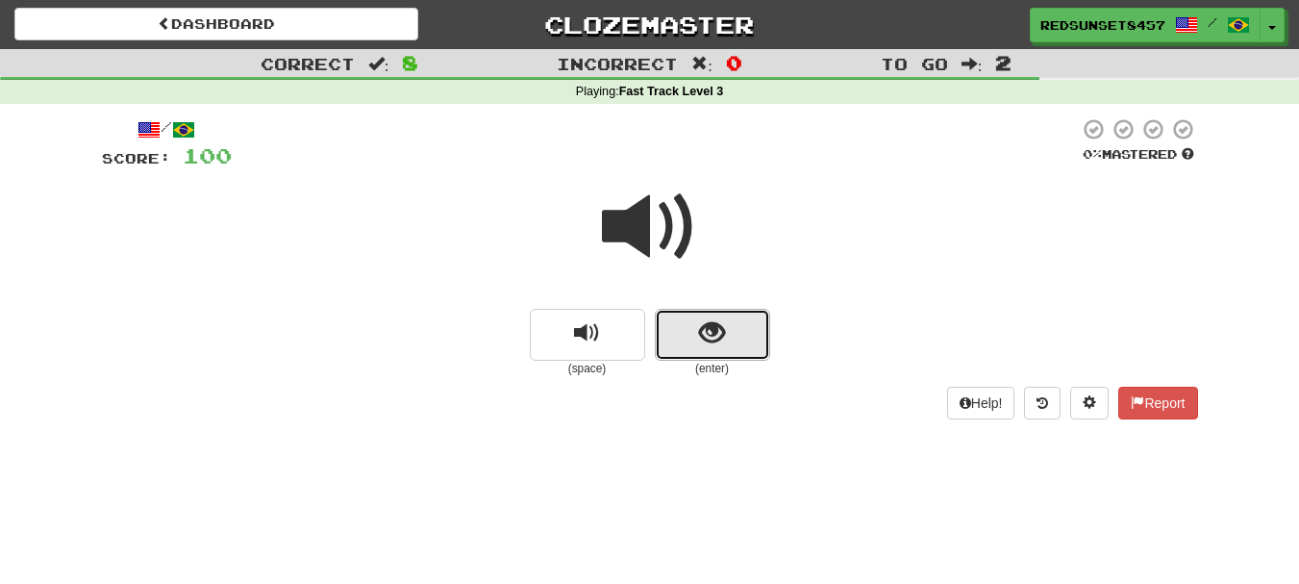
click at [735, 314] on button "show sentence" at bounding box center [712, 335] width 115 height 52
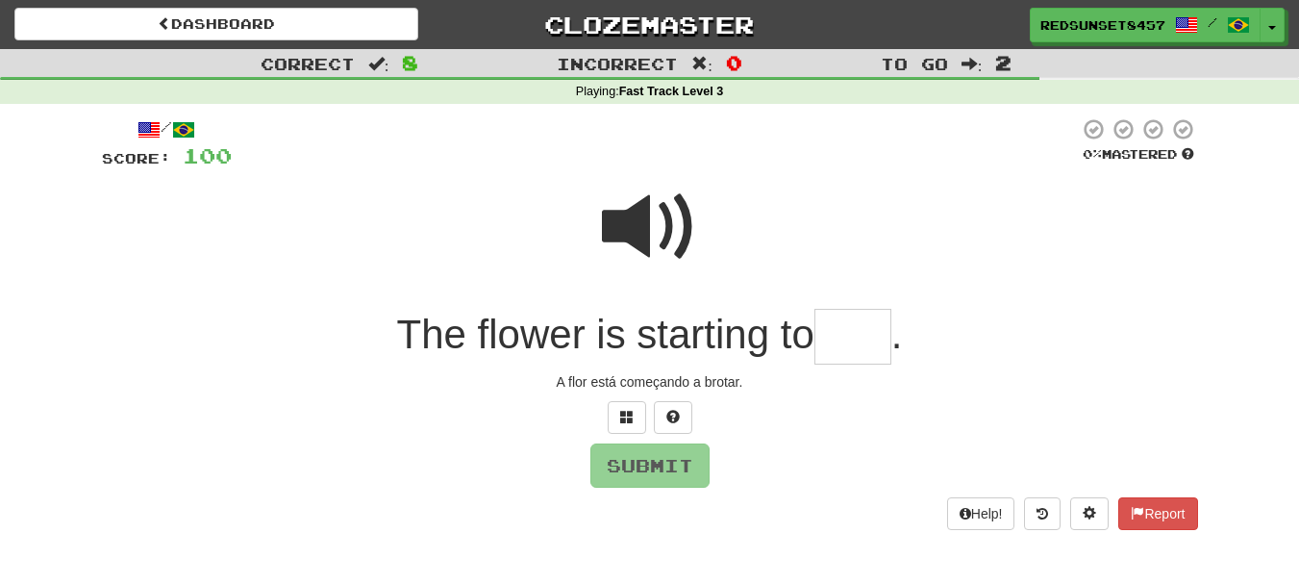
click at [651, 219] on span at bounding box center [650, 227] width 96 height 96
click at [843, 343] on input "text" at bounding box center [853, 337] width 77 height 57
type input "***"
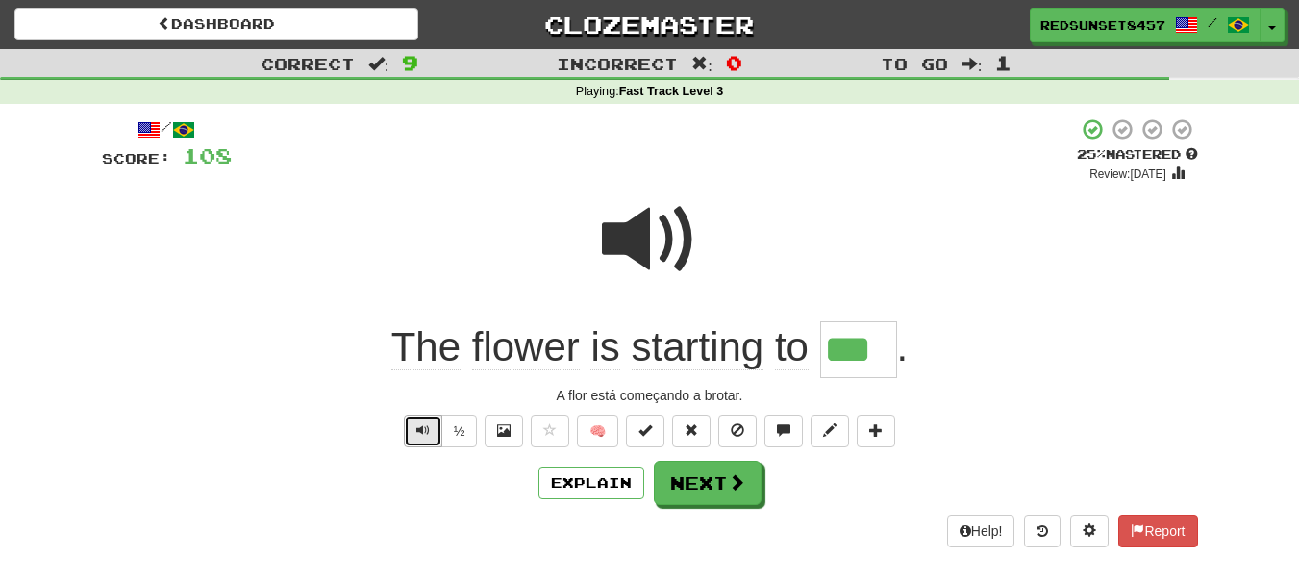
click at [429, 424] on button "Text-to-speech controls" at bounding box center [423, 430] width 38 height 33
click at [741, 489] on span at bounding box center [737, 482] width 17 height 17
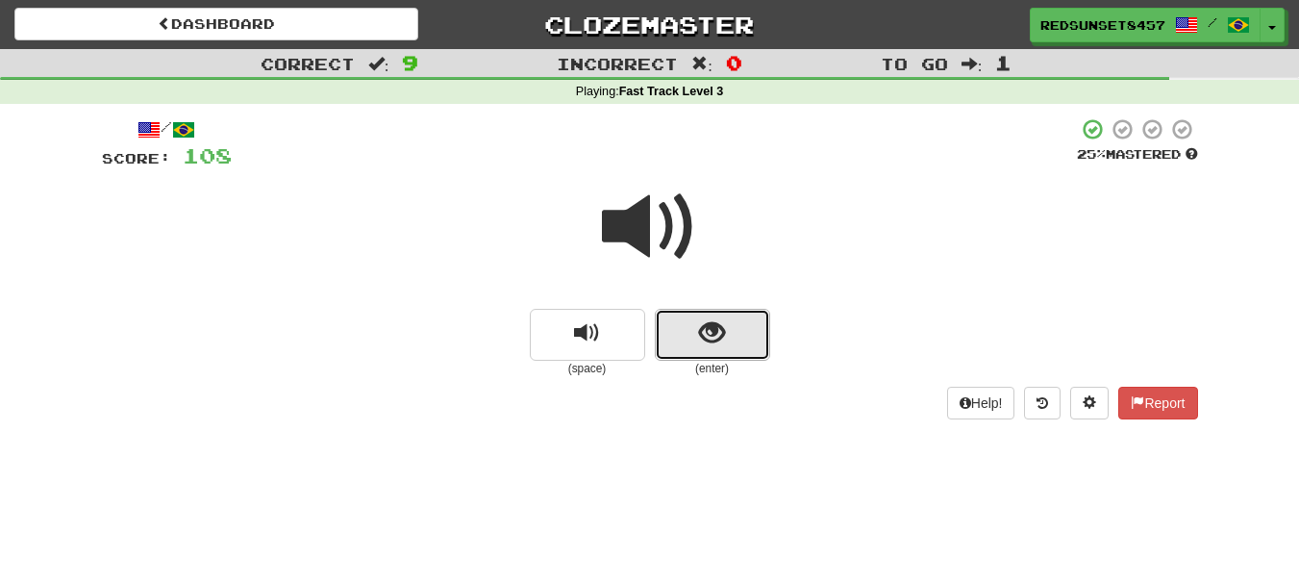
click at [690, 327] on button "show sentence" at bounding box center [712, 335] width 115 height 52
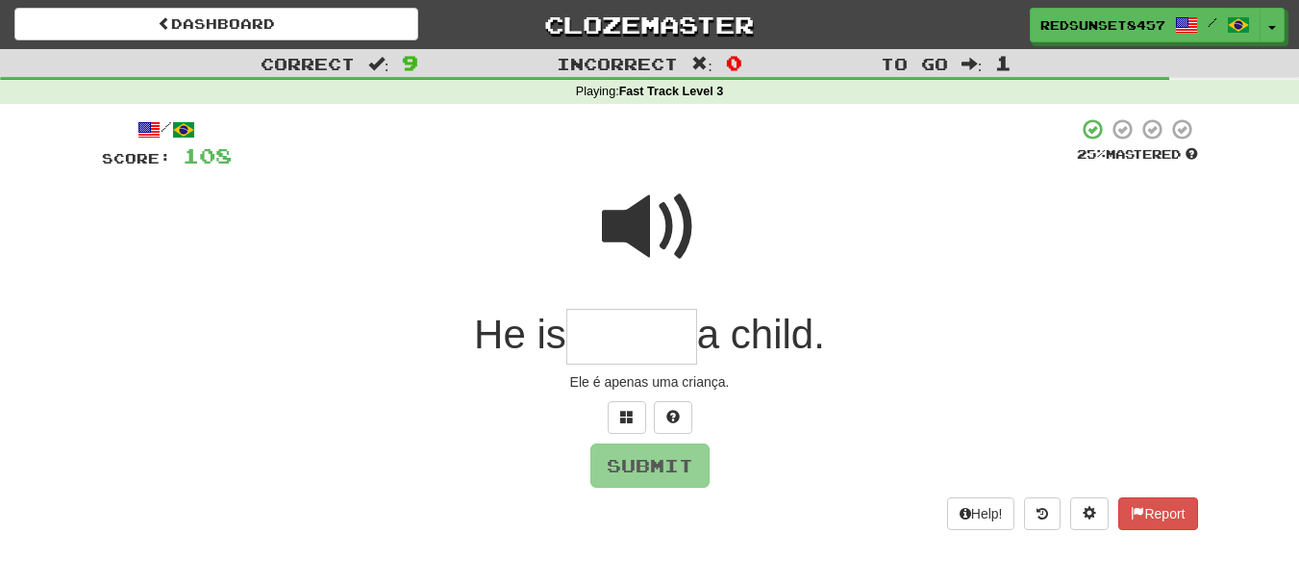
click at [628, 213] on span at bounding box center [650, 227] width 96 height 96
click at [604, 350] on input "text" at bounding box center [631, 337] width 131 height 57
click at [647, 224] on span at bounding box center [650, 227] width 96 height 96
click at [609, 346] on input "text" at bounding box center [631, 337] width 131 height 57
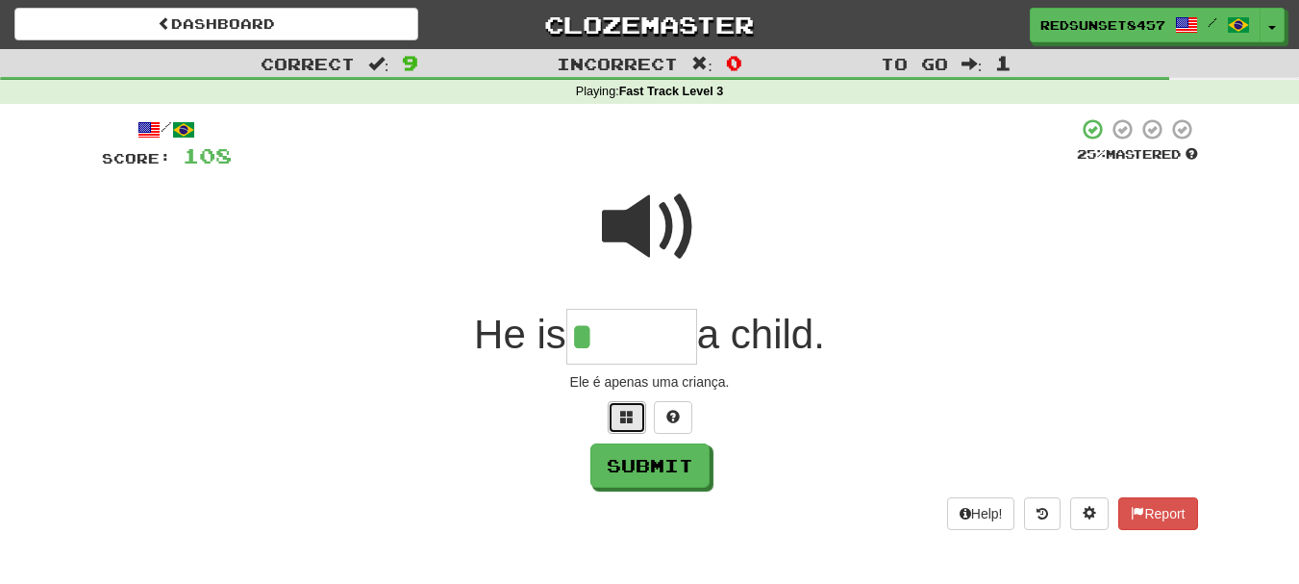
click at [633, 417] on span at bounding box center [626, 416] width 13 height 13
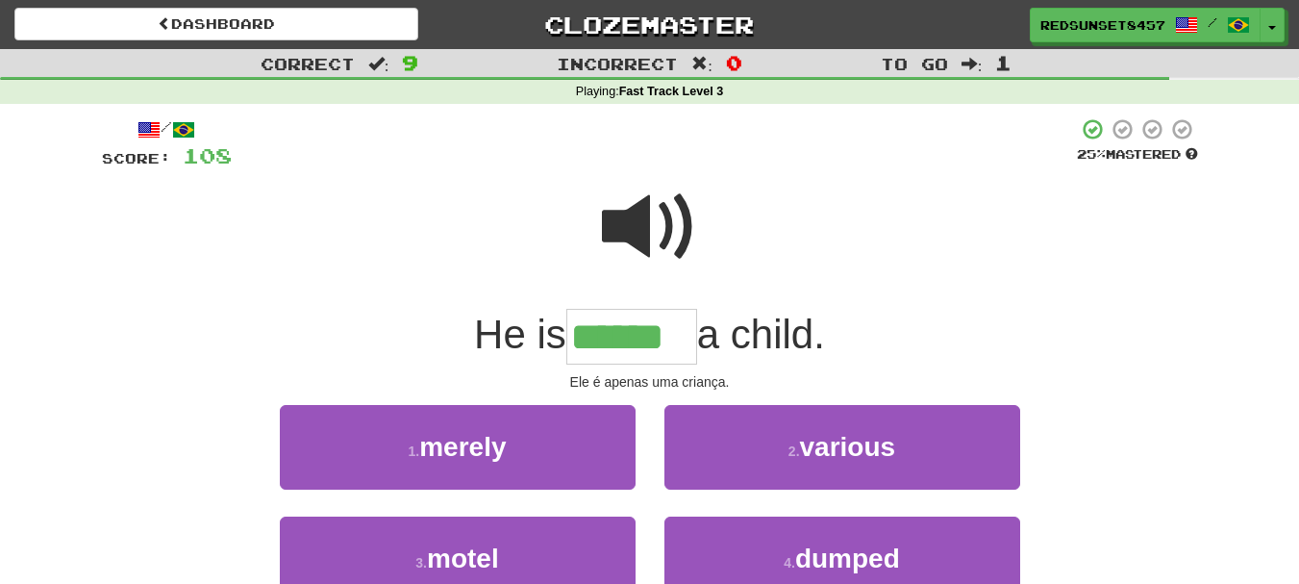
type input "******"
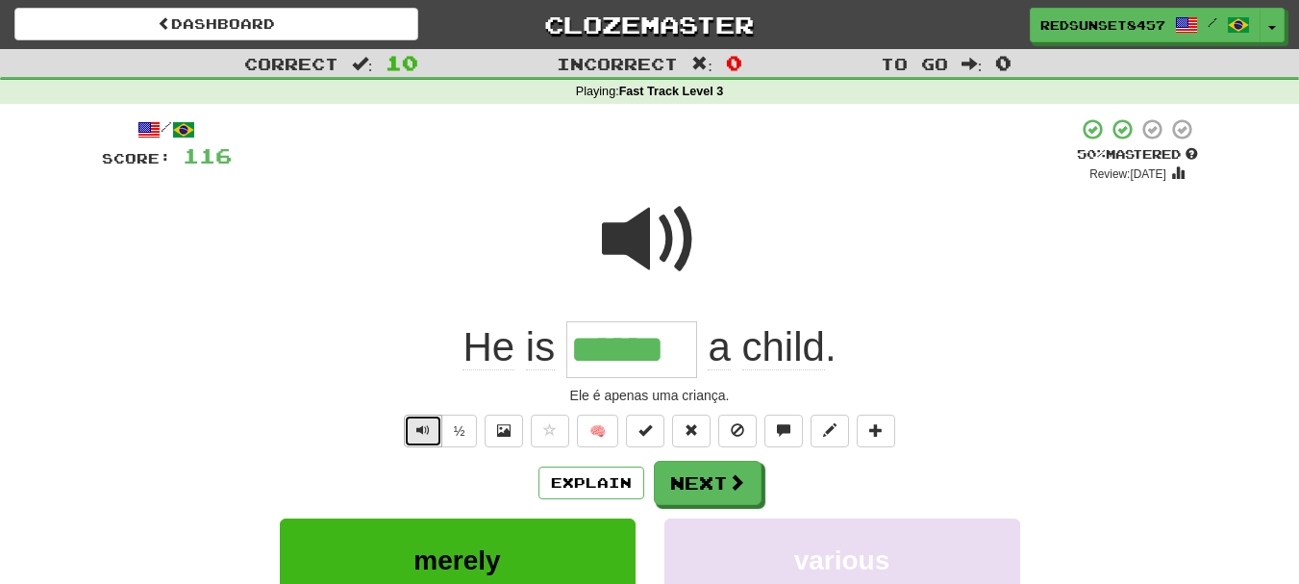
click at [415, 438] on button "Text-to-speech controls" at bounding box center [423, 430] width 38 height 33
click at [679, 481] on button "Next" at bounding box center [709, 484] width 108 height 44
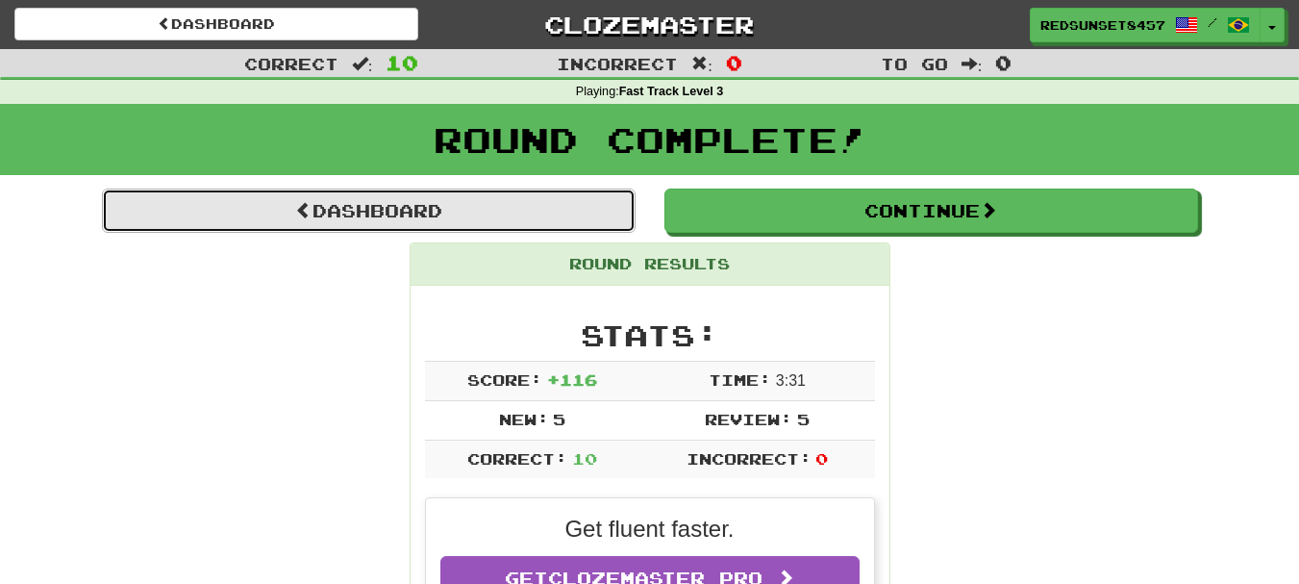
click at [344, 203] on link "Dashboard" at bounding box center [369, 210] width 534 height 44
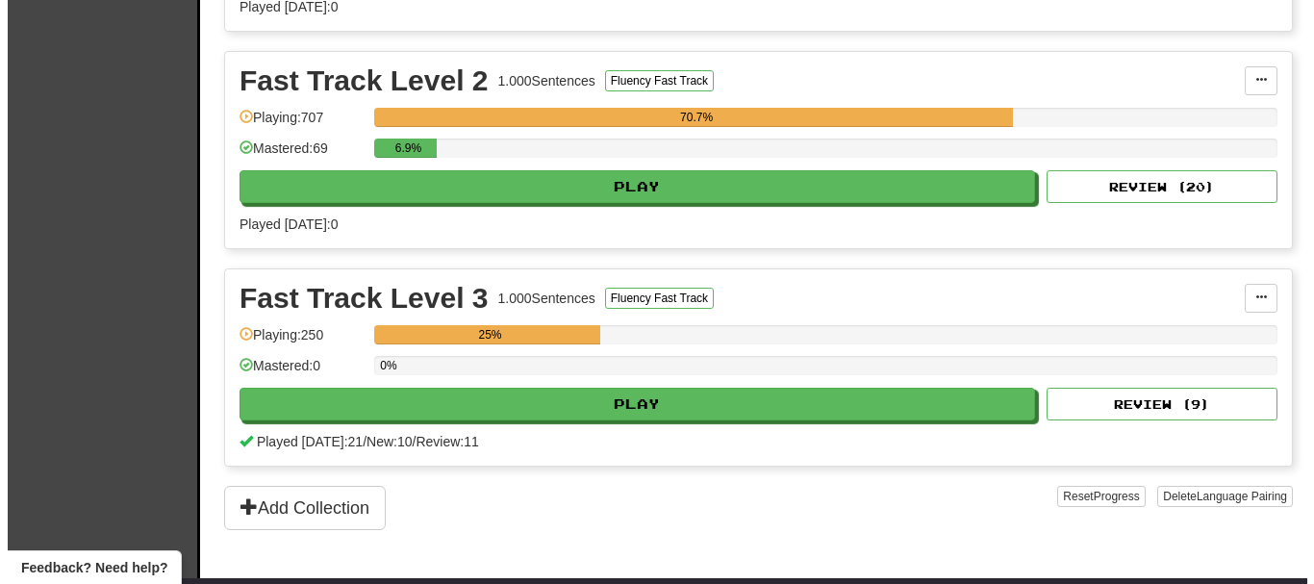
scroll to position [673, 0]
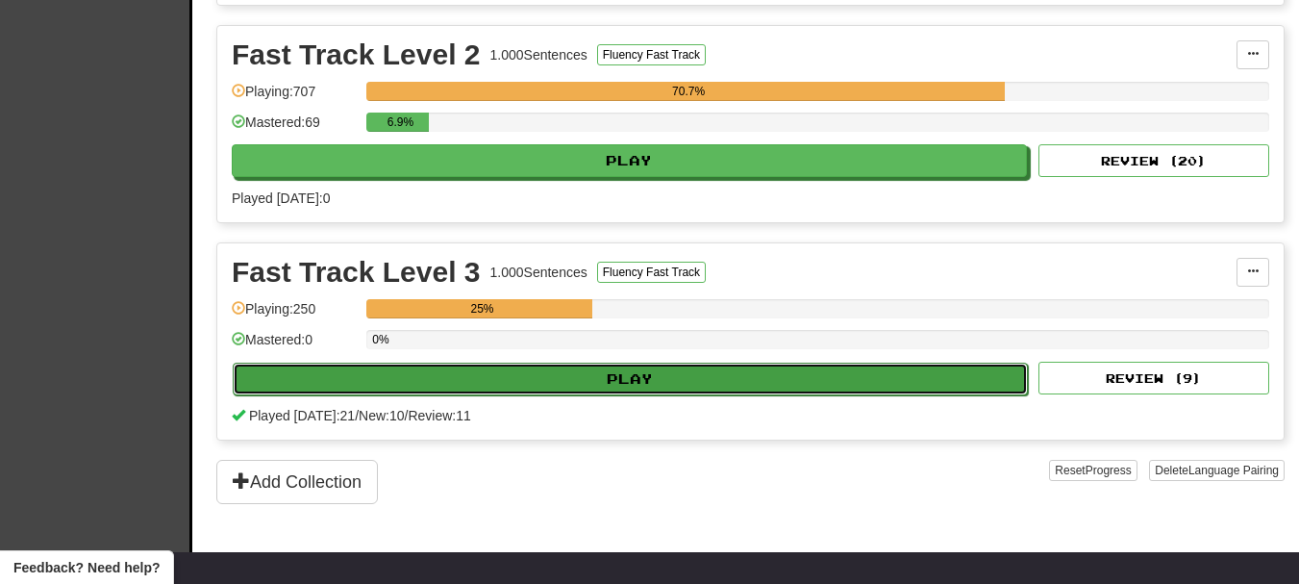
click at [569, 386] on button "Play" at bounding box center [630, 379] width 795 height 33
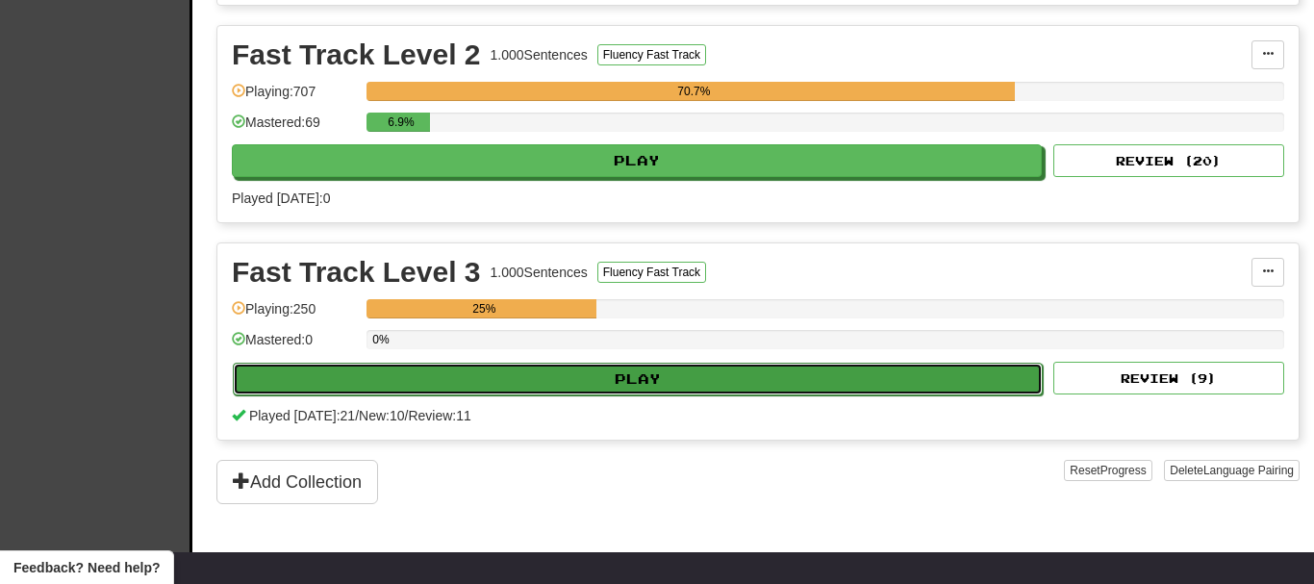
select select "**"
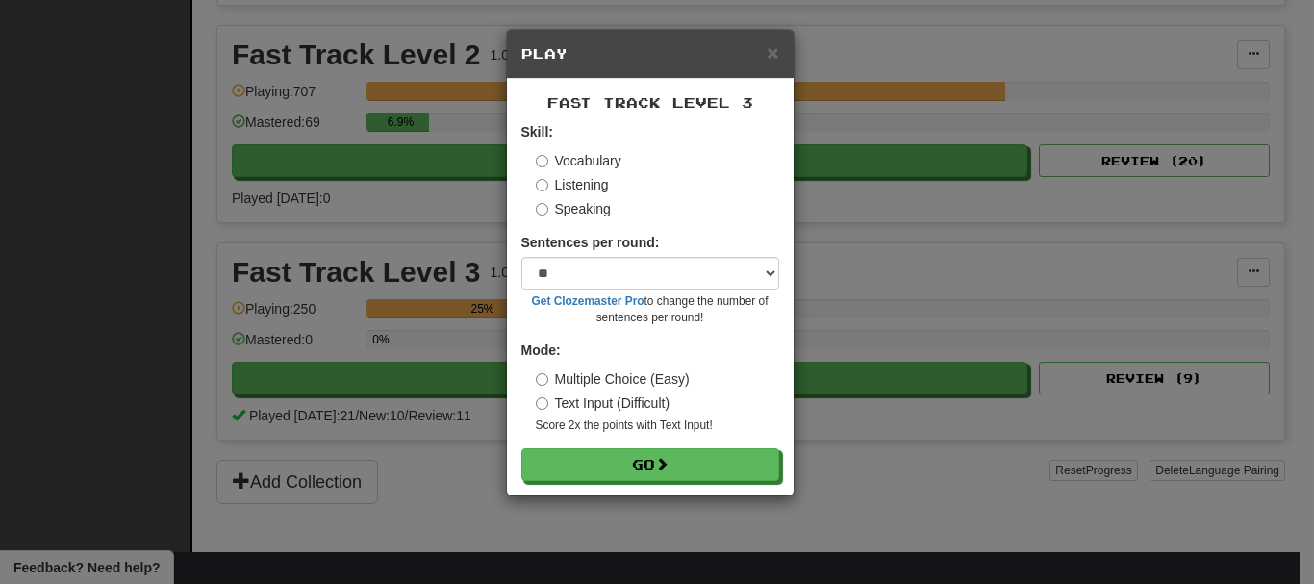
click at [578, 209] on label "Speaking" at bounding box center [573, 208] width 75 height 19
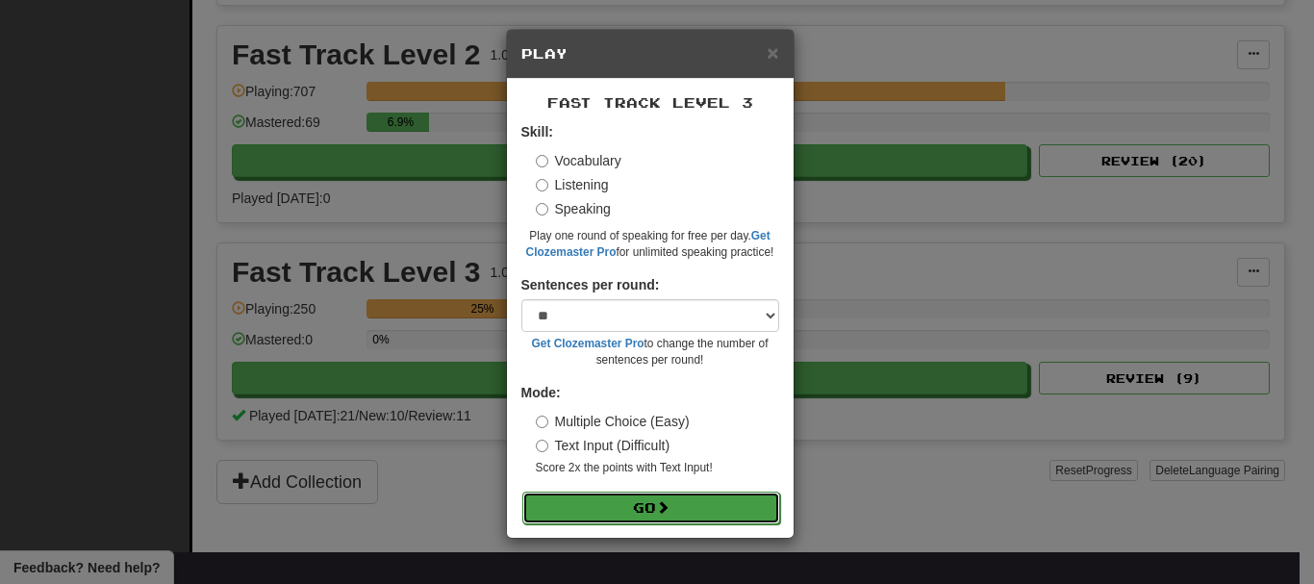
click at [651, 493] on button "Go" at bounding box center [651, 507] width 258 height 33
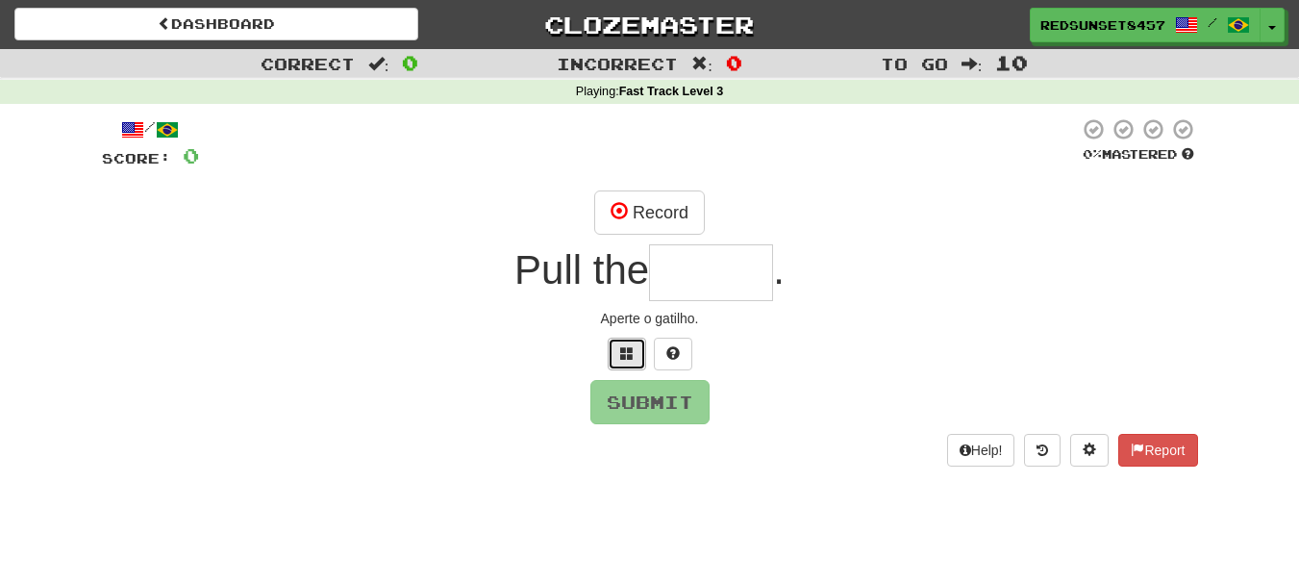
click at [631, 354] on span at bounding box center [626, 352] width 13 height 13
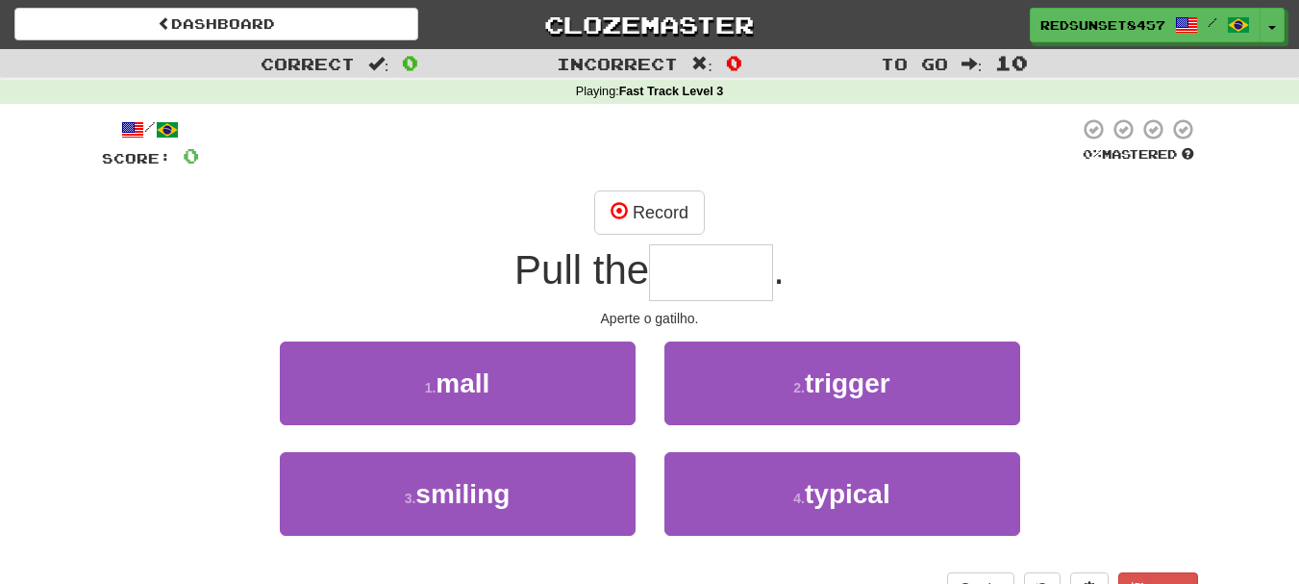
type input "*"
type input "*******"
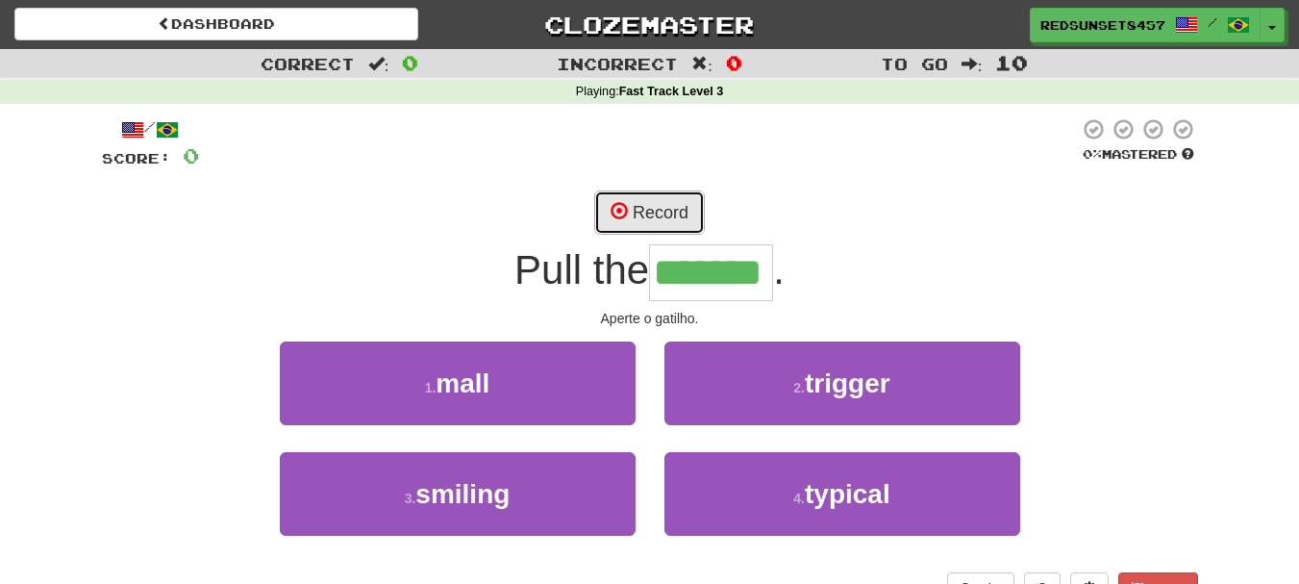
click at [639, 204] on button "Record" at bounding box center [649, 212] width 111 height 44
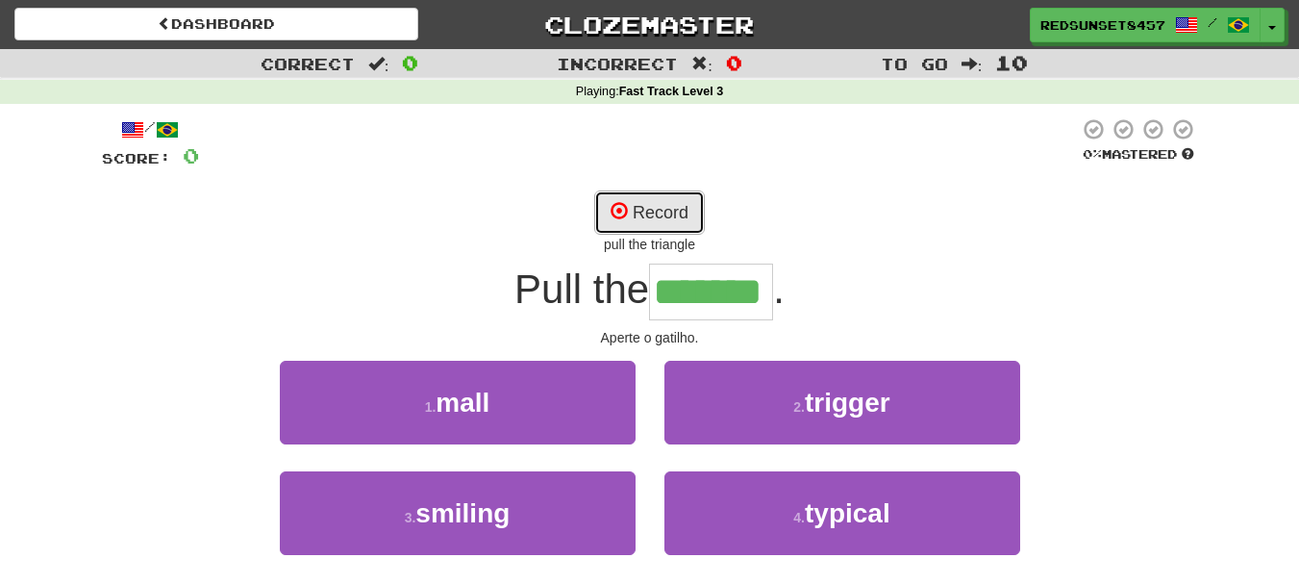
click at [692, 201] on button "Record" at bounding box center [649, 212] width 111 height 44
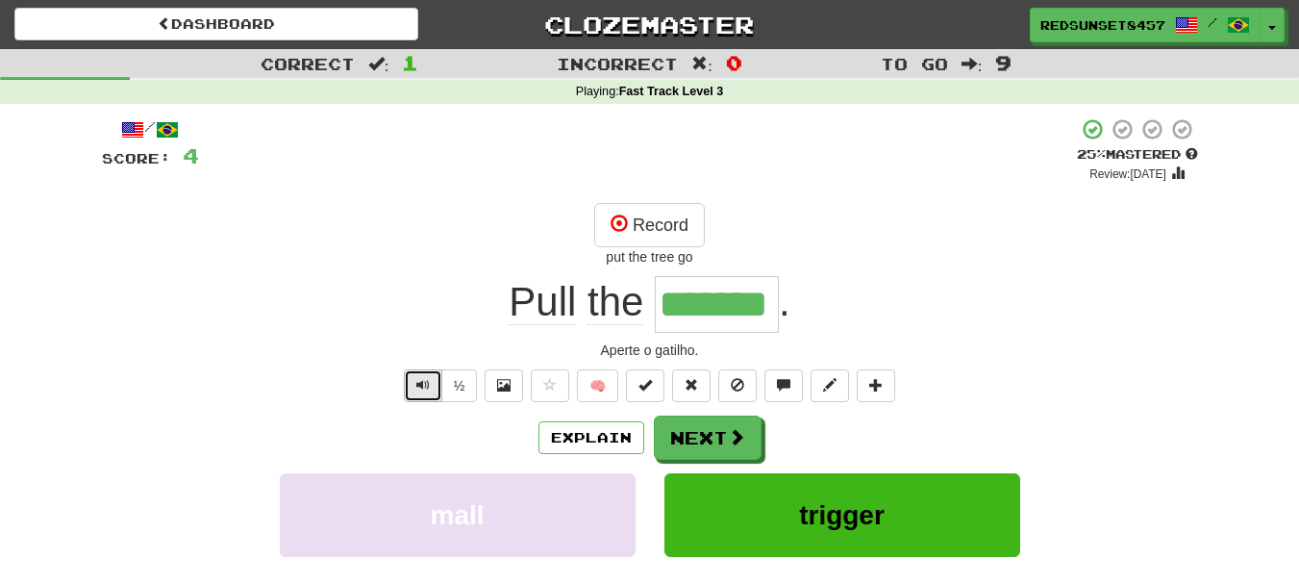
click at [420, 386] on span "Text-to-speech controls" at bounding box center [422, 384] width 13 height 13
click at [631, 218] on button "Record" at bounding box center [649, 225] width 111 height 44
click at [416, 384] on span "Text-to-speech controls" at bounding box center [422, 384] width 13 height 13
click at [635, 223] on button "Record" at bounding box center [649, 225] width 111 height 44
click at [725, 432] on button "Next" at bounding box center [709, 438] width 108 height 44
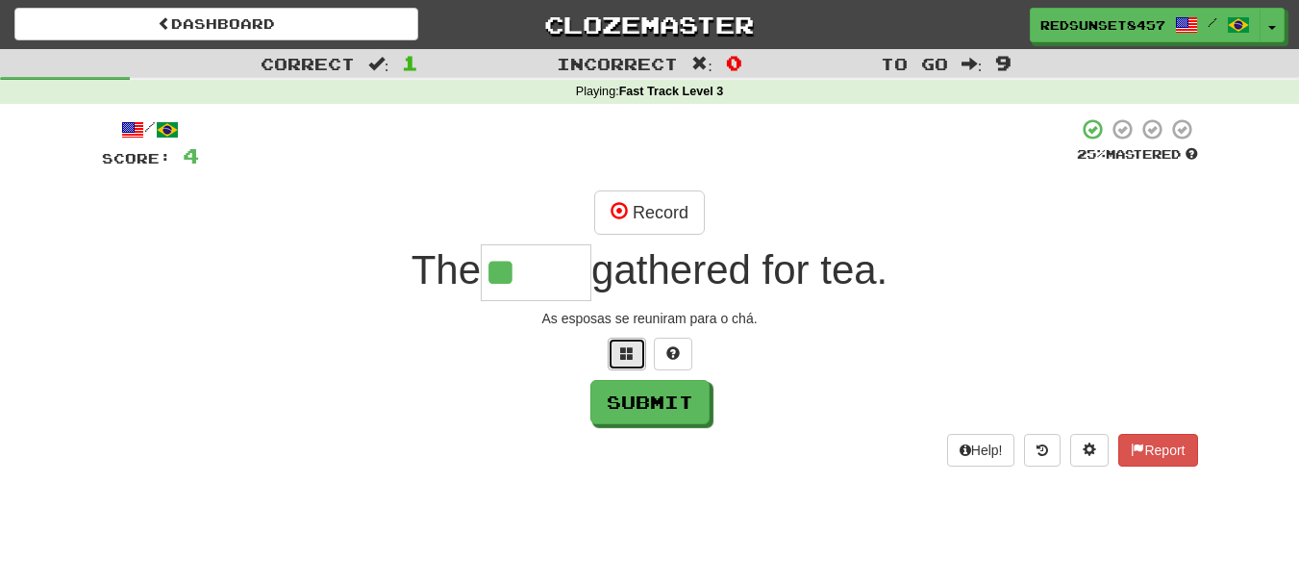
click at [625, 352] on span at bounding box center [626, 352] width 13 height 13
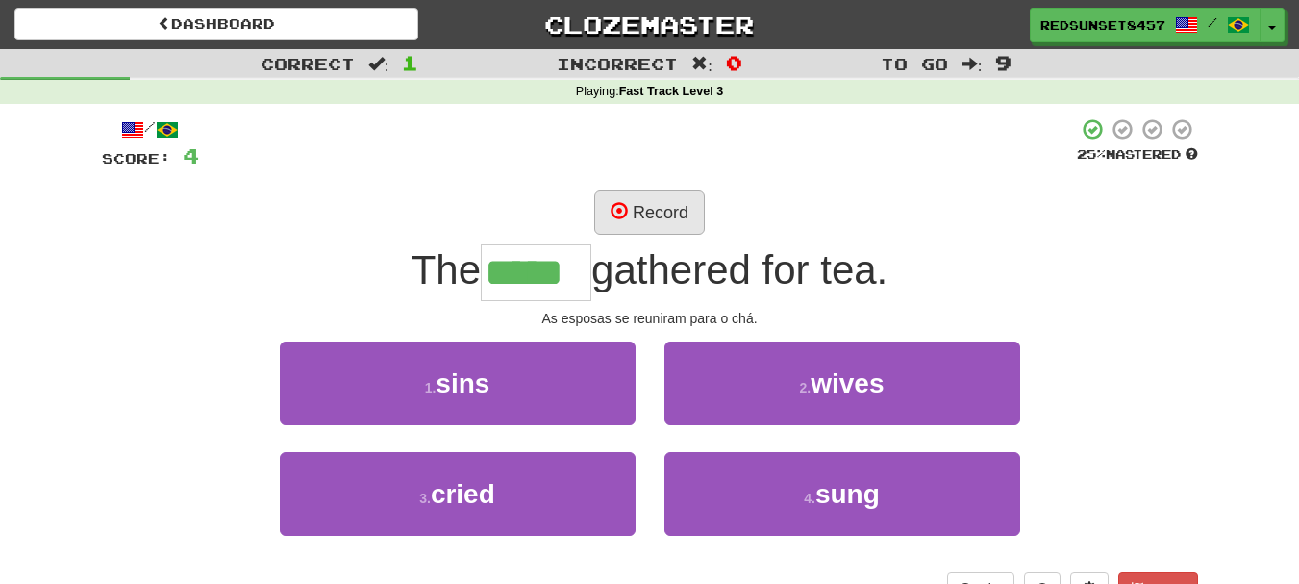
type input "*****"
click at [656, 208] on button "Record" at bounding box center [649, 212] width 111 height 44
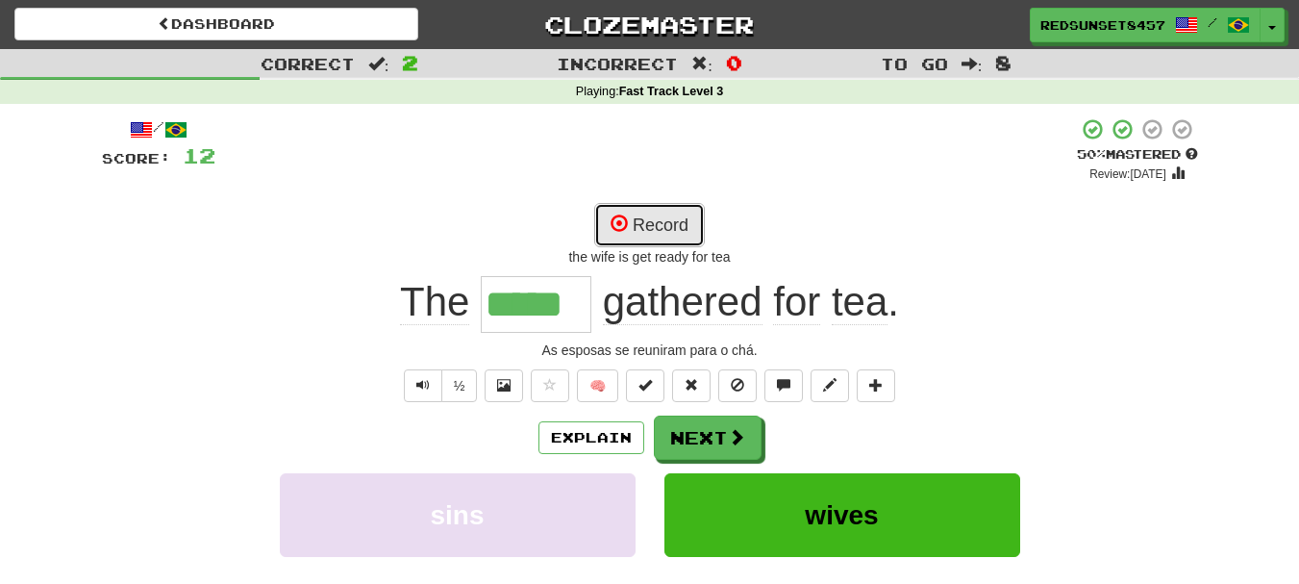
click at [669, 213] on button "Record" at bounding box center [649, 225] width 111 height 44
click at [422, 383] on span "Text-to-speech controls" at bounding box center [422, 384] width 13 height 13
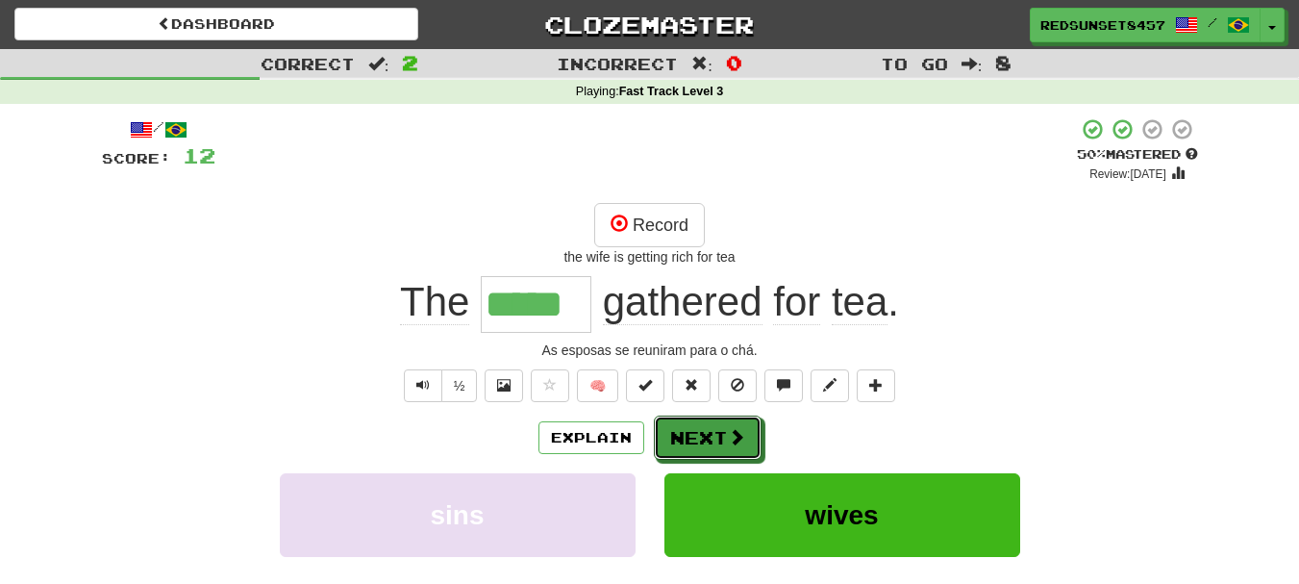
click at [693, 439] on button "Next" at bounding box center [708, 437] width 108 height 44
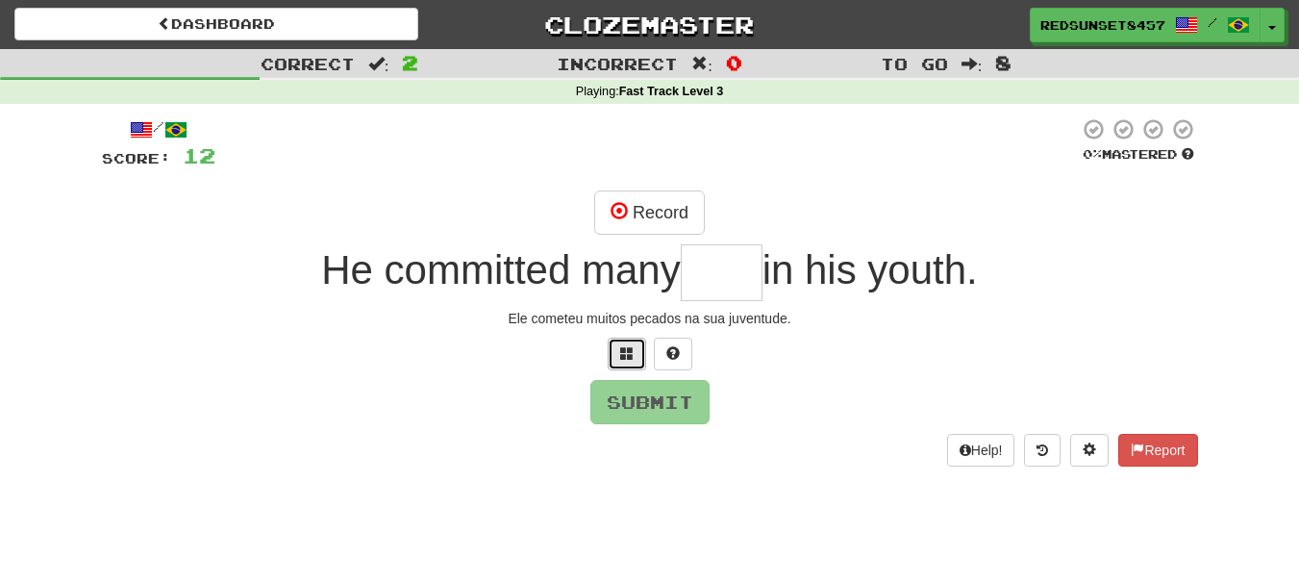
click at [629, 361] on button at bounding box center [627, 354] width 38 height 33
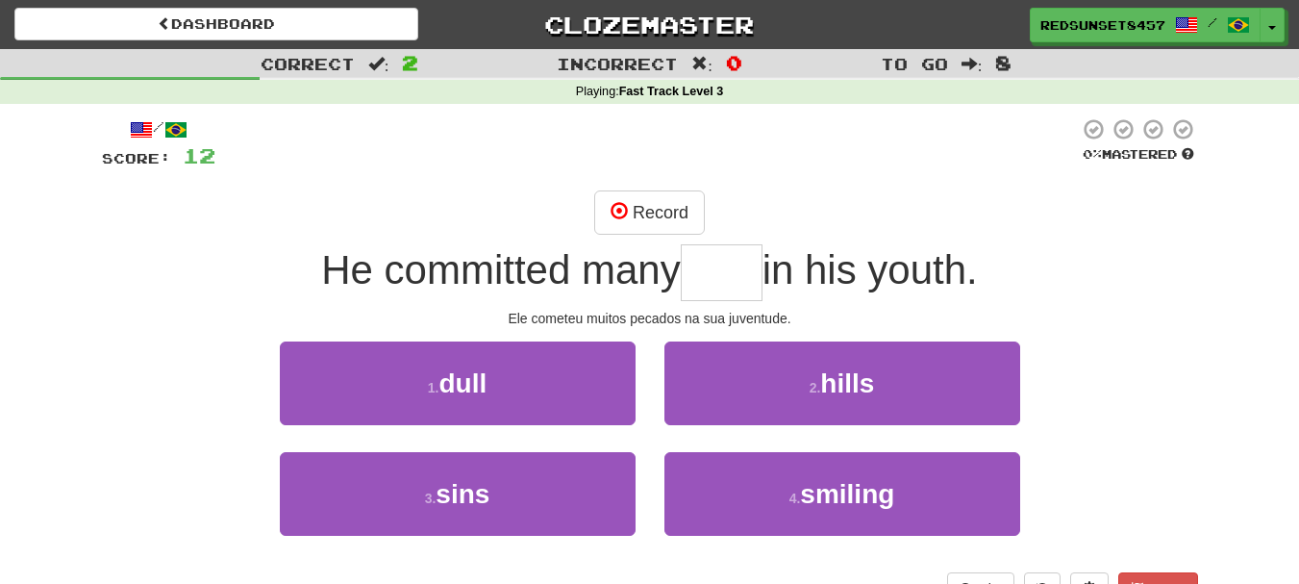
type input "*"
type input "****"
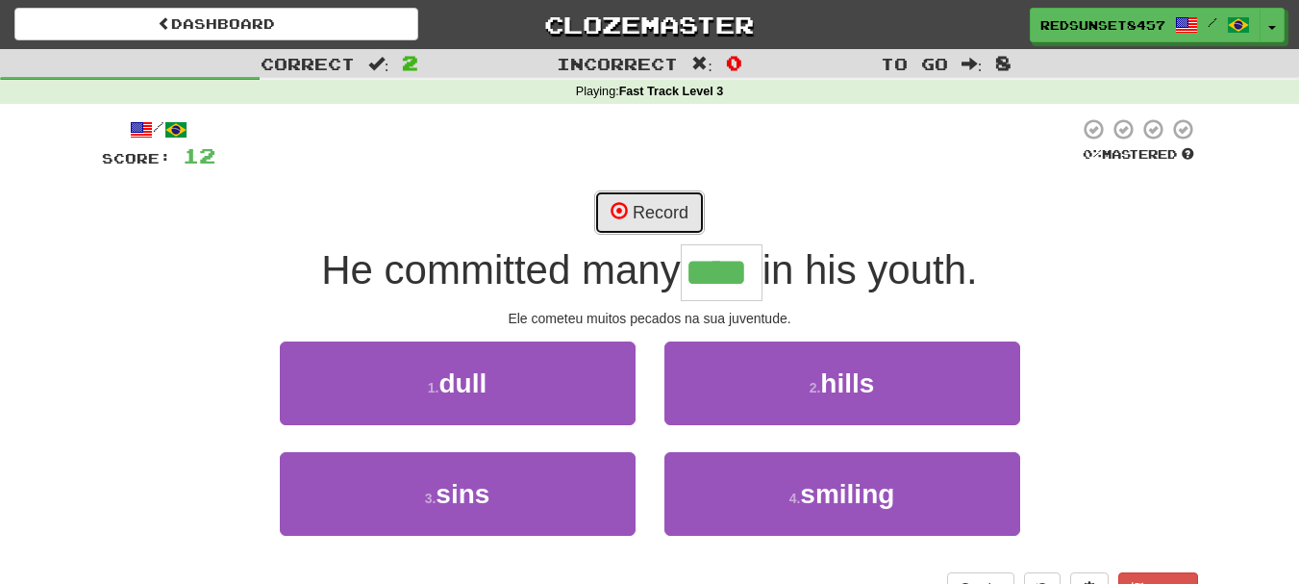
click at [651, 209] on button "Record" at bounding box center [649, 212] width 111 height 44
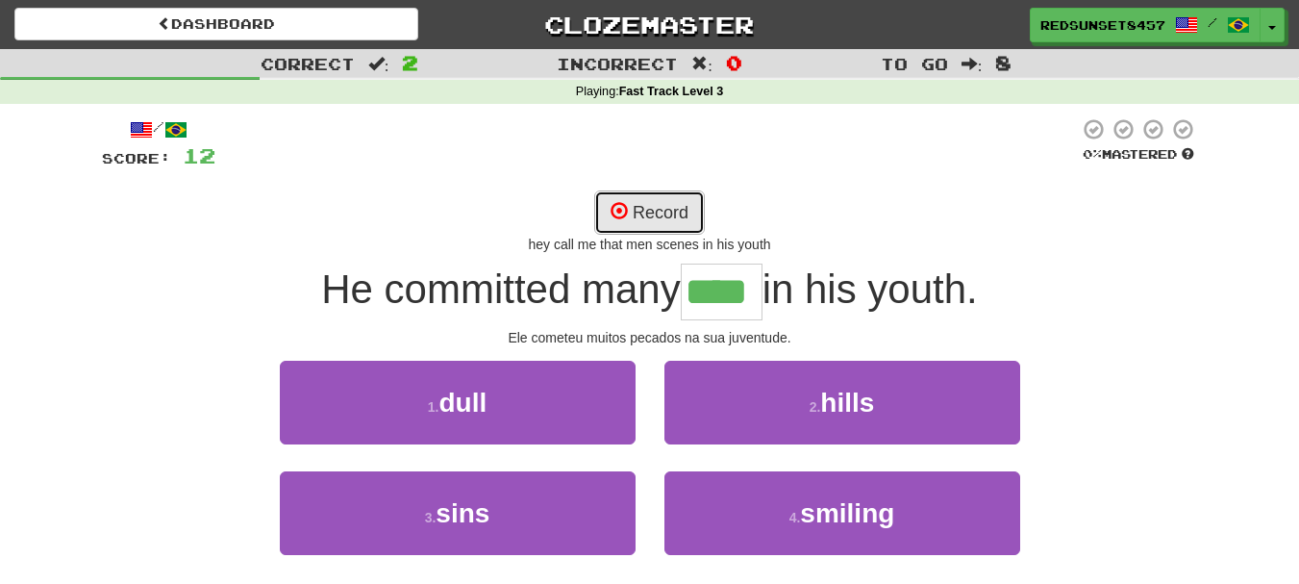
click at [656, 205] on button "Record" at bounding box center [649, 212] width 111 height 44
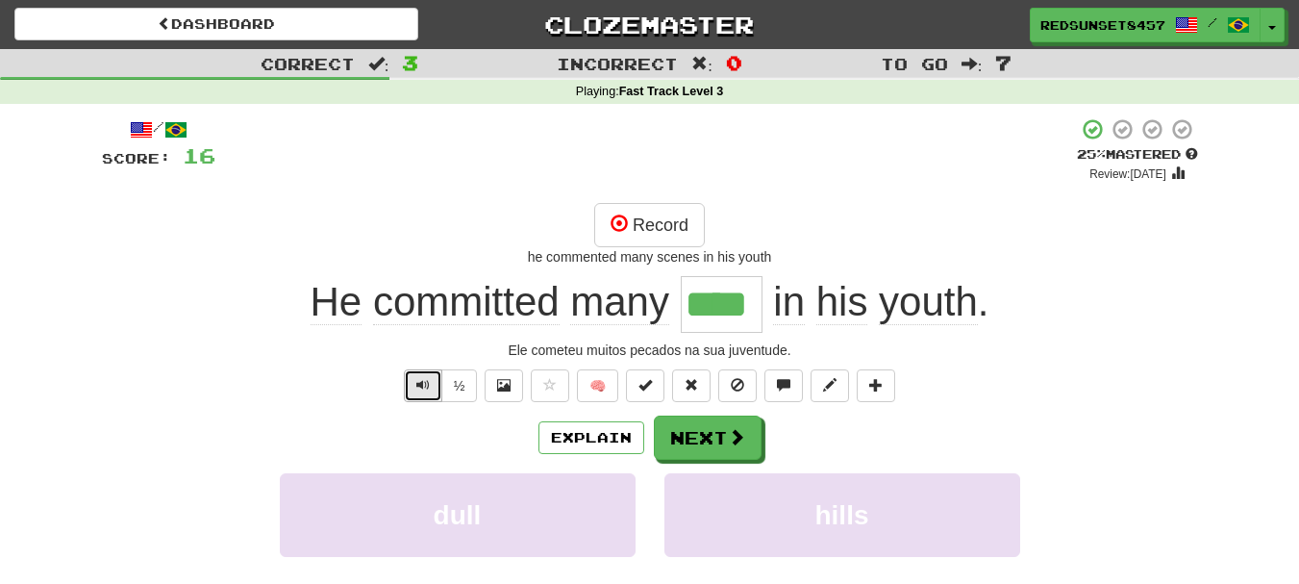
click at [416, 385] on span "Text-to-speech controls" at bounding box center [422, 384] width 13 height 13
click at [416, 381] on span "Text-to-speech controls" at bounding box center [422, 384] width 13 height 13
click at [712, 438] on button "Next" at bounding box center [709, 438] width 108 height 44
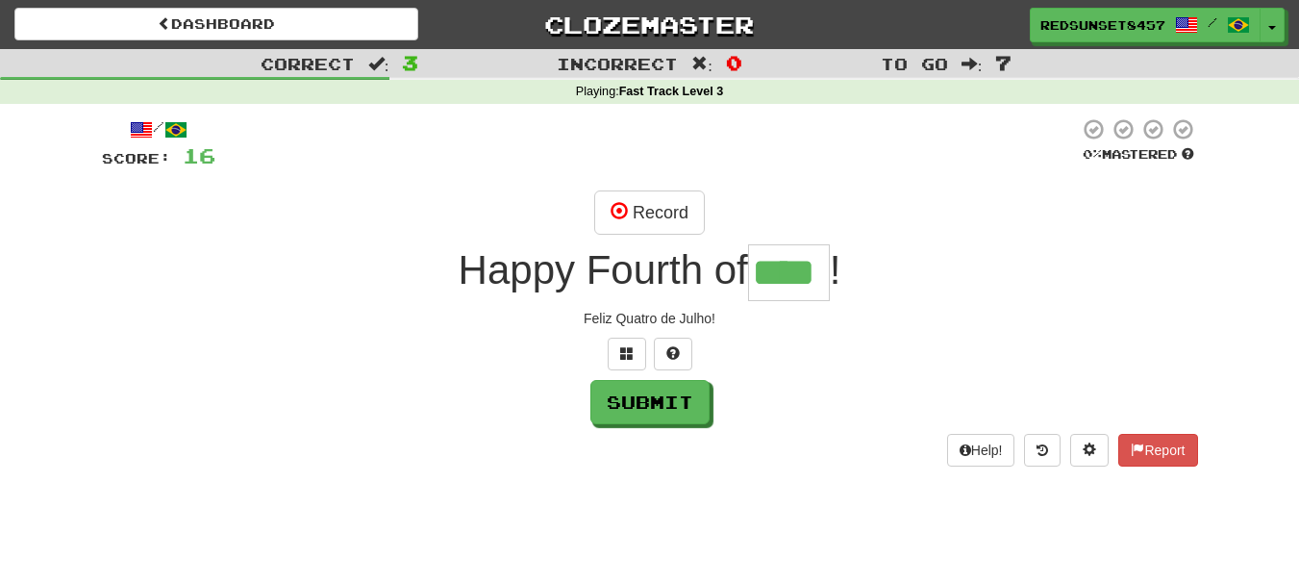
type input "****"
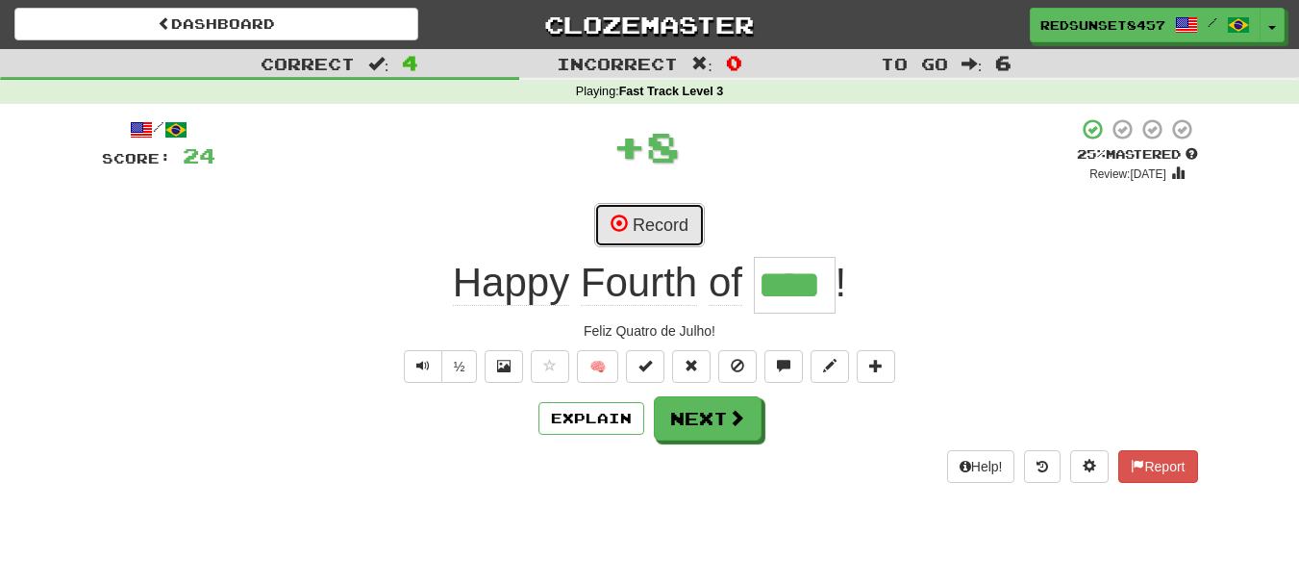
click at [654, 219] on button "Record" at bounding box center [649, 225] width 111 height 44
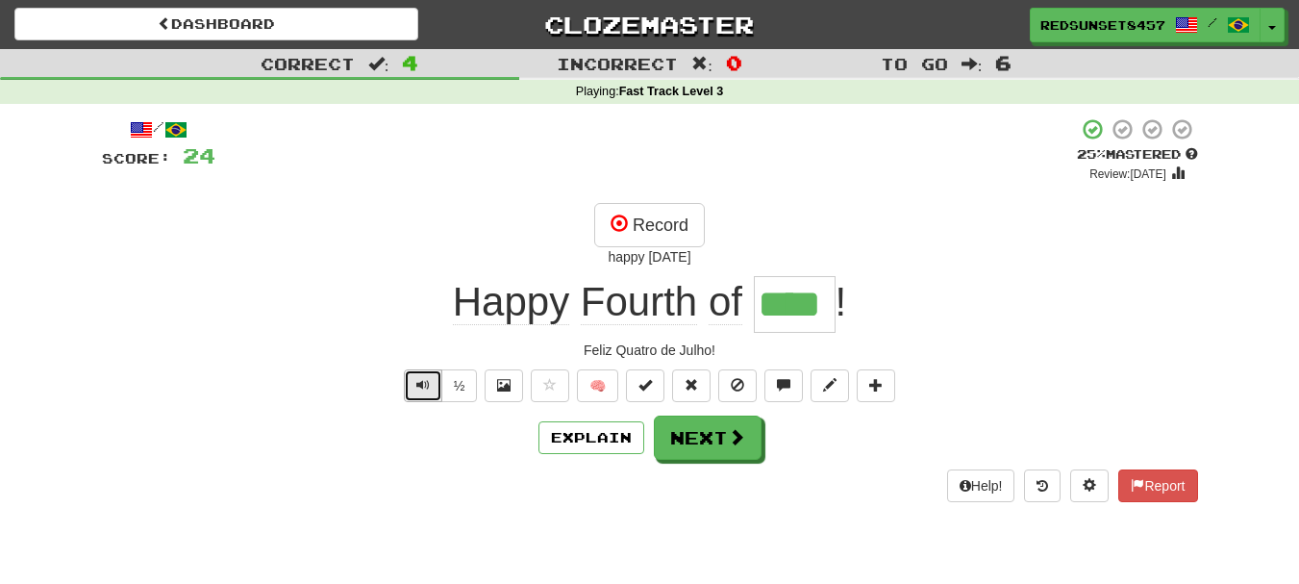
click at [428, 385] on span "Text-to-speech controls" at bounding box center [422, 384] width 13 height 13
click at [730, 437] on span at bounding box center [736, 436] width 17 height 17
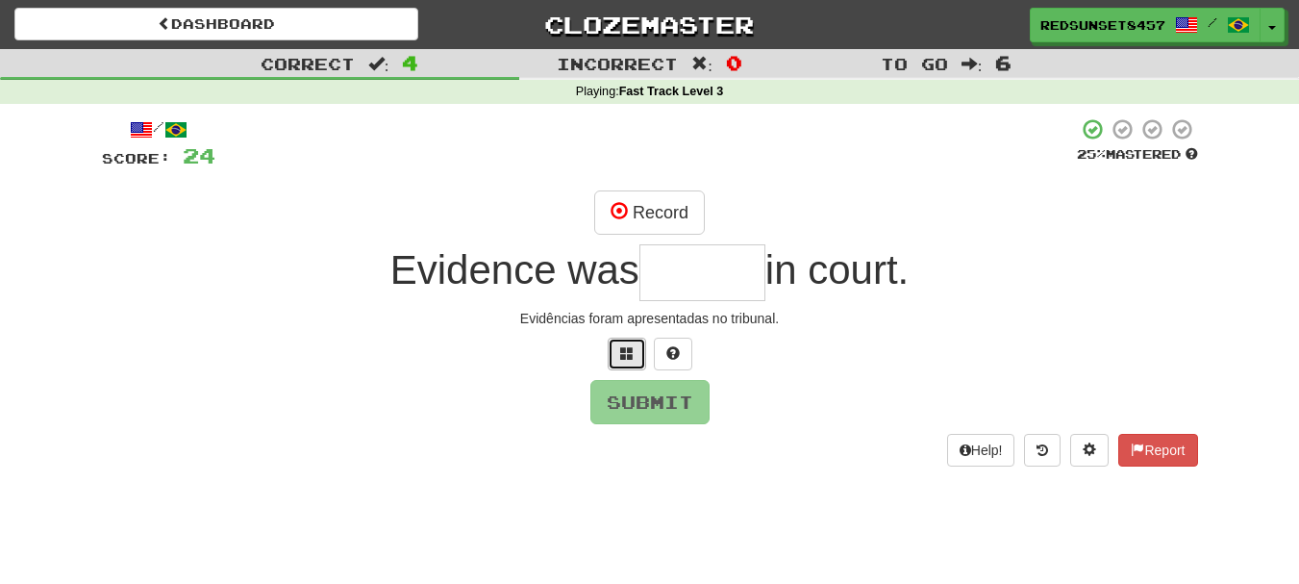
click at [633, 346] on span at bounding box center [626, 352] width 13 height 13
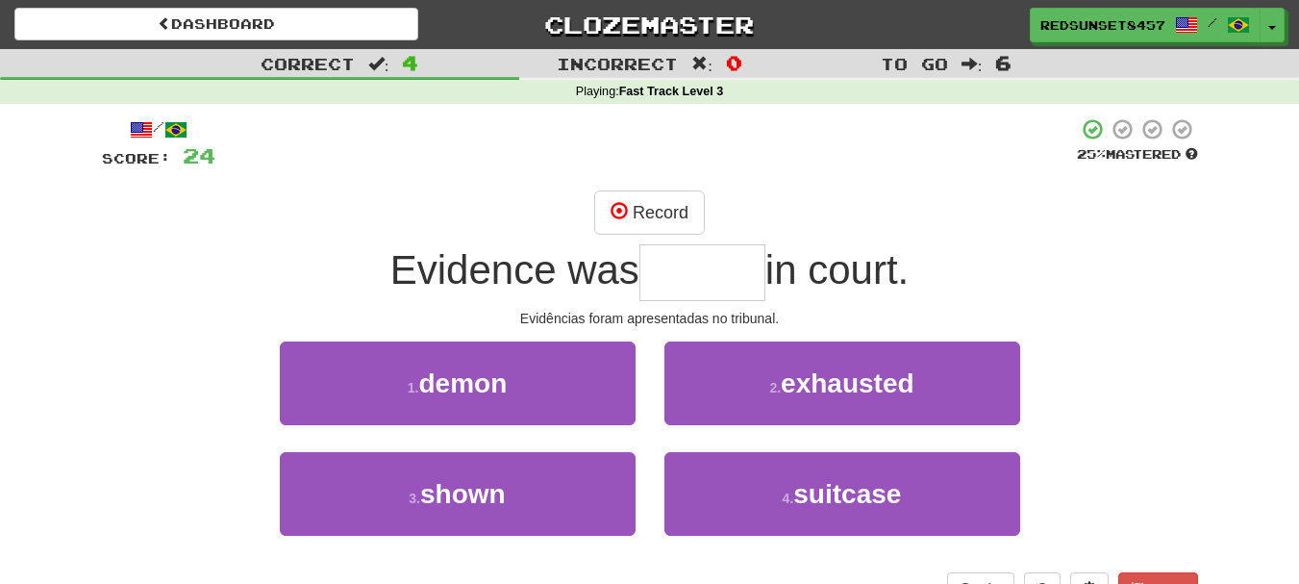
type input "*"
type input "*****"
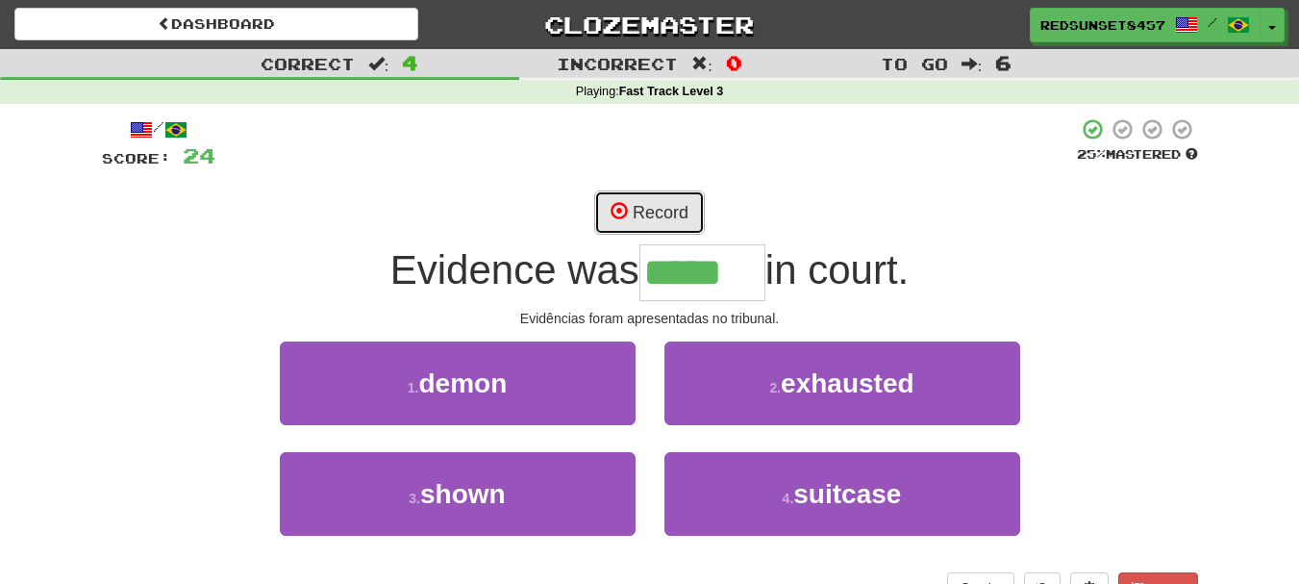
click at [674, 212] on button "Record" at bounding box center [649, 212] width 111 height 44
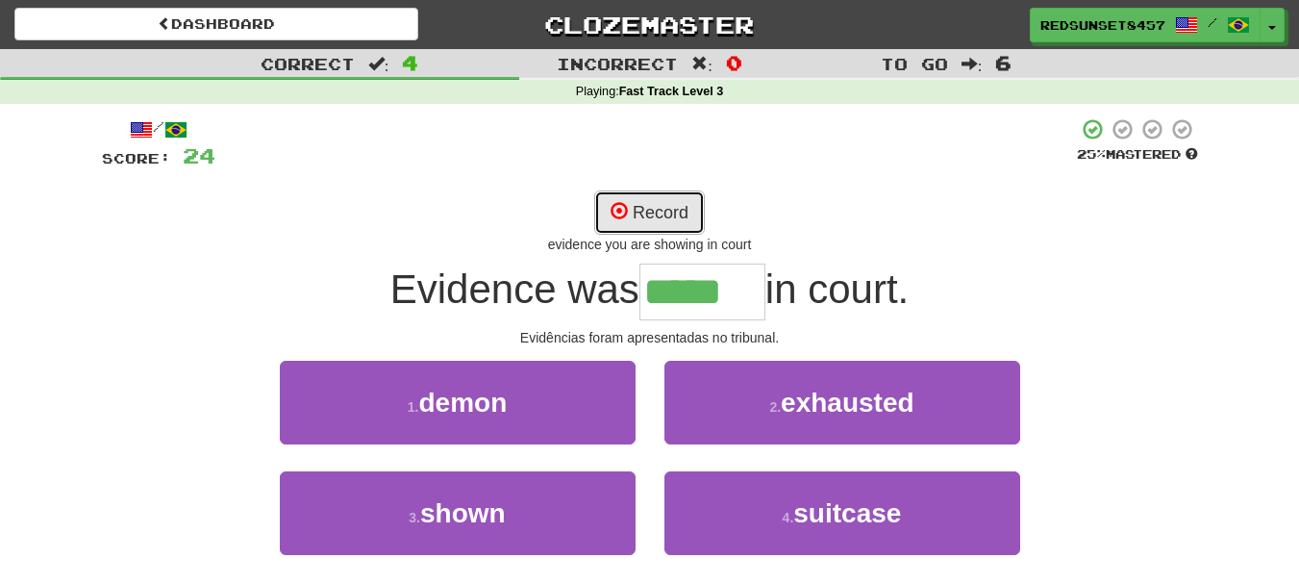
click at [667, 214] on button "Record" at bounding box center [649, 212] width 111 height 44
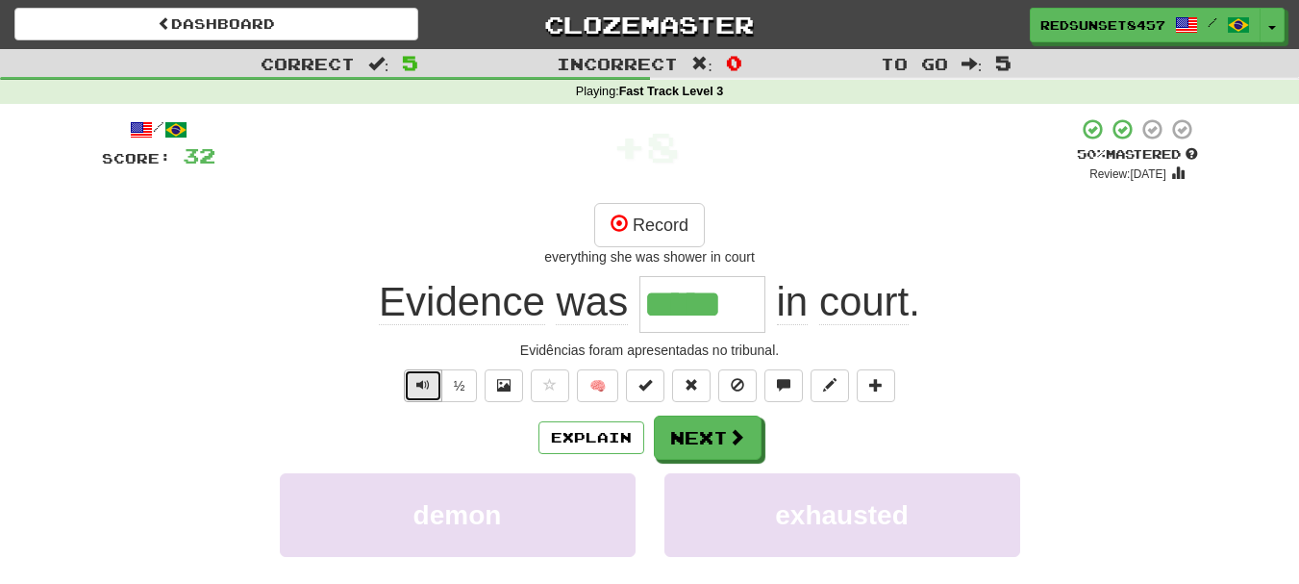
click at [432, 379] on button "Text-to-speech controls" at bounding box center [423, 385] width 38 height 33
click at [740, 438] on span at bounding box center [737, 437] width 17 height 17
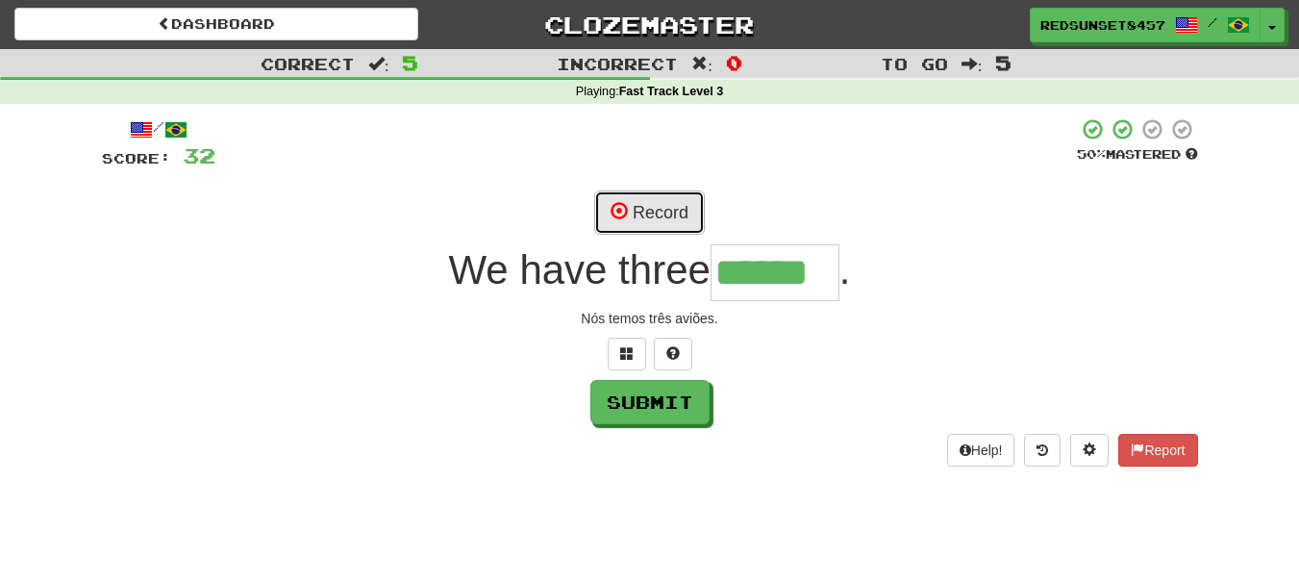
click at [666, 199] on button "Record" at bounding box center [649, 212] width 111 height 44
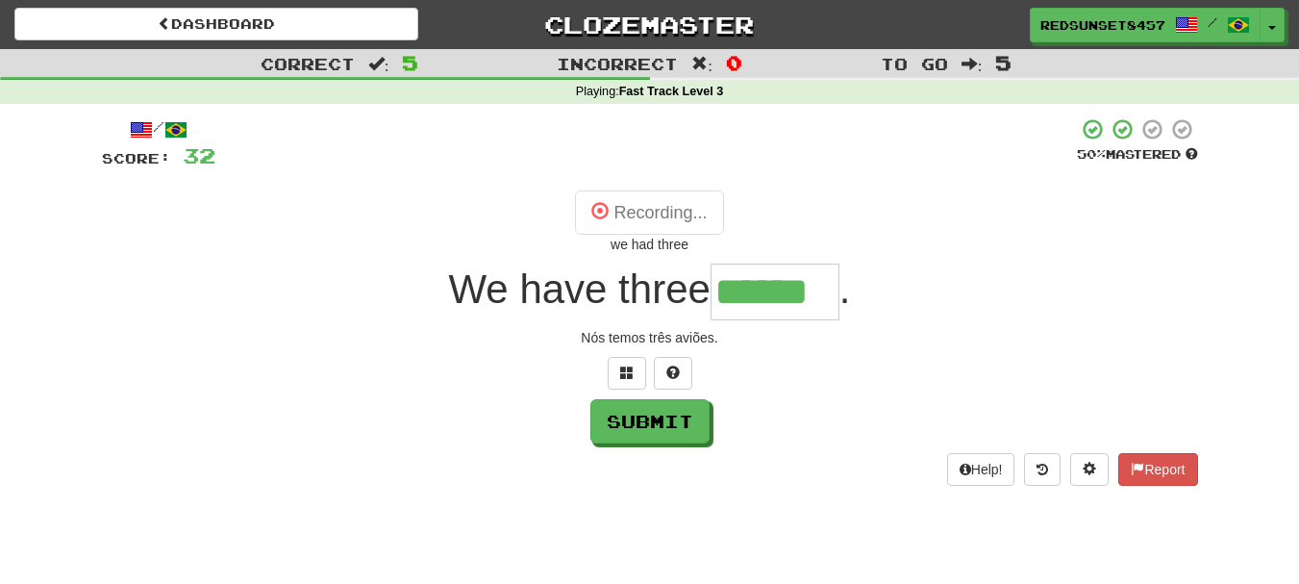
type input "******"
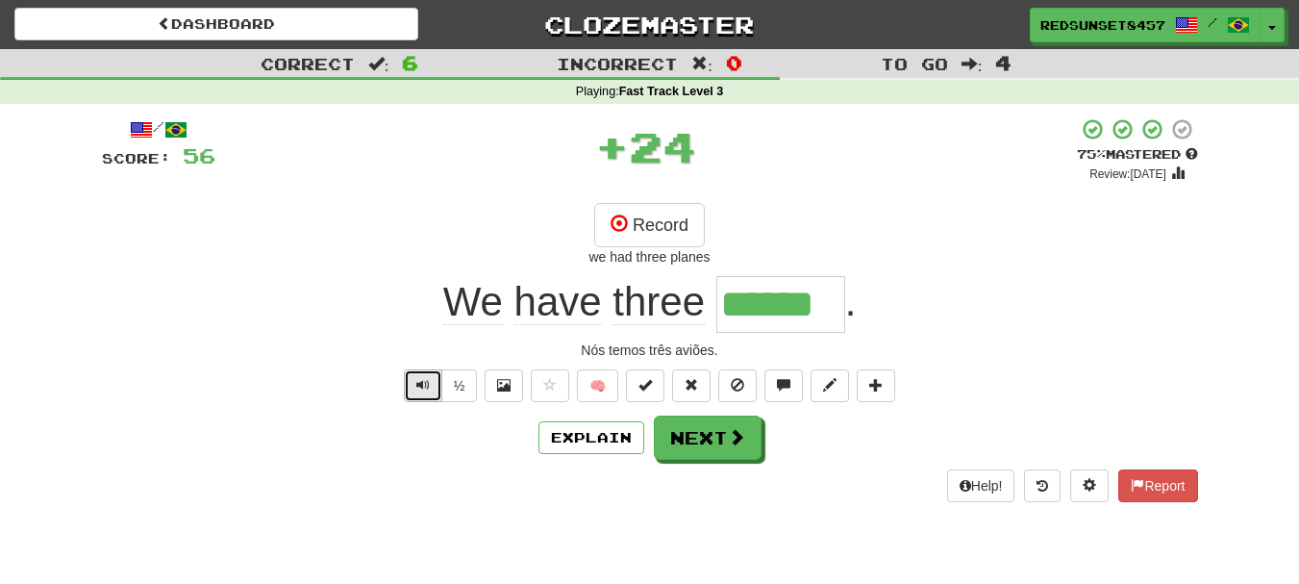
click at [430, 389] on button "Text-to-speech controls" at bounding box center [423, 385] width 38 height 33
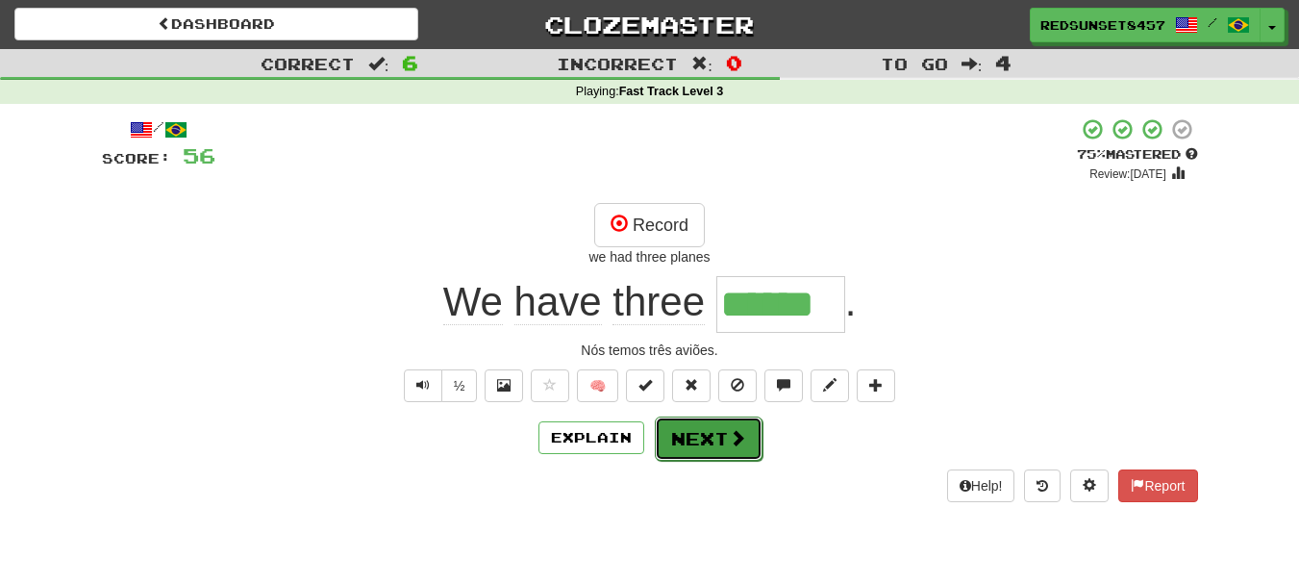
click at [732, 436] on span at bounding box center [737, 437] width 17 height 17
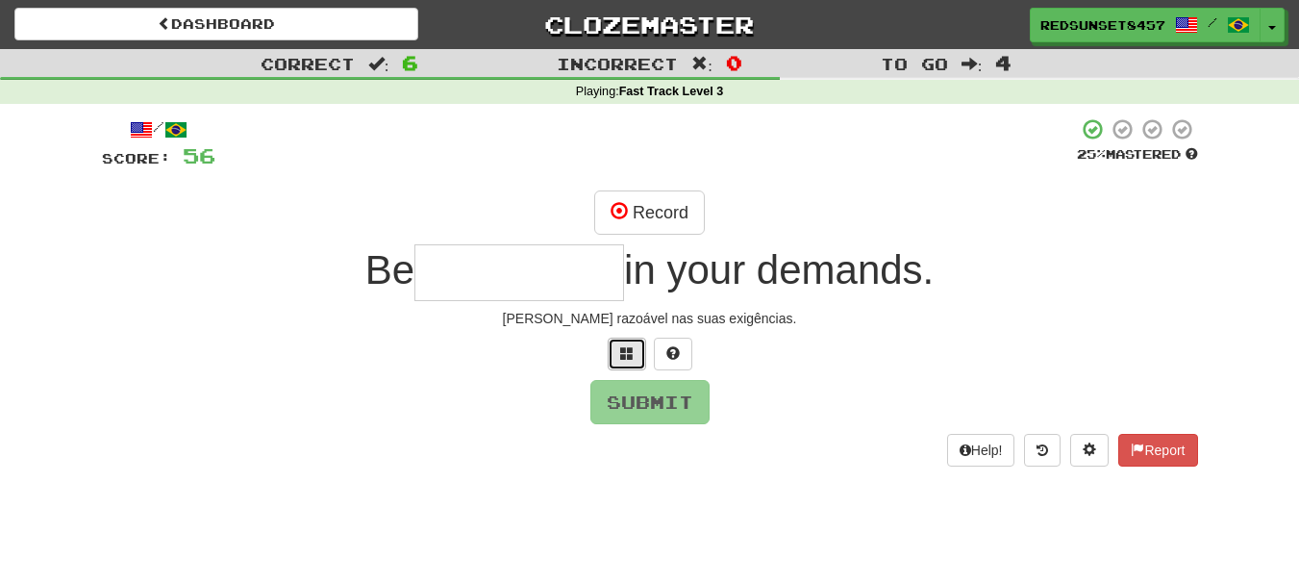
click at [626, 353] on span at bounding box center [626, 352] width 13 height 13
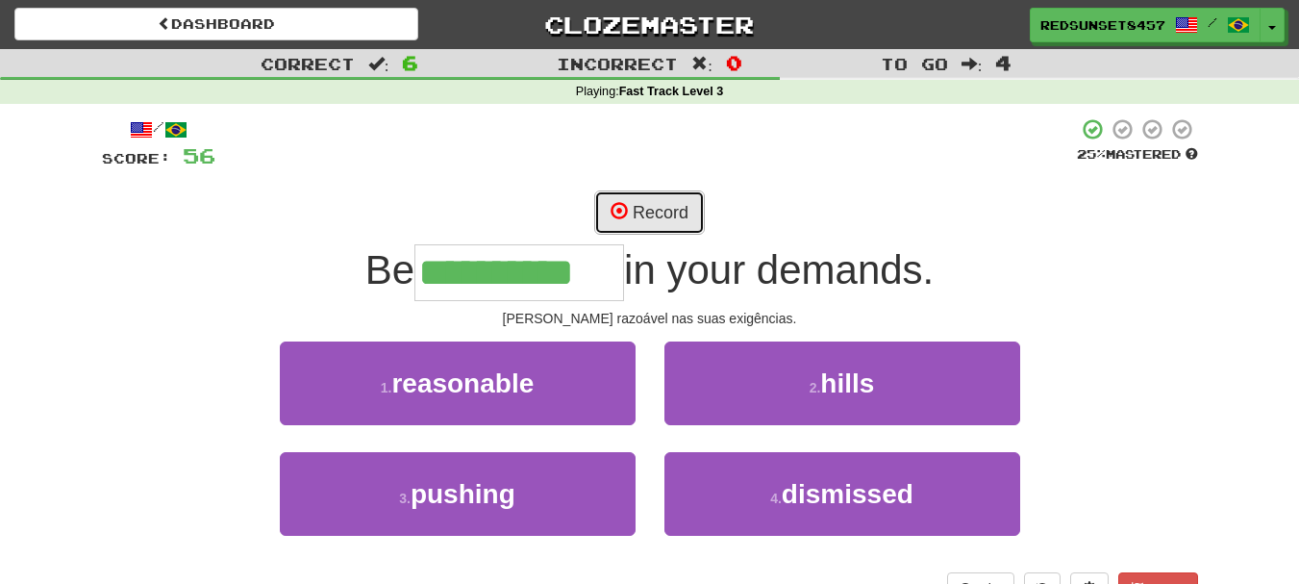
click at [669, 206] on button "Record" at bounding box center [649, 212] width 111 height 44
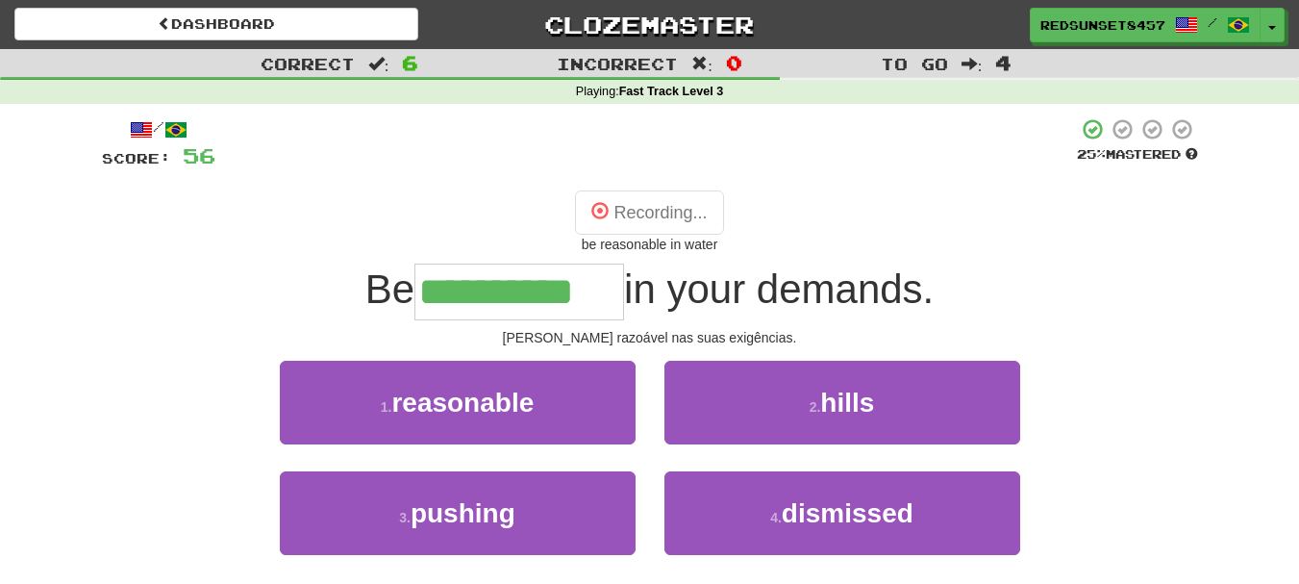
type input "**********"
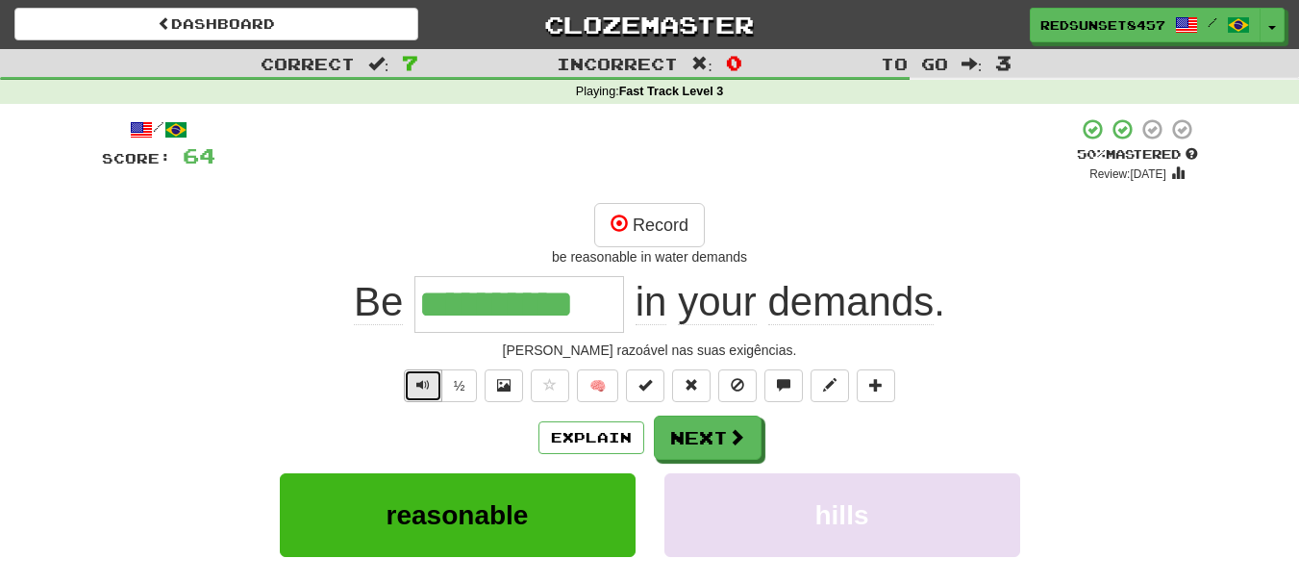
click at [416, 387] on span "Text-to-speech controls" at bounding box center [422, 384] width 13 height 13
click at [688, 437] on button "Next" at bounding box center [708, 437] width 108 height 44
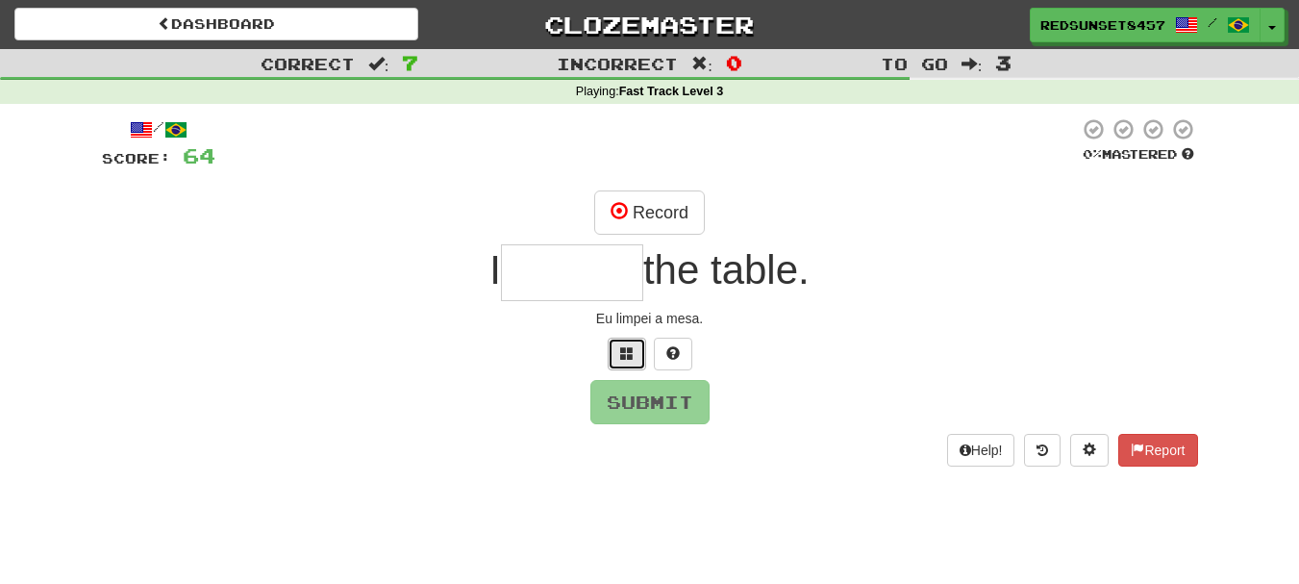
click at [625, 343] on button at bounding box center [627, 354] width 38 height 33
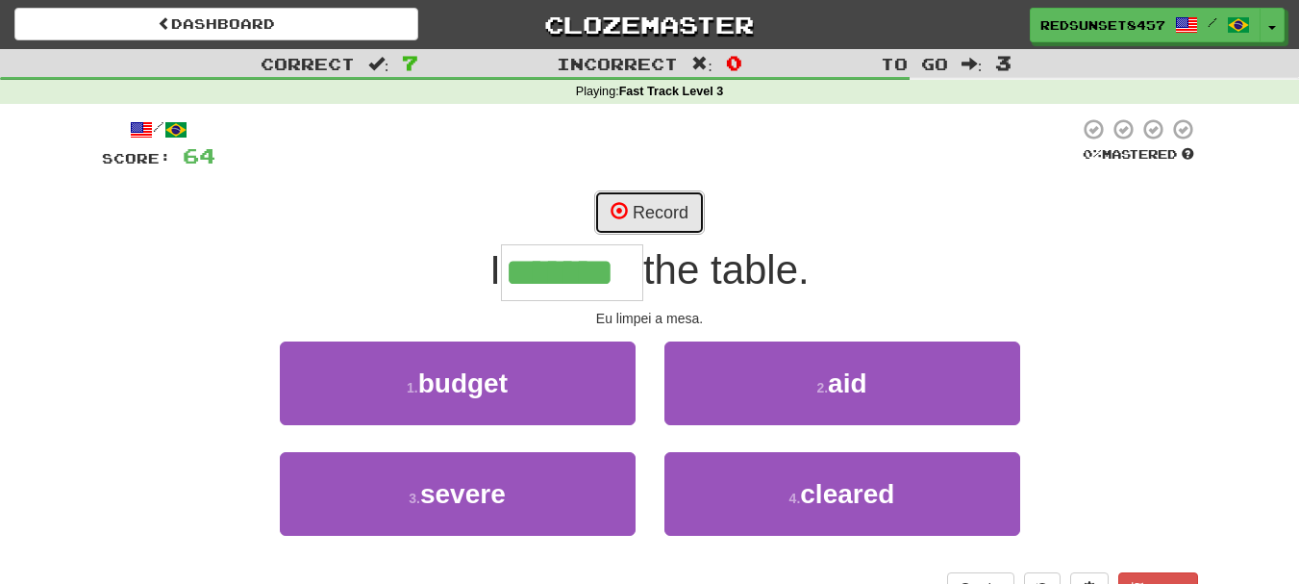
click at [642, 210] on button "Record" at bounding box center [649, 212] width 111 height 44
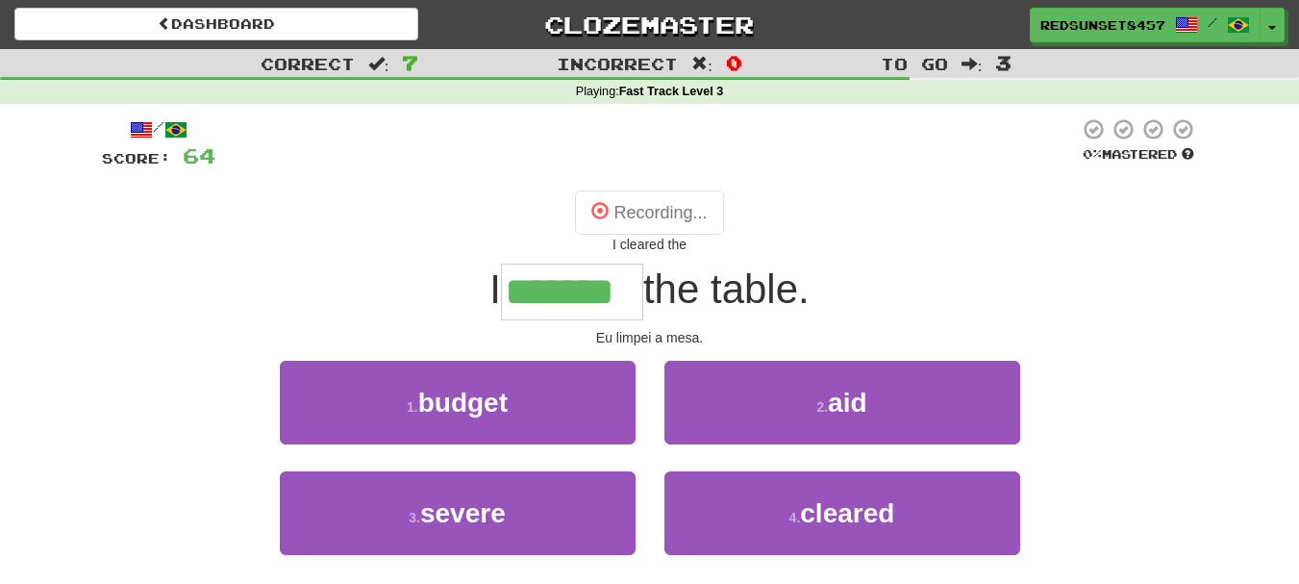
type input "*******"
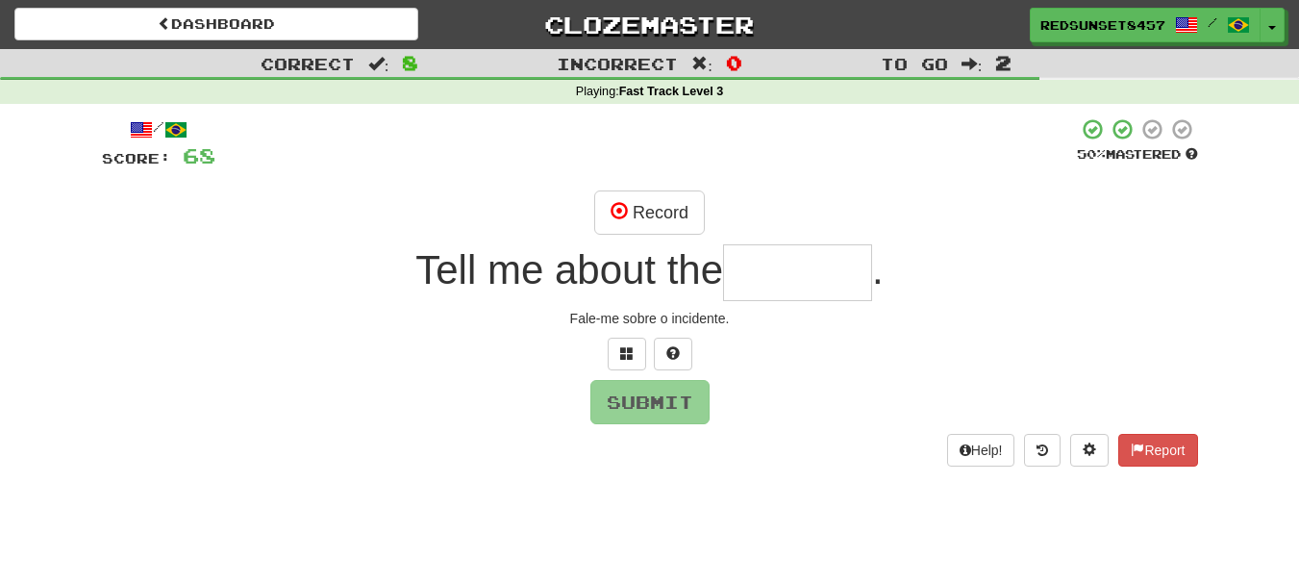
click at [780, 279] on input "text" at bounding box center [797, 272] width 149 height 57
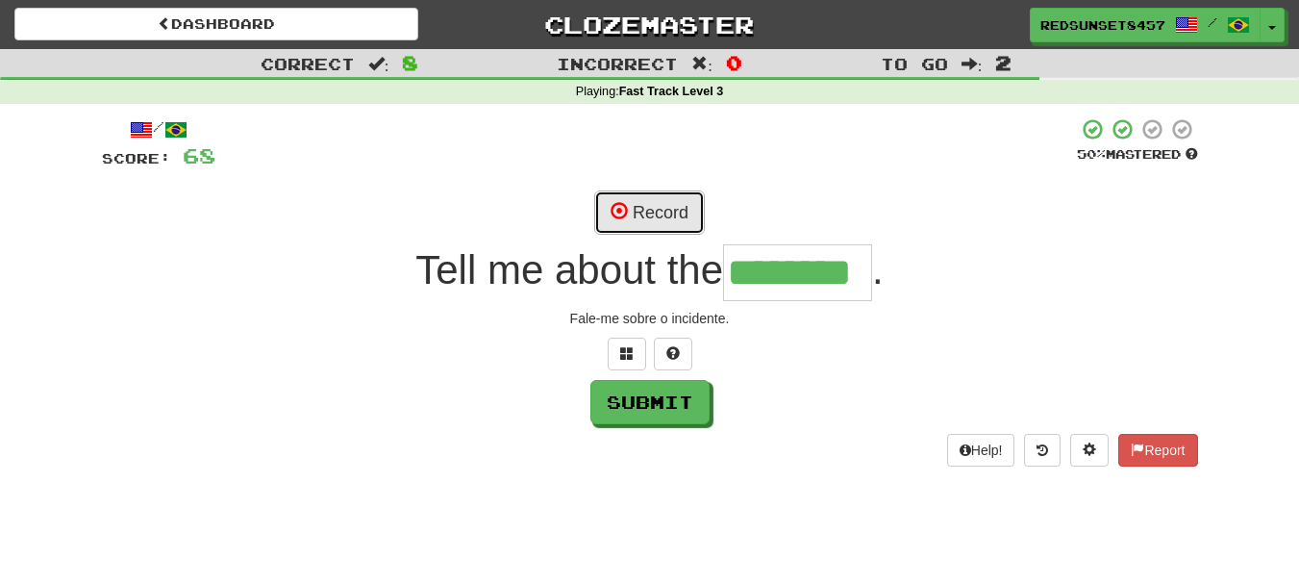
click at [639, 207] on button "Record" at bounding box center [649, 212] width 111 height 44
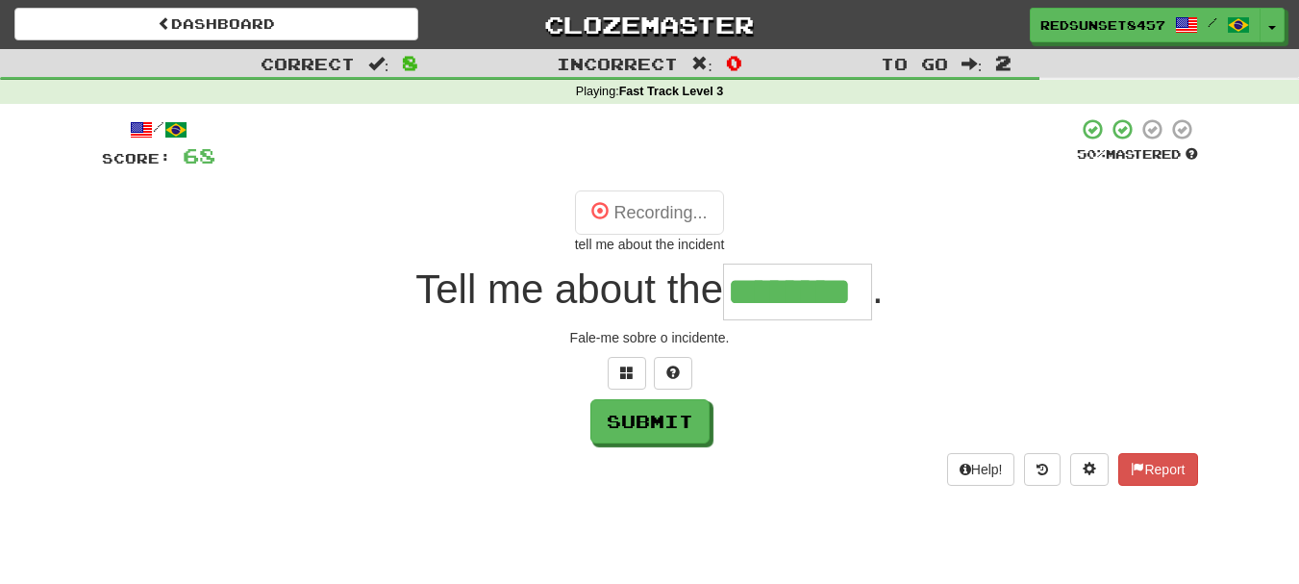
type input "********"
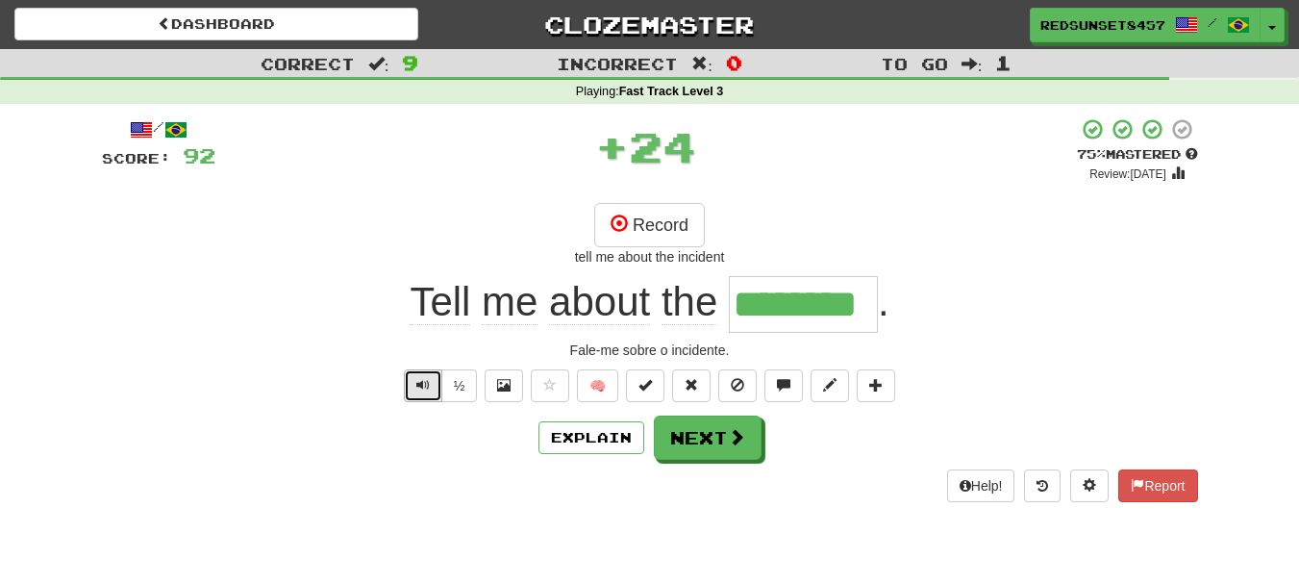
click at [413, 381] on button "Text-to-speech controls" at bounding box center [423, 385] width 38 height 33
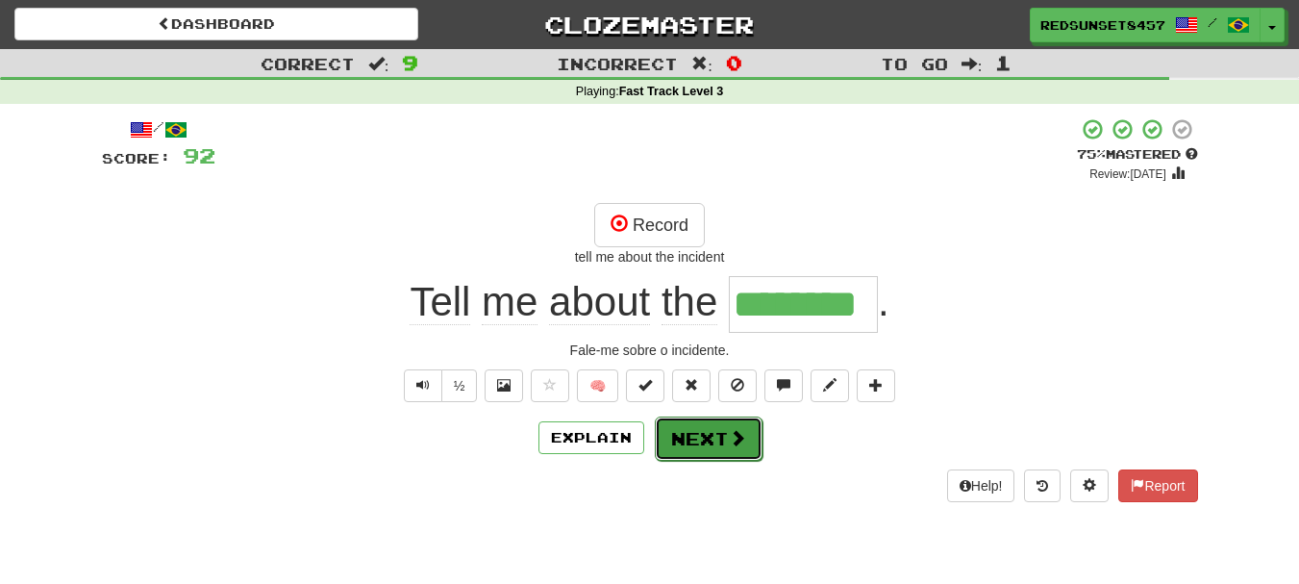
click at [733, 439] on span at bounding box center [737, 437] width 17 height 17
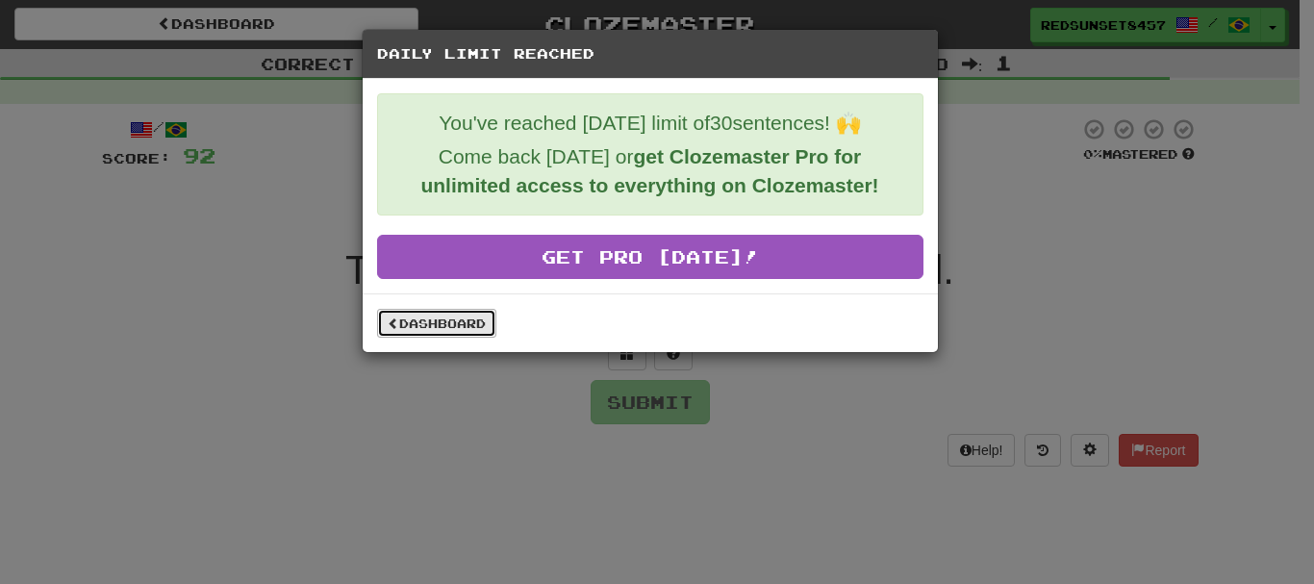
click at [456, 326] on link "Dashboard" at bounding box center [436, 323] width 119 height 29
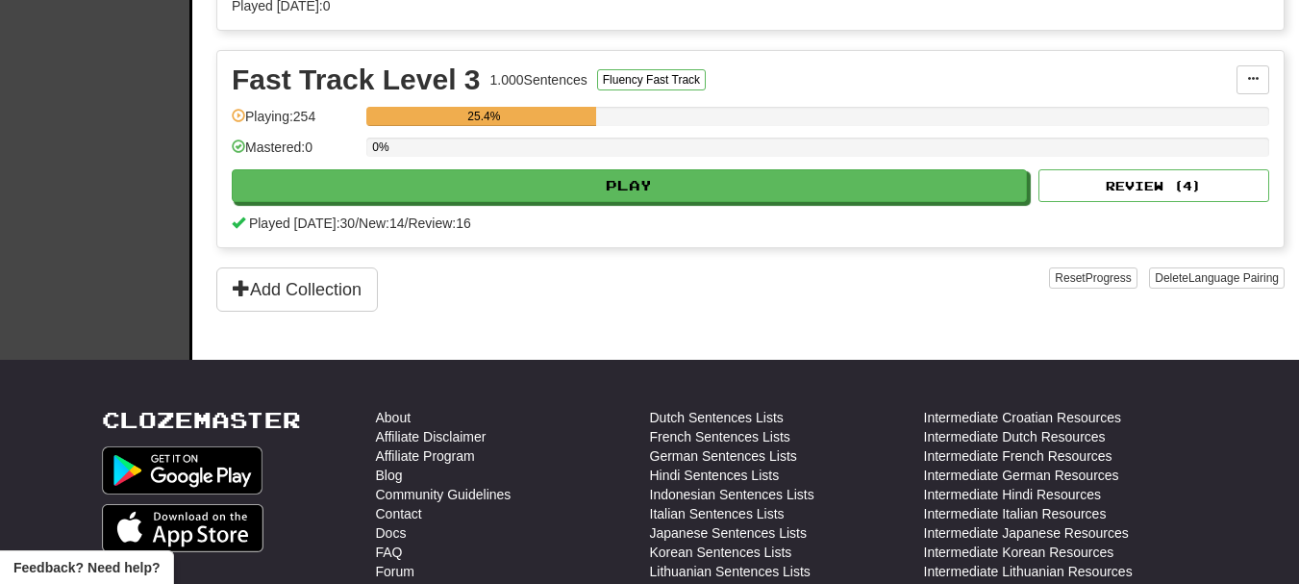
scroll to position [385, 0]
